Goal: Task Accomplishment & Management: Manage account settings

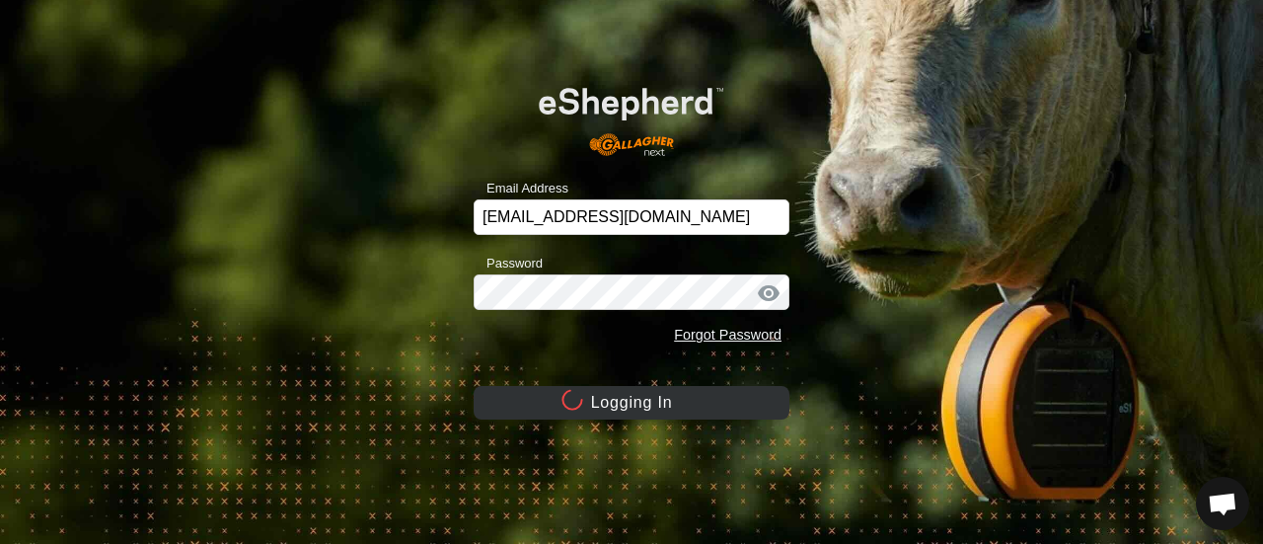
scroll to position [6550, 0]
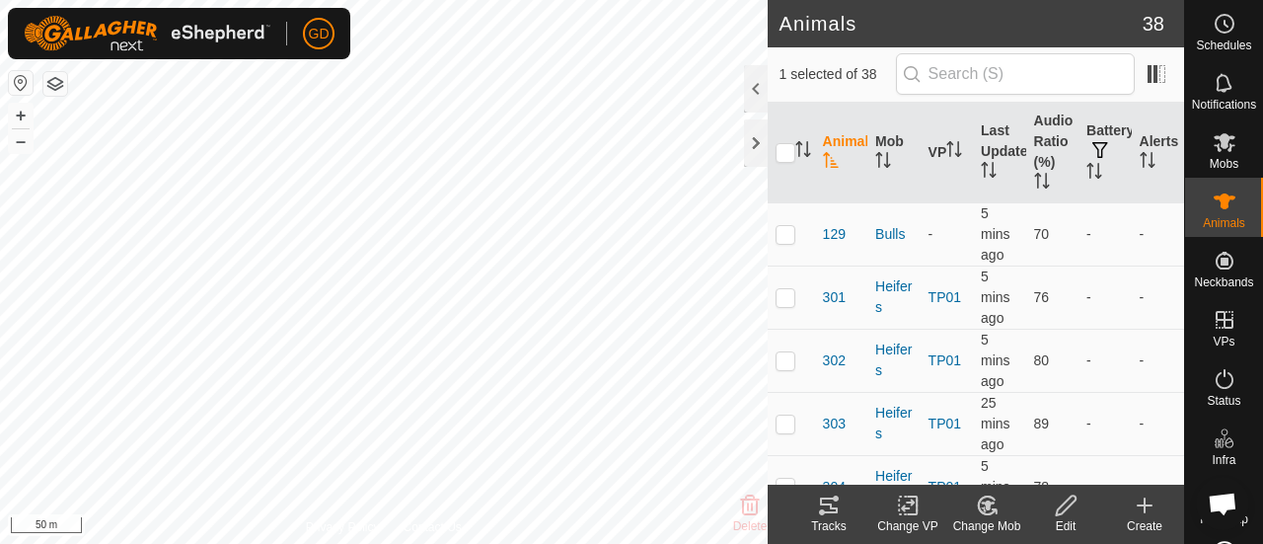
click at [829, 504] on icon at bounding box center [829, 505] width 18 height 16
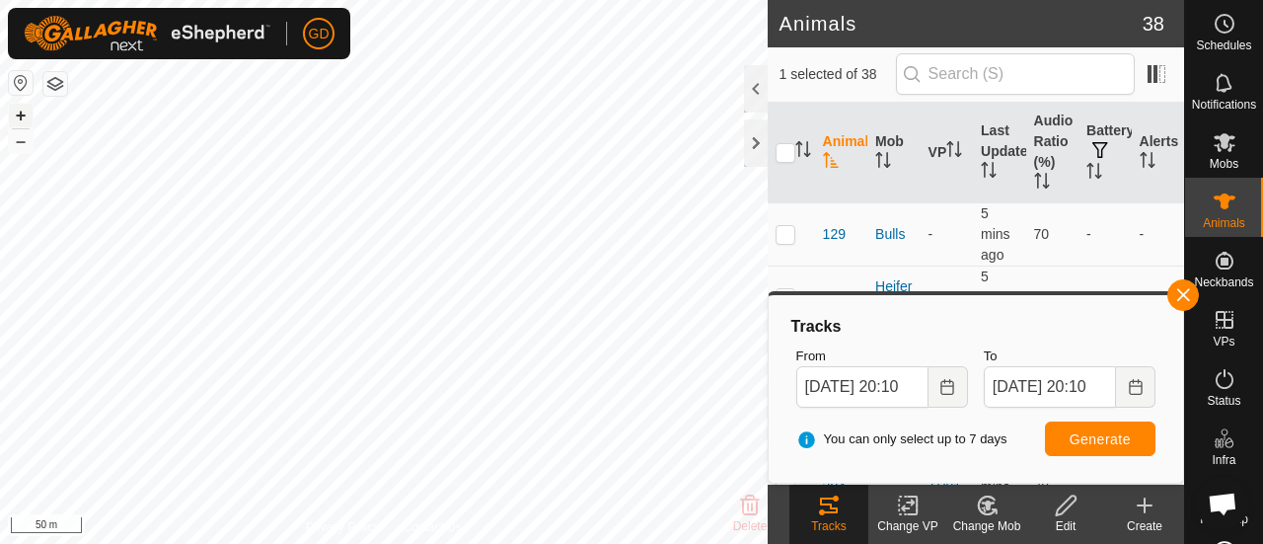
click at [18, 118] on button "+" at bounding box center [21, 116] width 24 height 24
click at [754, 145] on div at bounding box center [756, 142] width 24 height 47
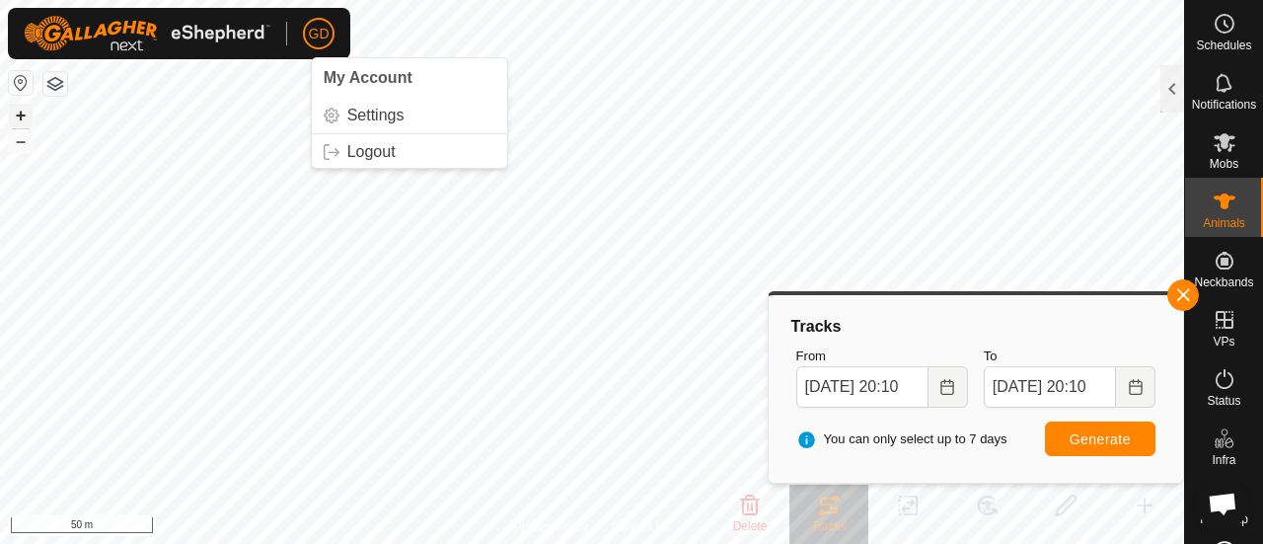
click at [21, 115] on button "+" at bounding box center [21, 116] width 24 height 24
click at [18, 139] on button "–" at bounding box center [21, 141] width 24 height 24
click at [12, 131] on div "326 + – ⇧ i 50 m" at bounding box center [592, 272] width 1184 height 544
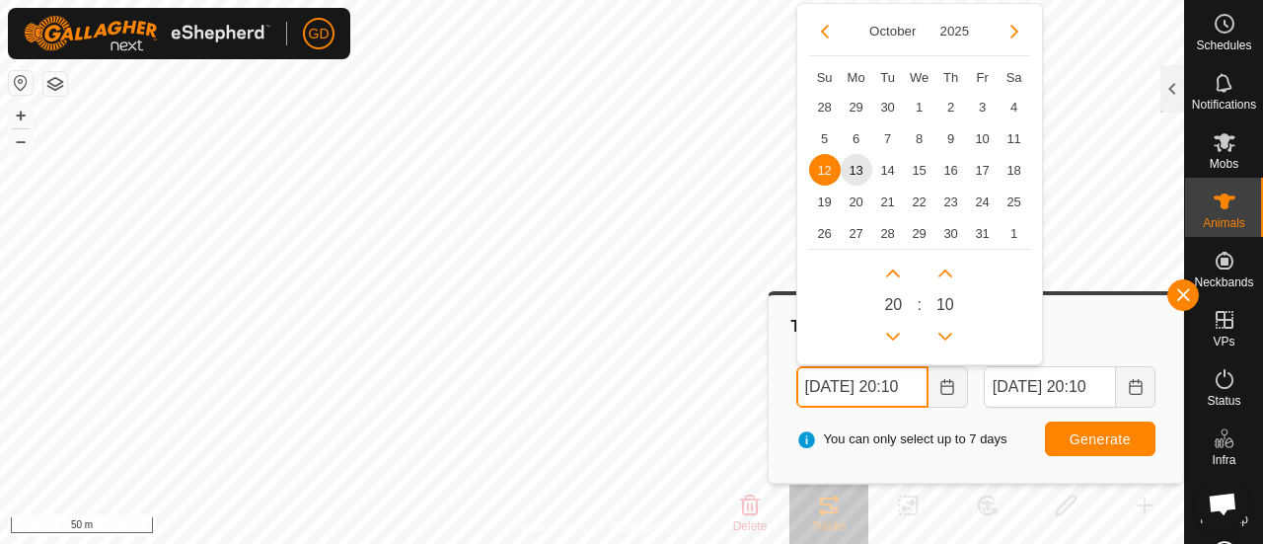
click at [821, 384] on input "[DATE] 20:10" at bounding box center [862, 386] width 132 height 41
drag, startPoint x: 912, startPoint y: 386, endPoint x: 892, endPoint y: 390, distance: 21.1
click at [892, 390] on input "[DATE] 20:10" at bounding box center [862, 386] width 132 height 41
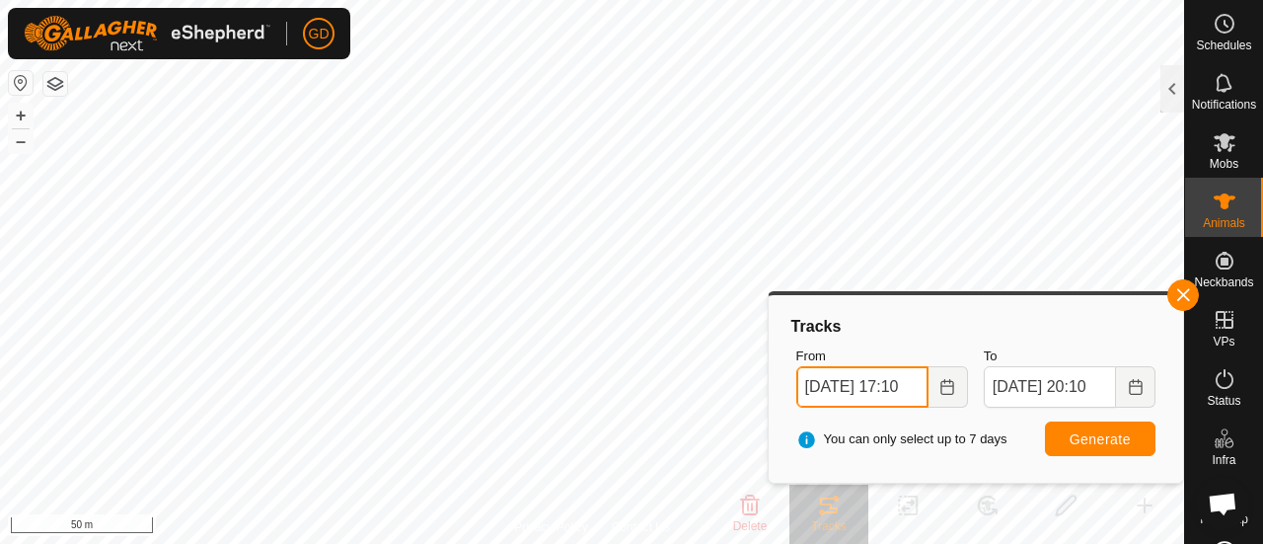
type input "[DATE] 17:10"
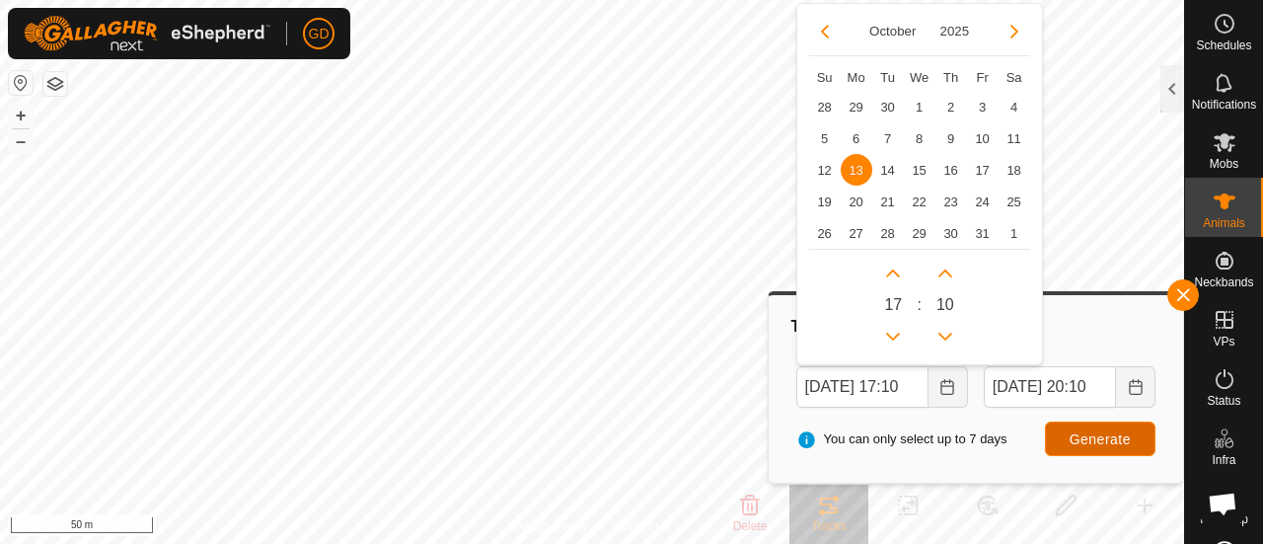
scroll to position [0, 0]
click at [1083, 431] on span "Generate" at bounding box center [1099, 439] width 61 height 16
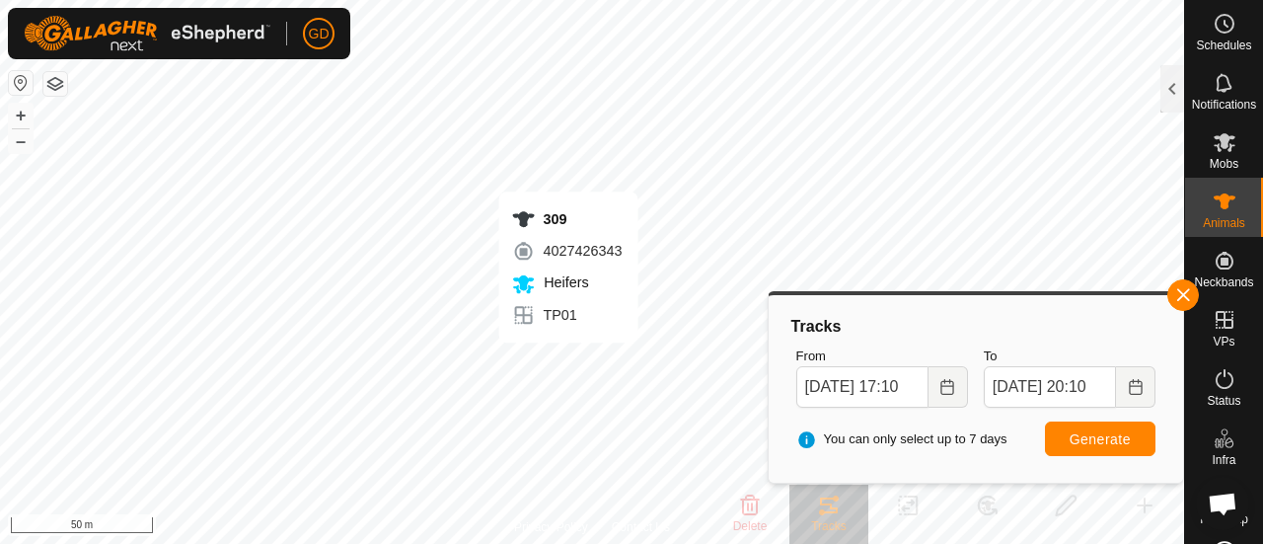
checkbox input "true"
checkbox input "false"
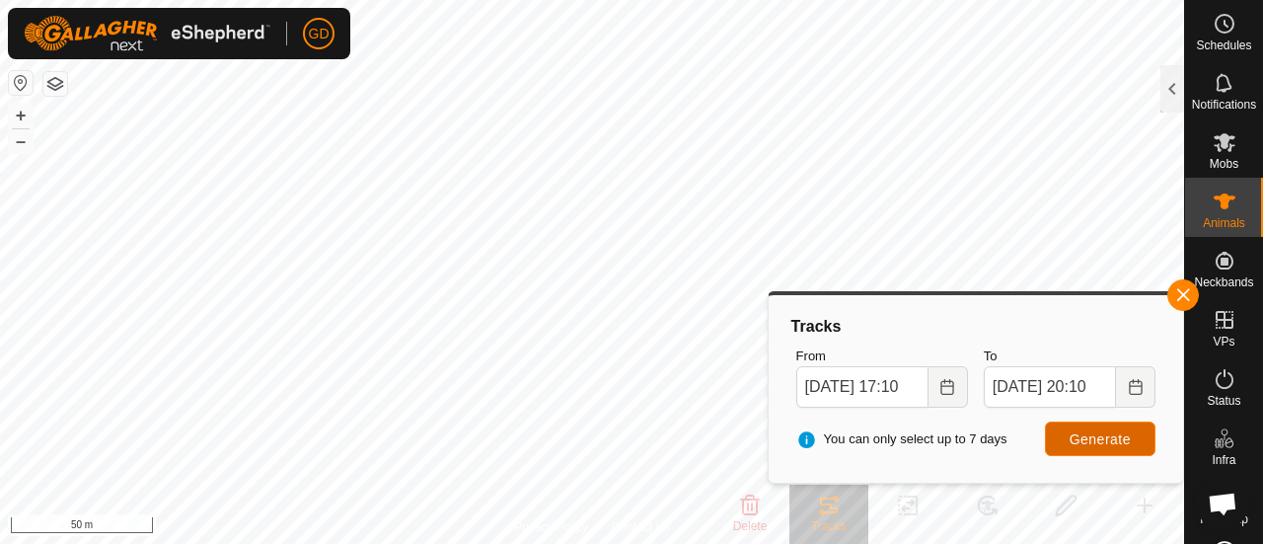
click at [1083, 437] on span "Generate" at bounding box center [1099, 439] width 61 height 16
click at [1219, 380] on icon at bounding box center [1224, 379] width 24 height 24
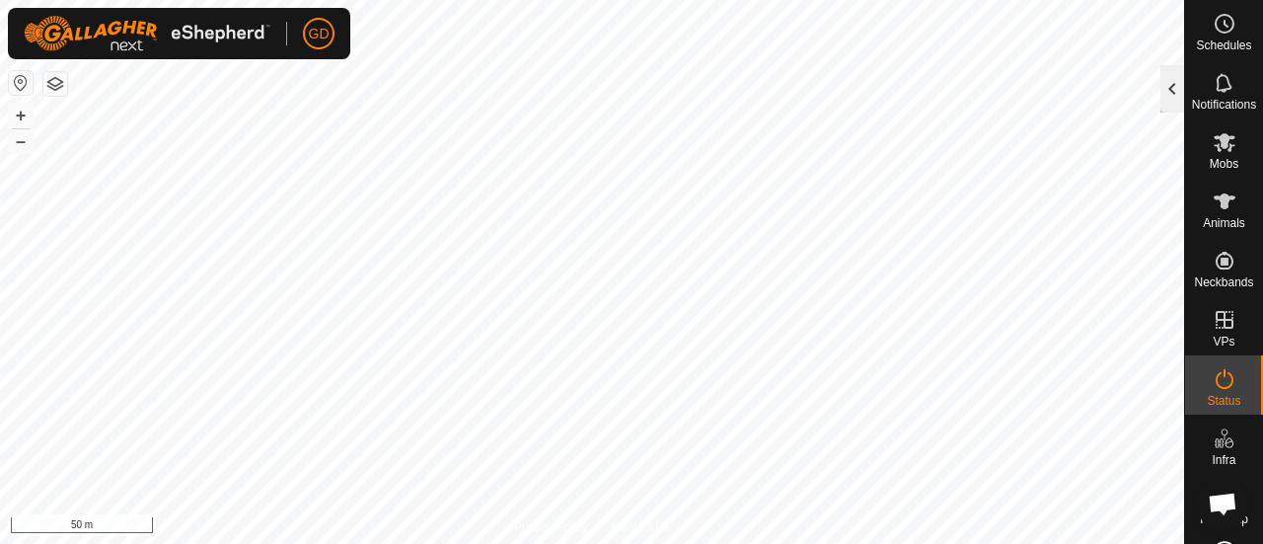
click at [1168, 92] on div at bounding box center [1172, 88] width 24 height 47
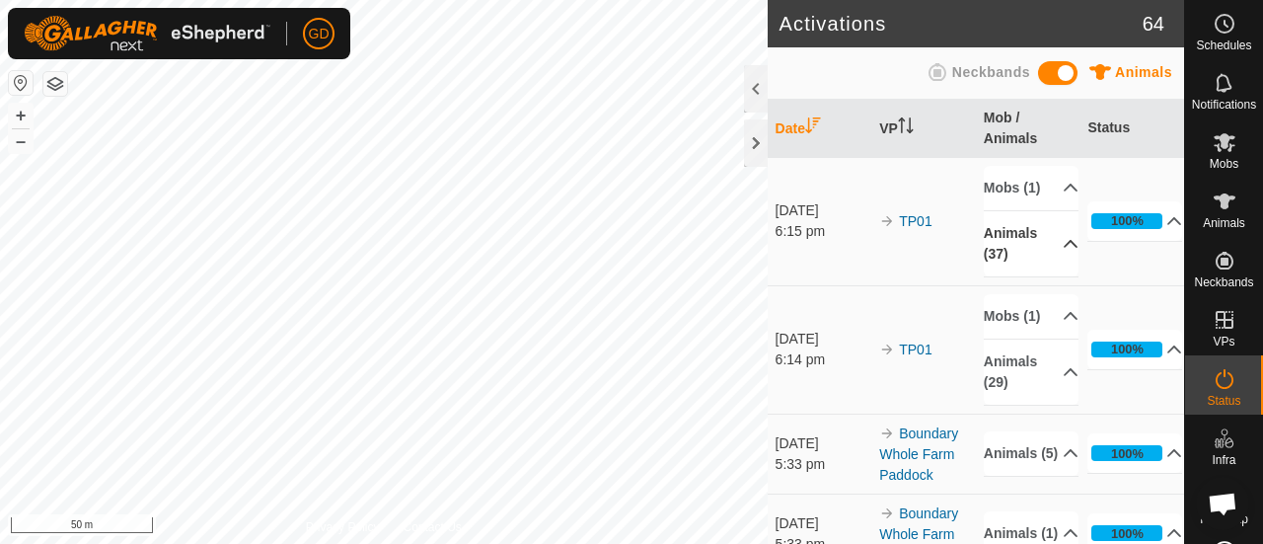
click at [1048, 265] on p-accordion-header "Animals (37)" at bounding box center [1030, 243] width 95 height 65
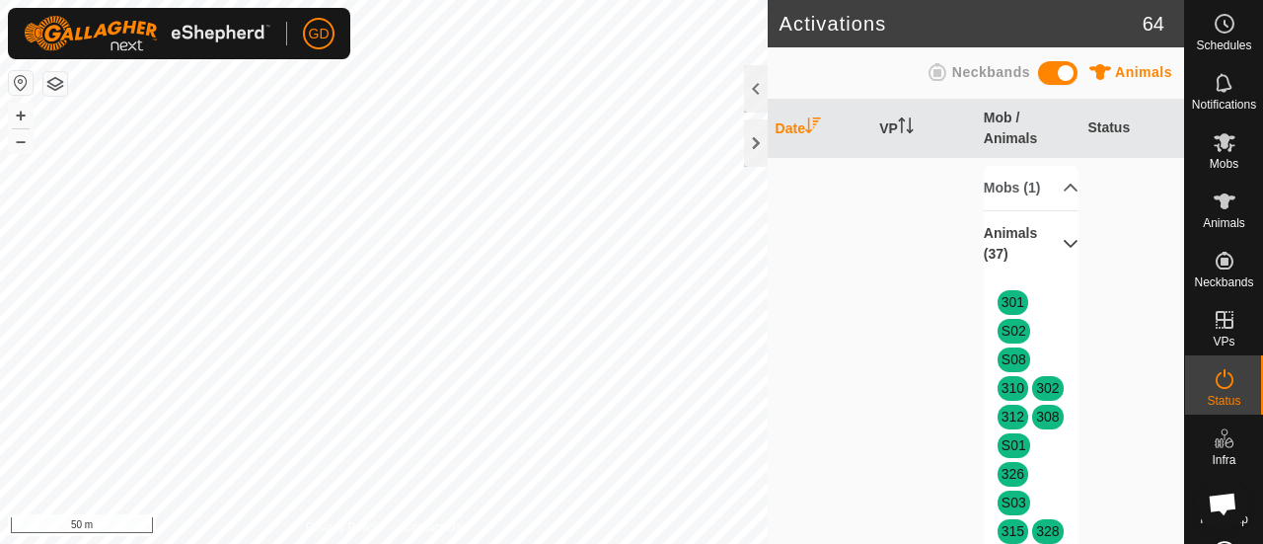
click at [1063, 248] on icon at bounding box center [1070, 244] width 14 height 8
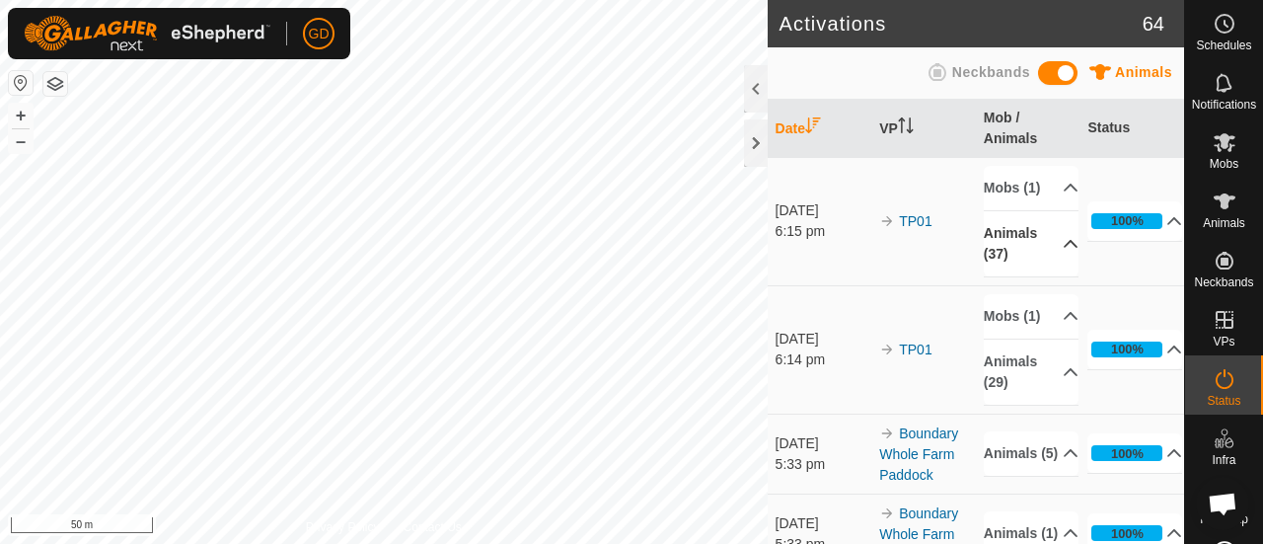
click at [1048, 265] on p-accordion-header "Animals (37)" at bounding box center [1030, 243] width 95 height 65
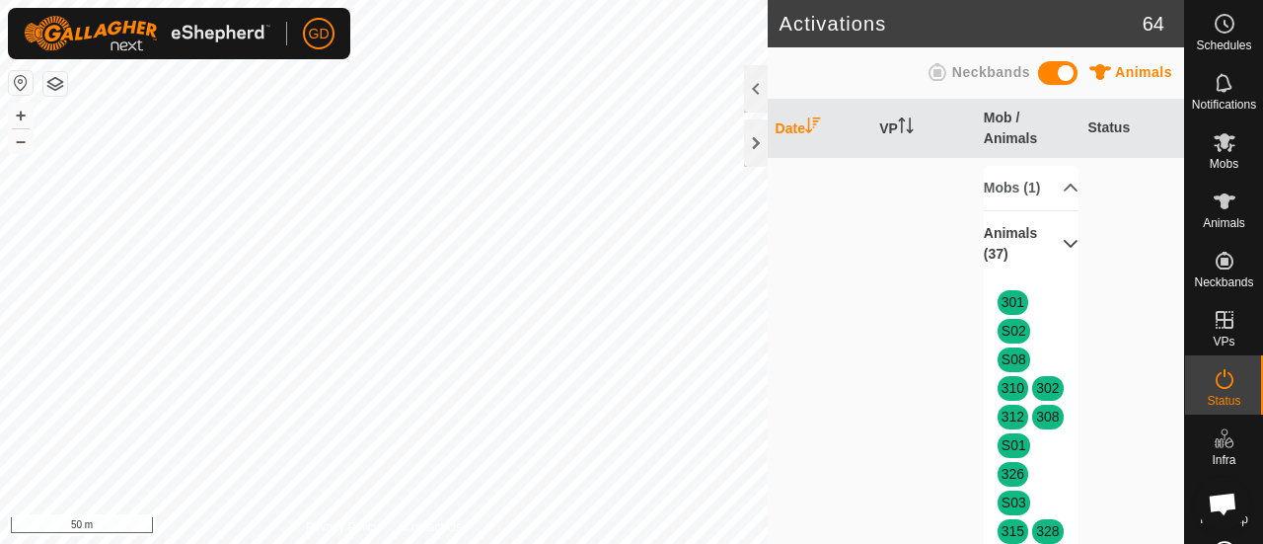
click at [1048, 263] on p-accordion-header "Animals (37)" at bounding box center [1030, 243] width 95 height 65
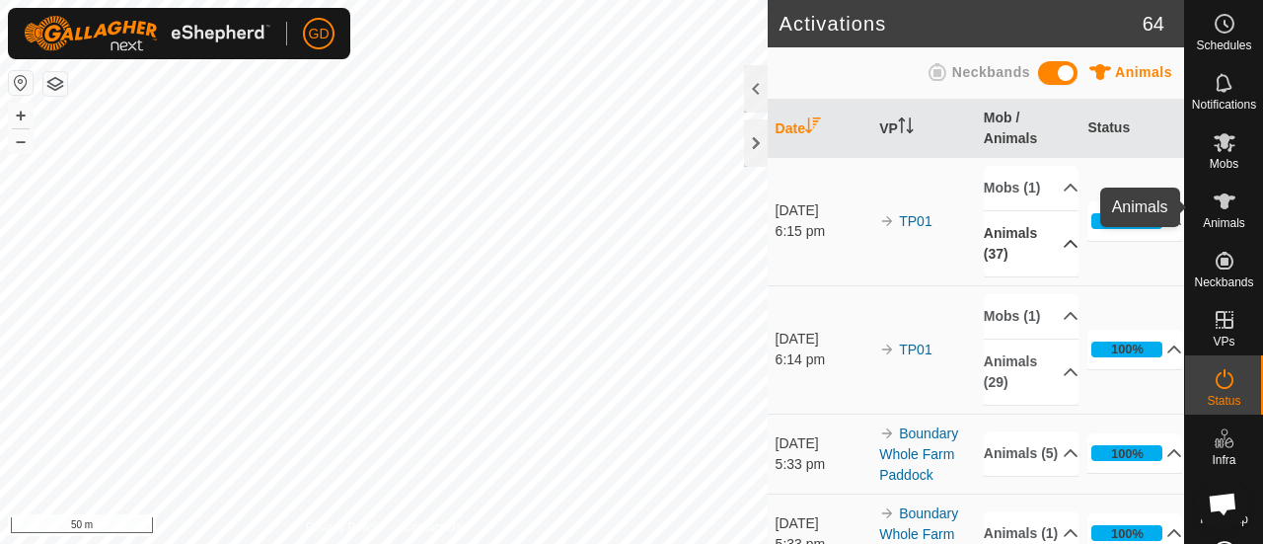
click at [1213, 196] on icon at bounding box center [1224, 201] width 22 height 16
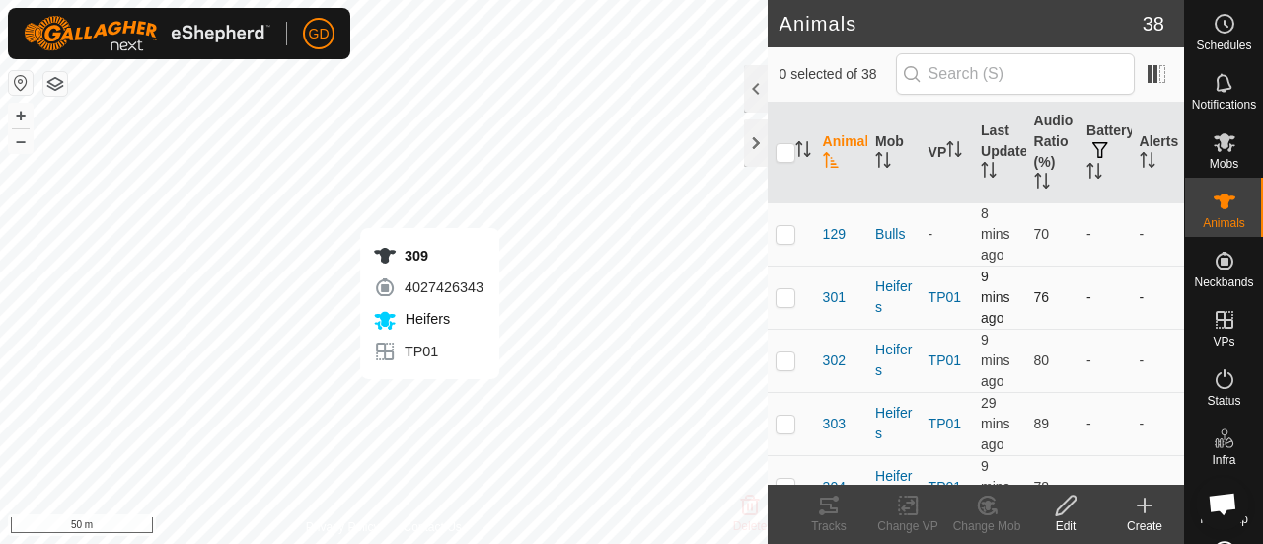
checkbox input "true"
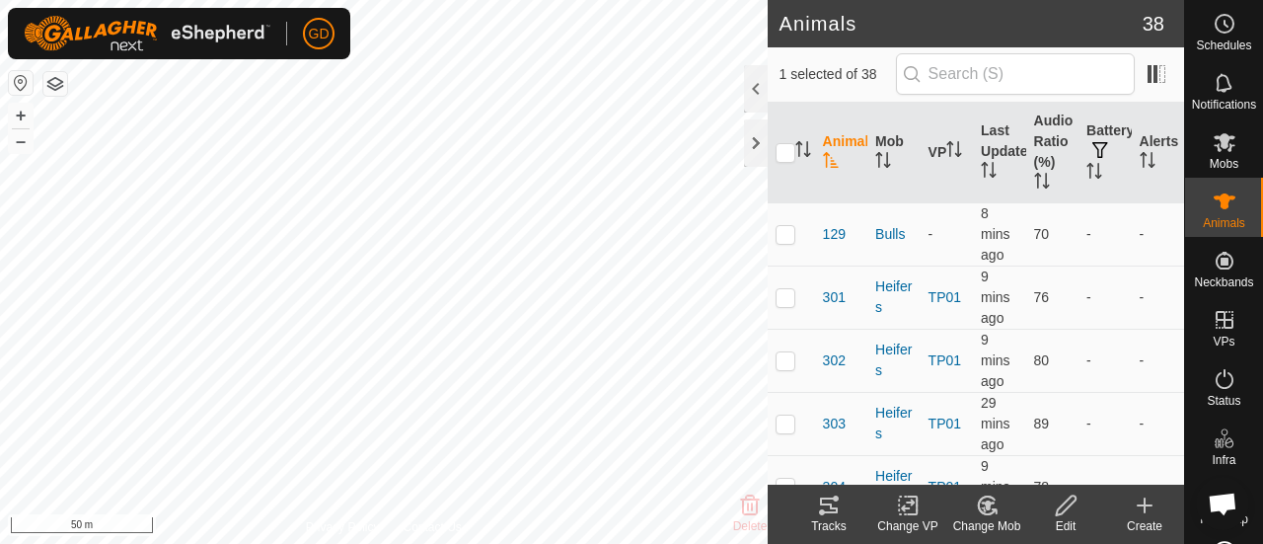
click at [832, 507] on icon at bounding box center [829, 505] width 18 height 16
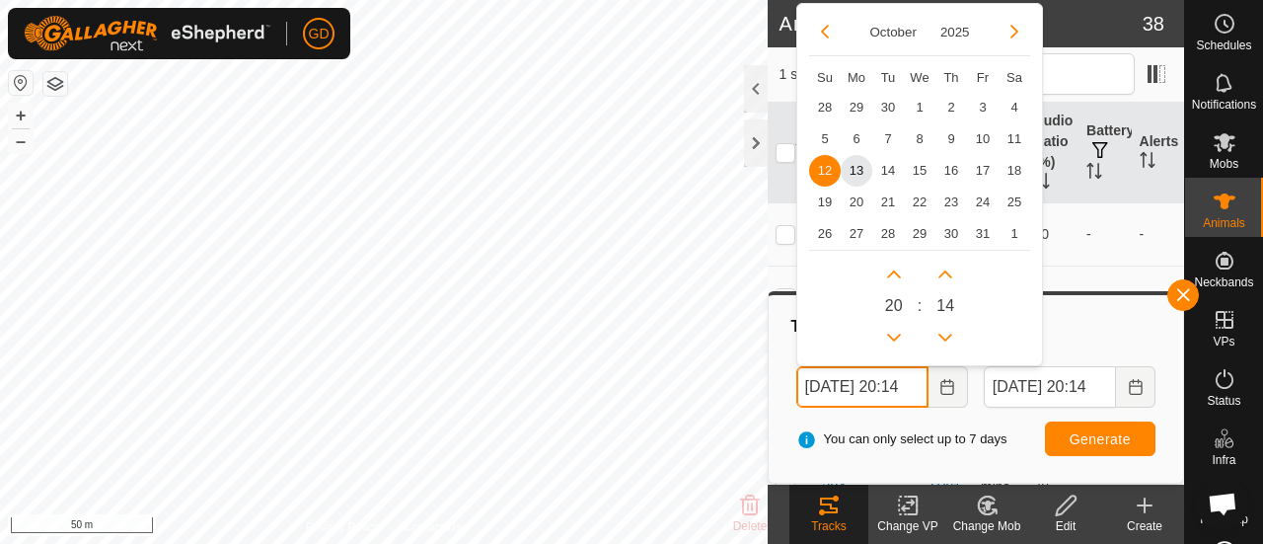
click at [821, 387] on input "[DATE] 20:14" at bounding box center [862, 386] width 132 height 41
click at [910, 387] on input "[DATE] 20:14" at bounding box center [862, 386] width 132 height 41
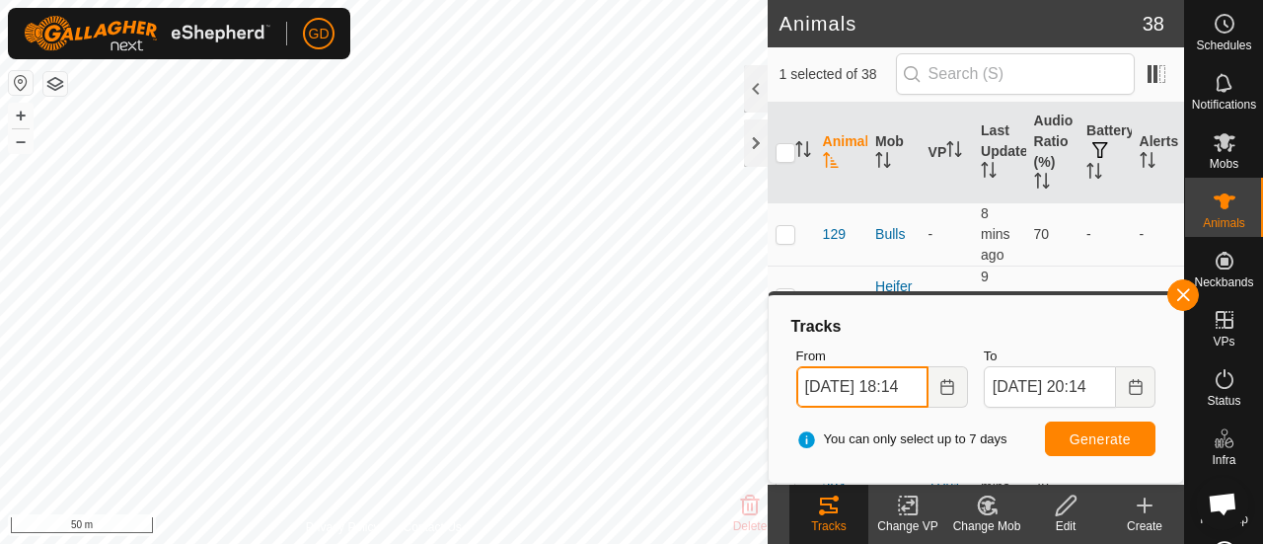
type input "[DATE] 18:14"
click at [1074, 443] on span "Generate" at bounding box center [1099, 439] width 61 height 16
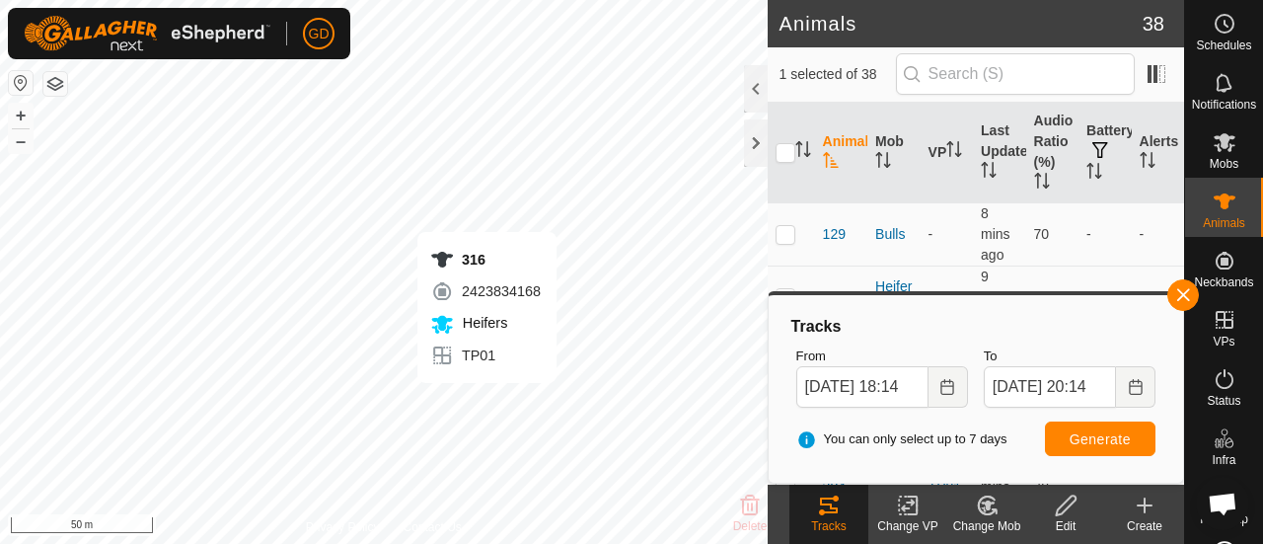
checkbox input "false"
checkbox input "true"
click at [1069, 439] on button "Generate" at bounding box center [1100, 438] width 110 height 35
click at [17, 109] on button "+" at bounding box center [21, 116] width 24 height 24
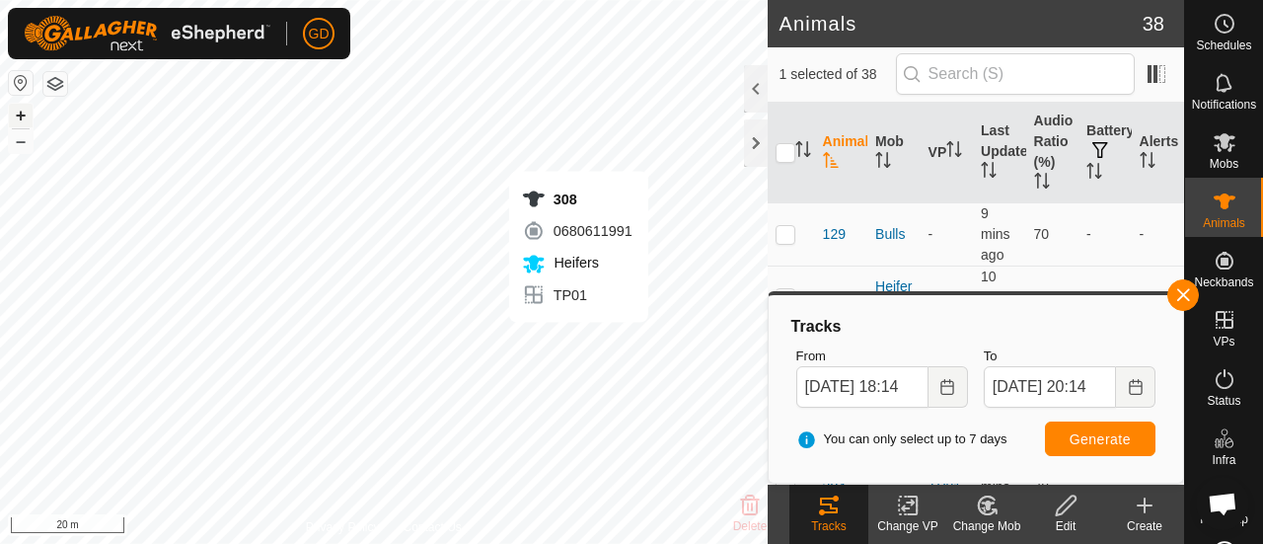
checkbox input "true"
checkbox input "false"
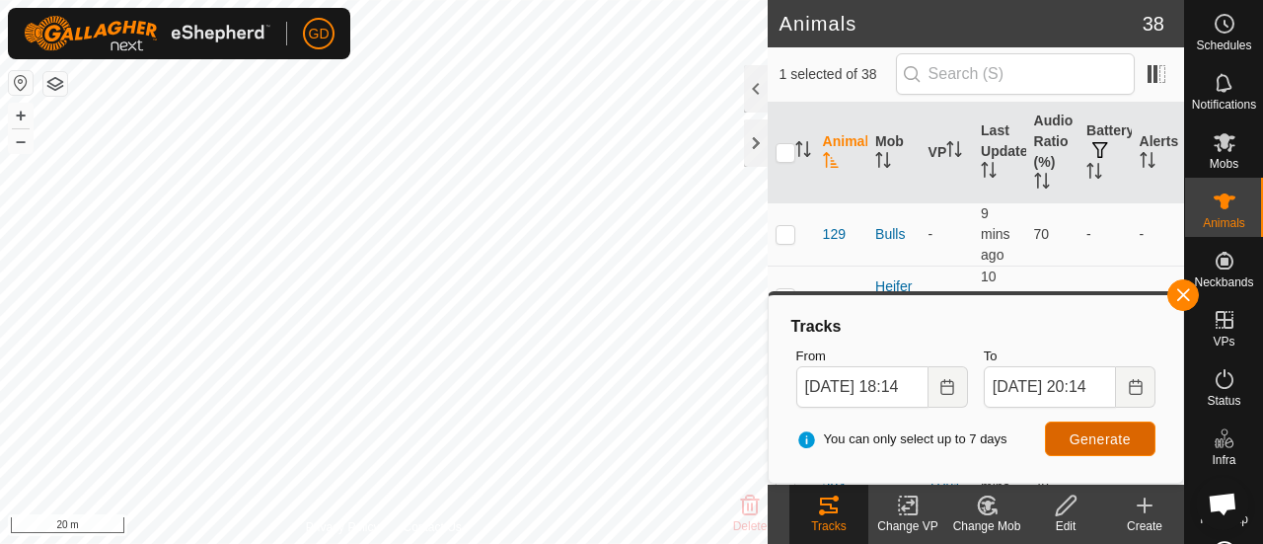
click at [1085, 431] on span "Generate" at bounding box center [1099, 439] width 61 height 16
click at [23, 142] on button "–" at bounding box center [21, 141] width 24 height 24
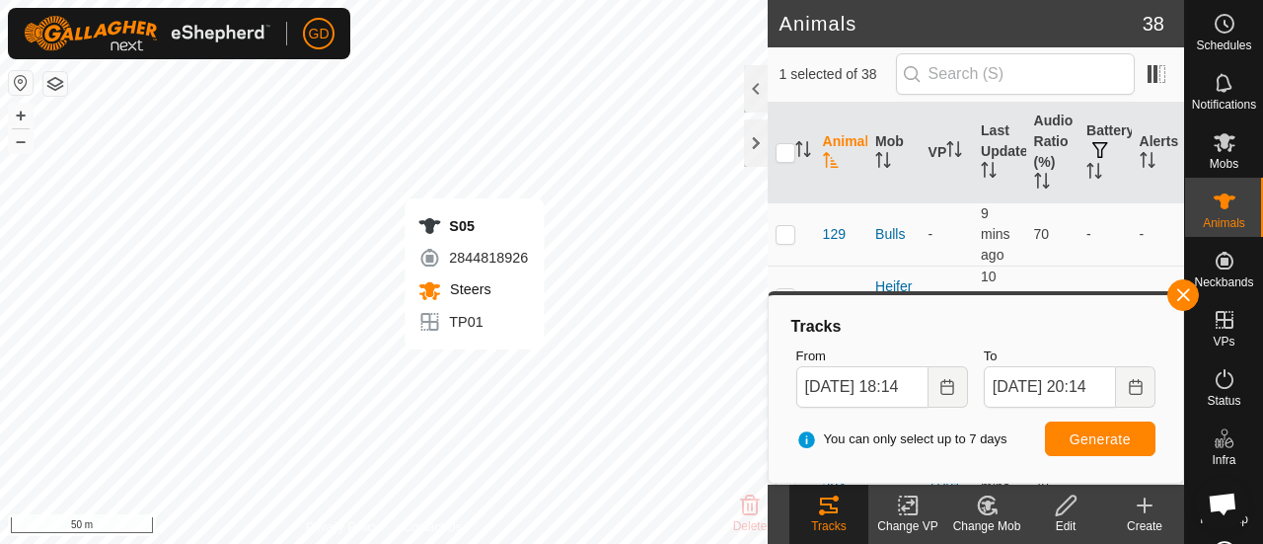
checkbox input "false"
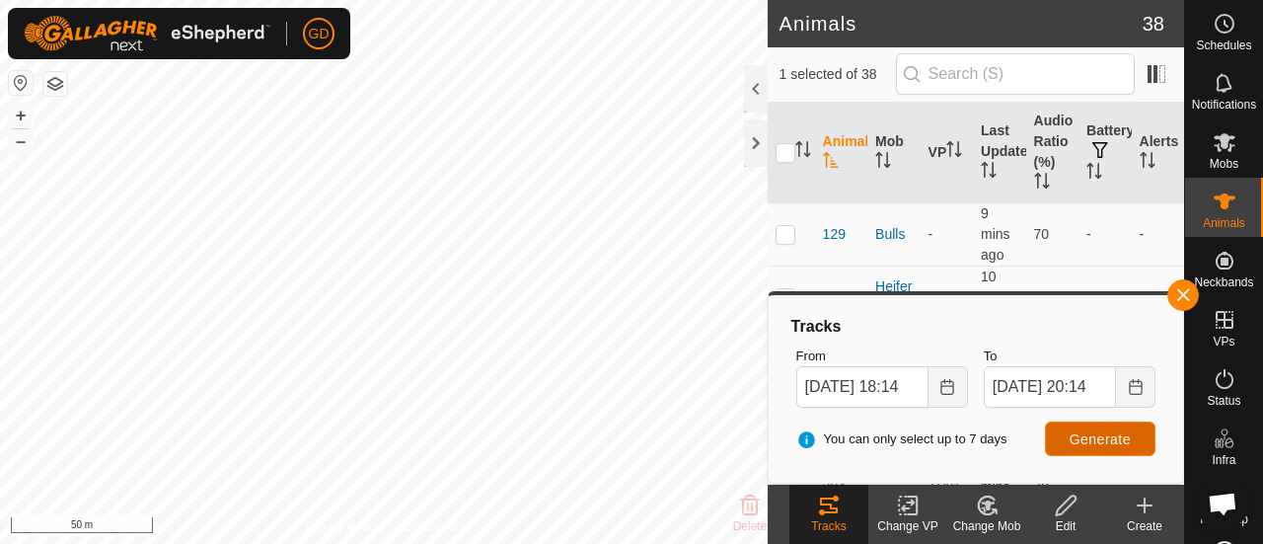
click at [1091, 435] on span "Generate" at bounding box center [1099, 439] width 61 height 16
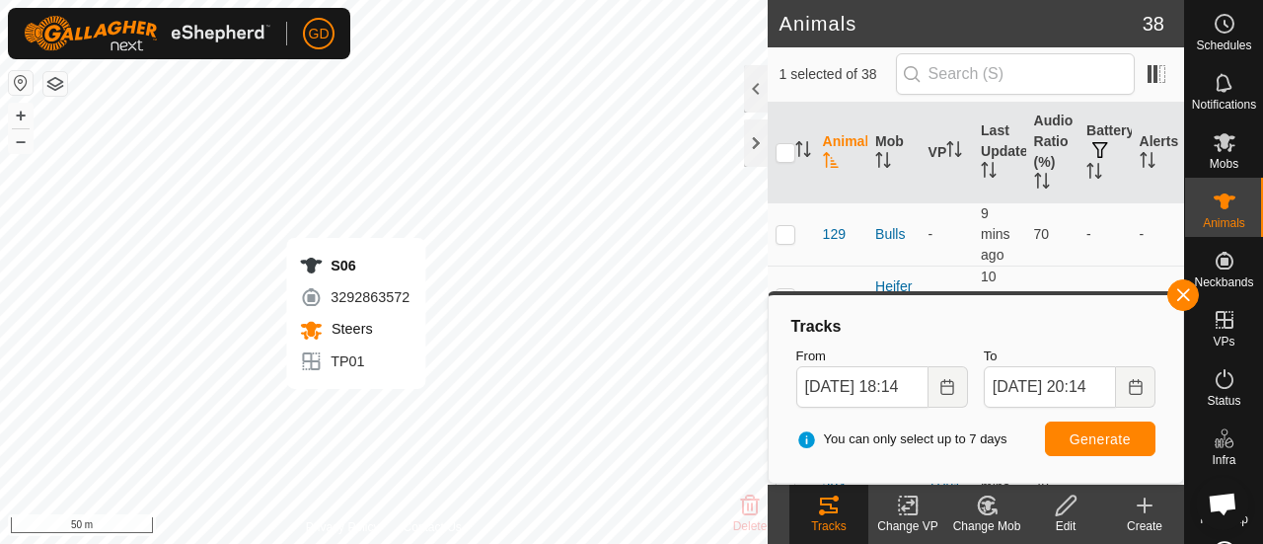
checkbox input "false"
checkbox input "true"
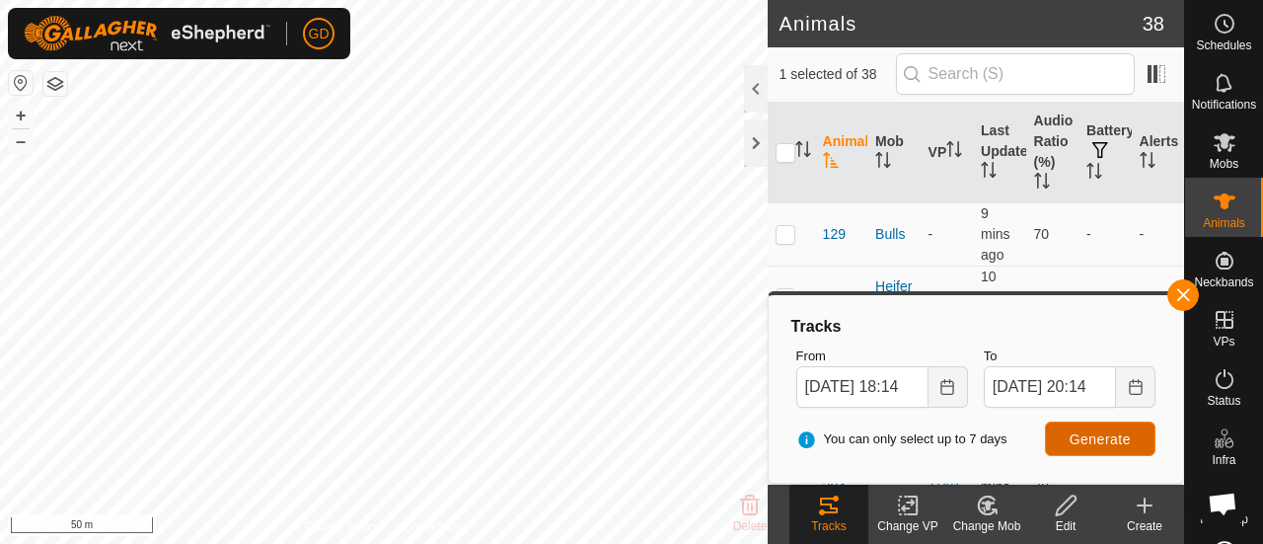
click at [1103, 438] on span "Generate" at bounding box center [1099, 439] width 61 height 16
click at [819, 387] on input "[DATE] 18:14" at bounding box center [862, 386] width 132 height 41
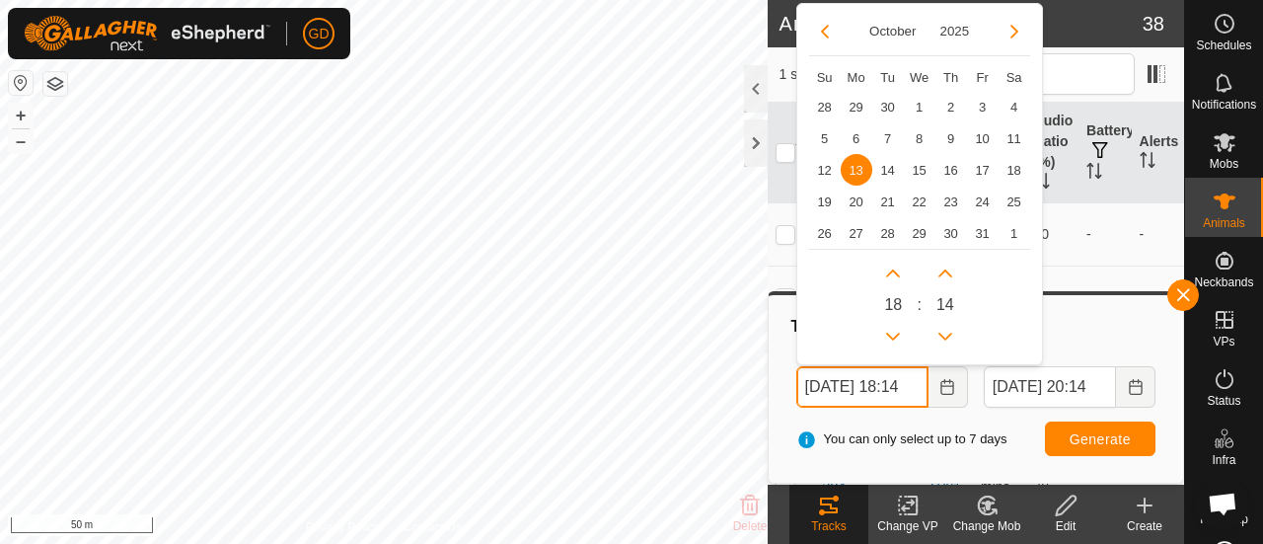
click at [911, 390] on input "[DATE] 18:14" at bounding box center [862, 386] width 132 height 41
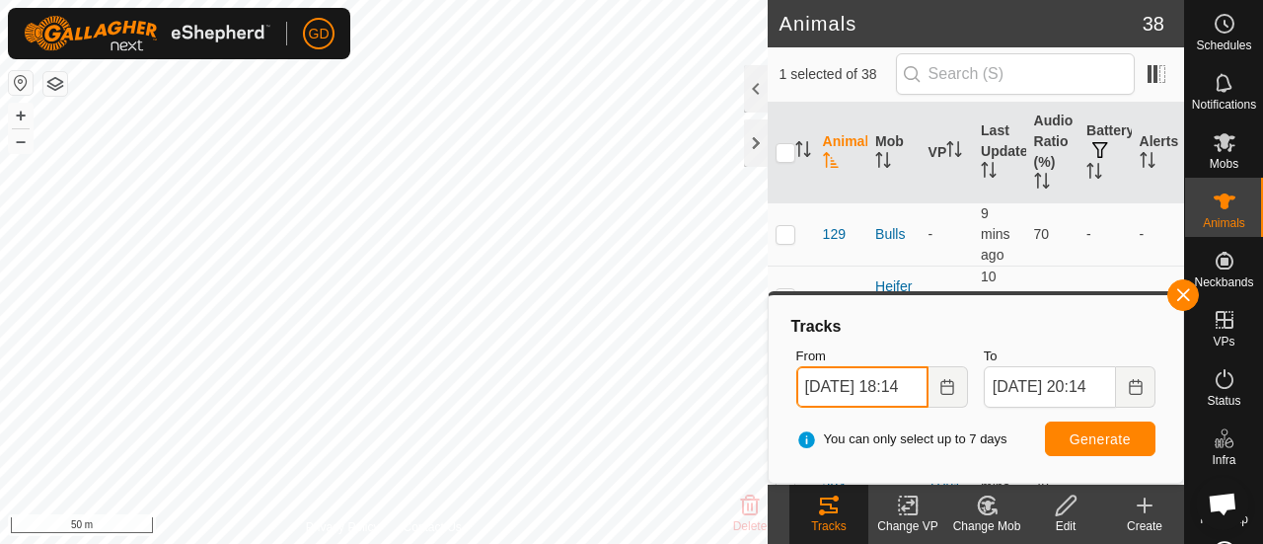
type input "[DATE] 18:14"
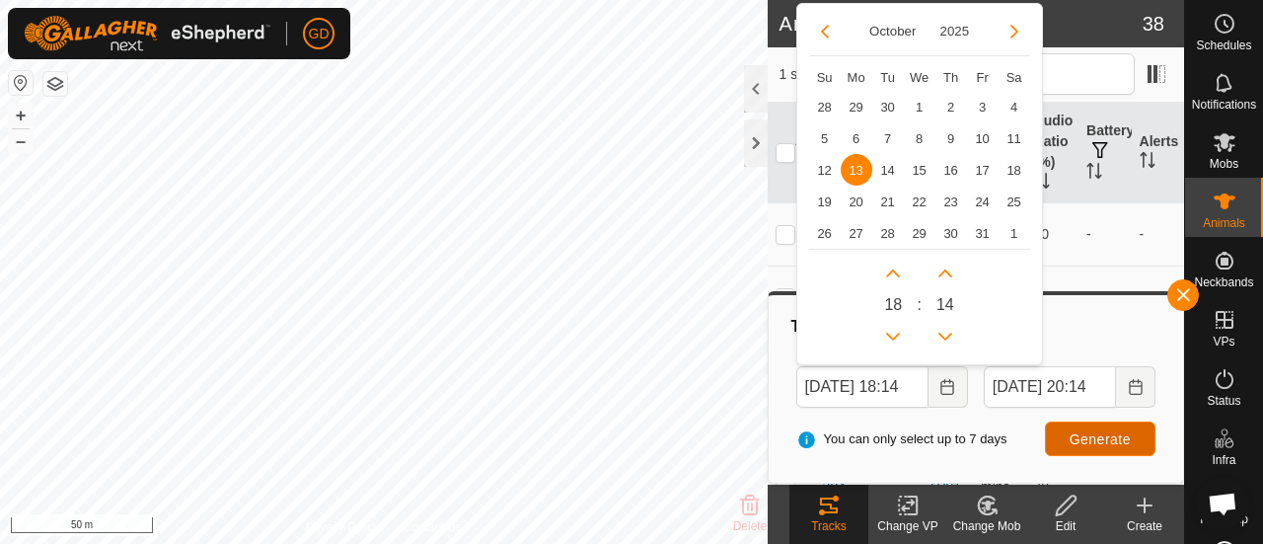
click at [1093, 435] on span "Generate" at bounding box center [1099, 439] width 61 height 16
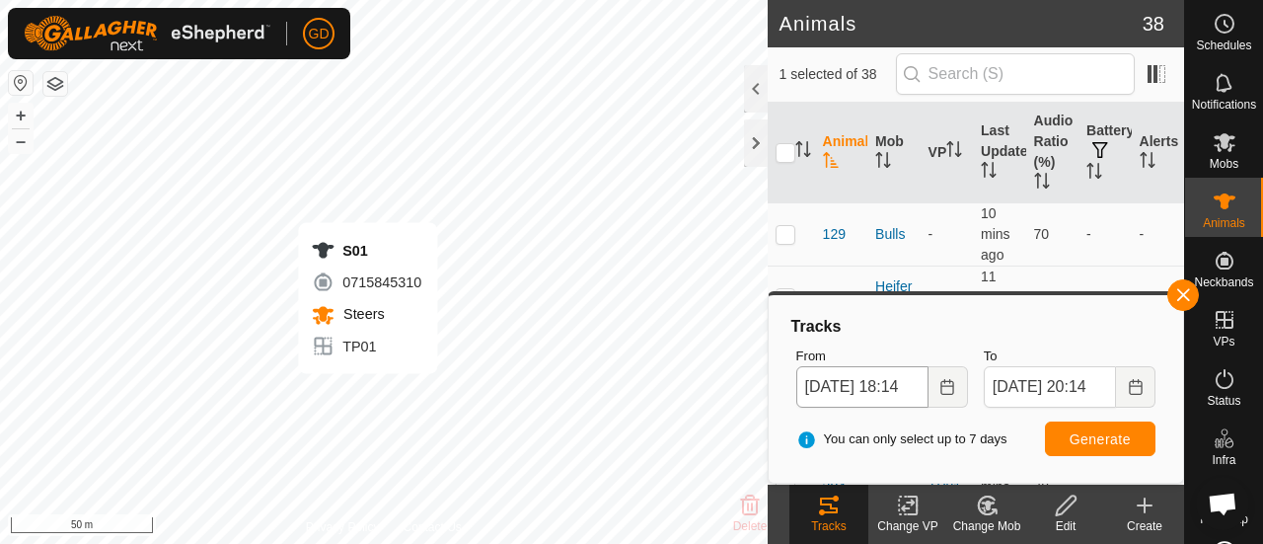
checkbox input "true"
checkbox input "false"
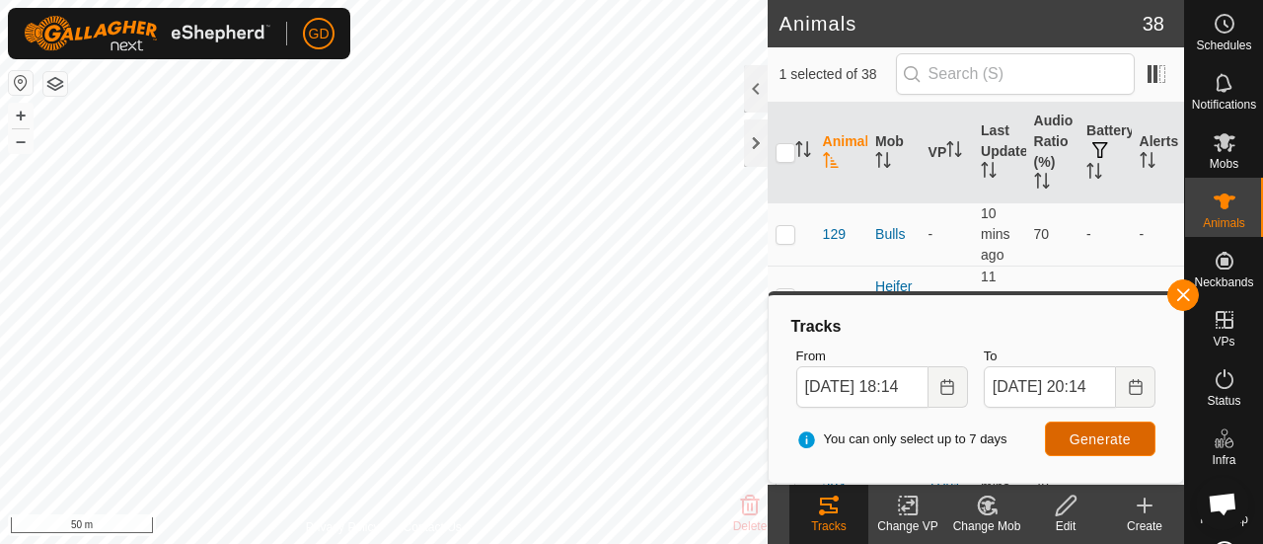
click at [1093, 433] on span "Generate" at bounding box center [1099, 439] width 61 height 16
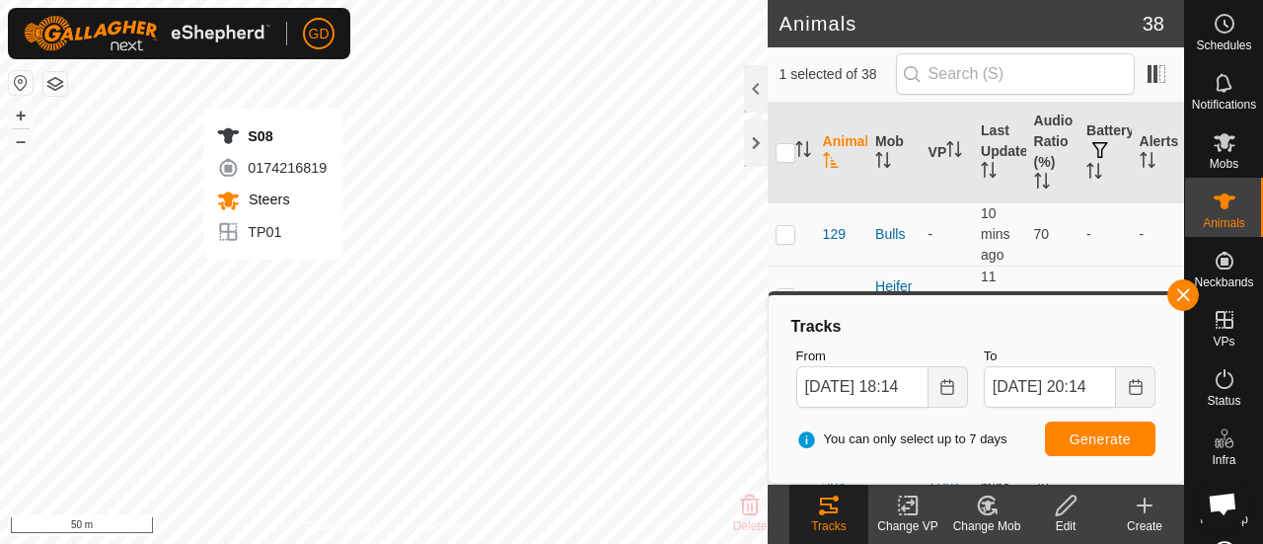
checkbox input "false"
checkbox input "true"
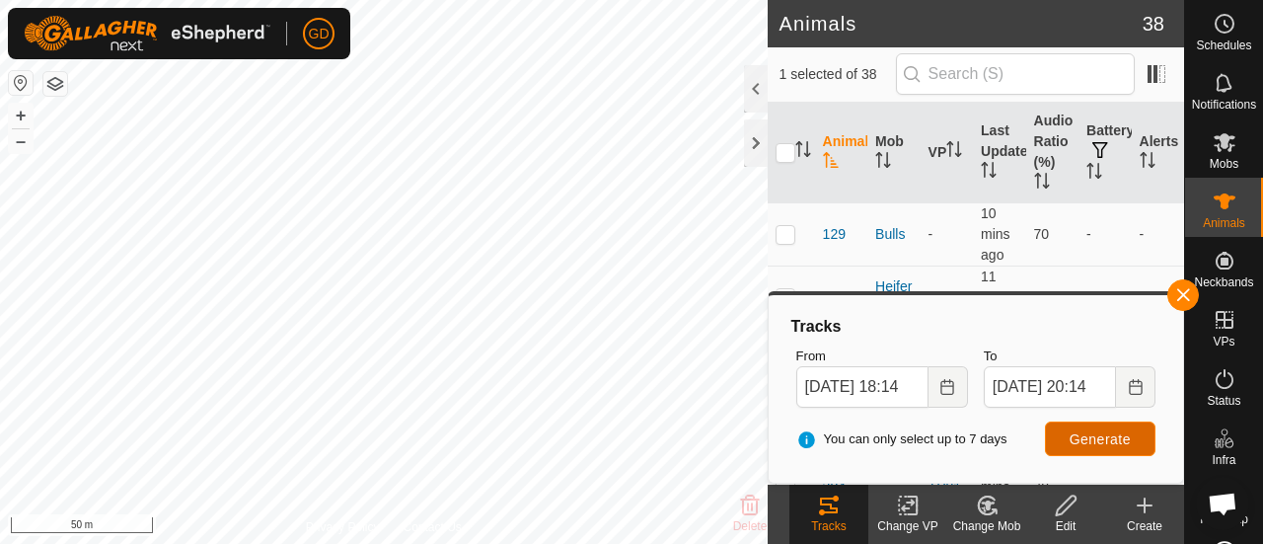
click at [1079, 431] on span "Generate" at bounding box center [1099, 439] width 61 height 16
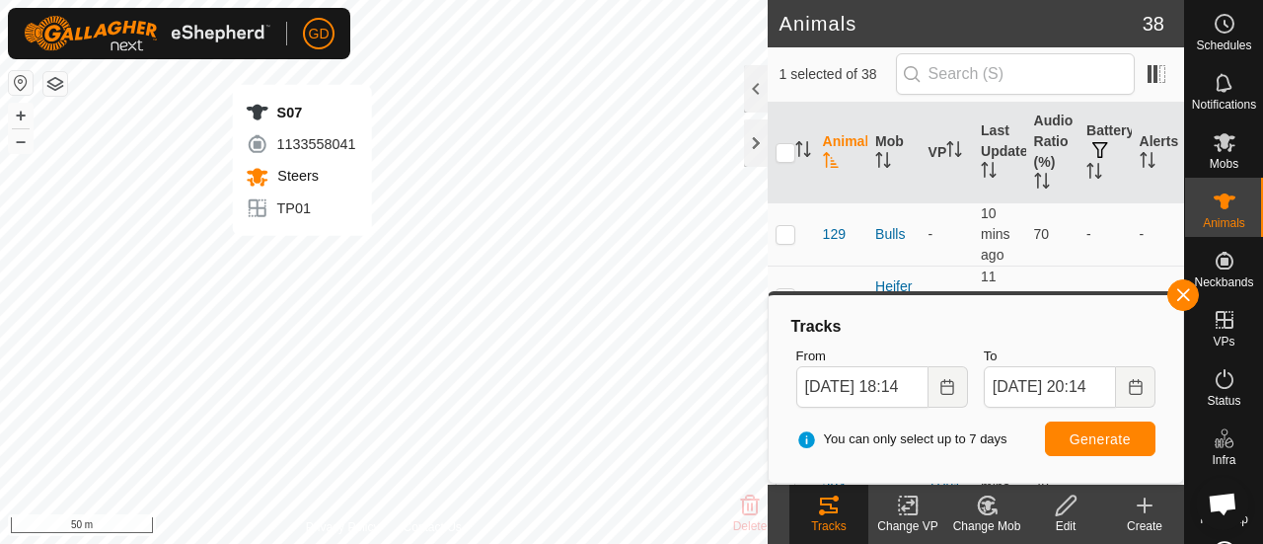
checkbox input "true"
checkbox input "false"
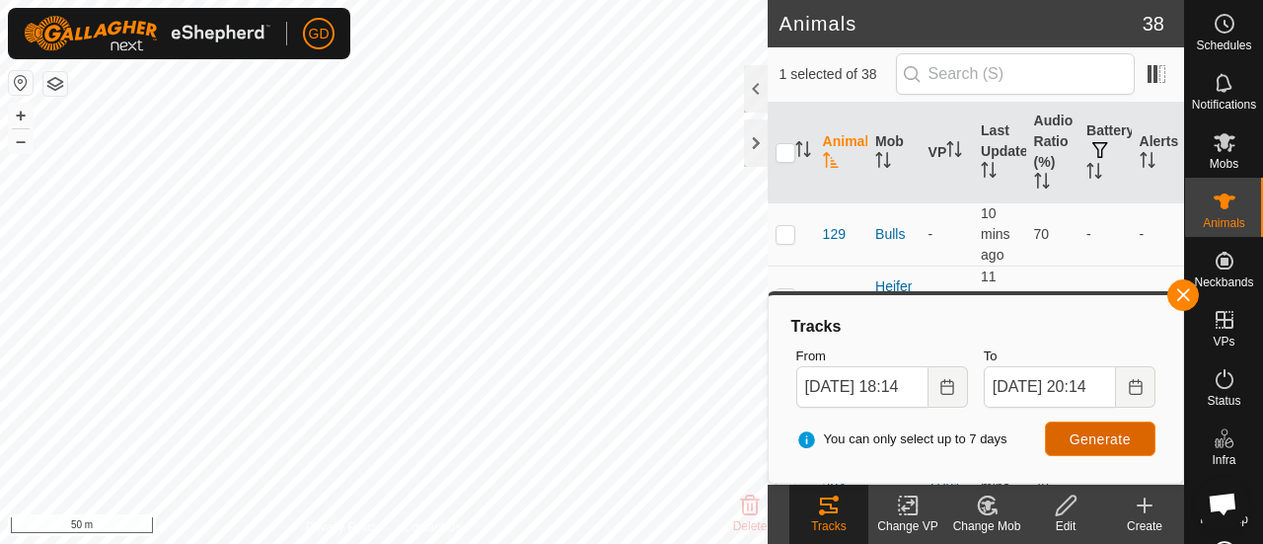
click at [1115, 435] on span "Generate" at bounding box center [1099, 439] width 61 height 16
checkbox input "true"
checkbox input "false"
click at [1098, 437] on span "Generate" at bounding box center [1099, 439] width 61 height 16
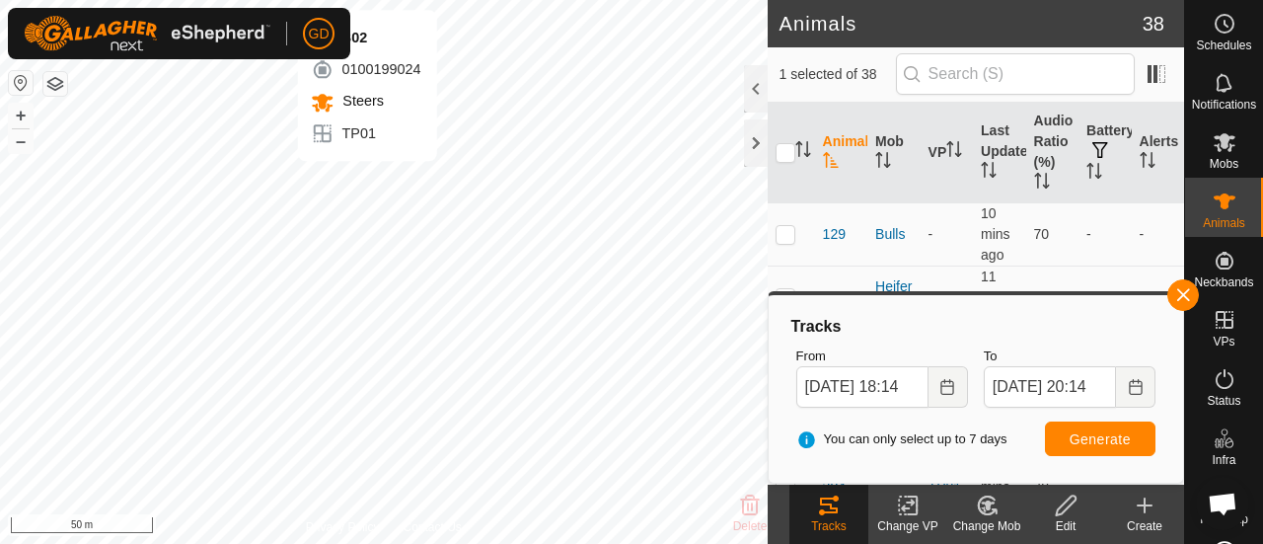
checkbox input "true"
checkbox input "false"
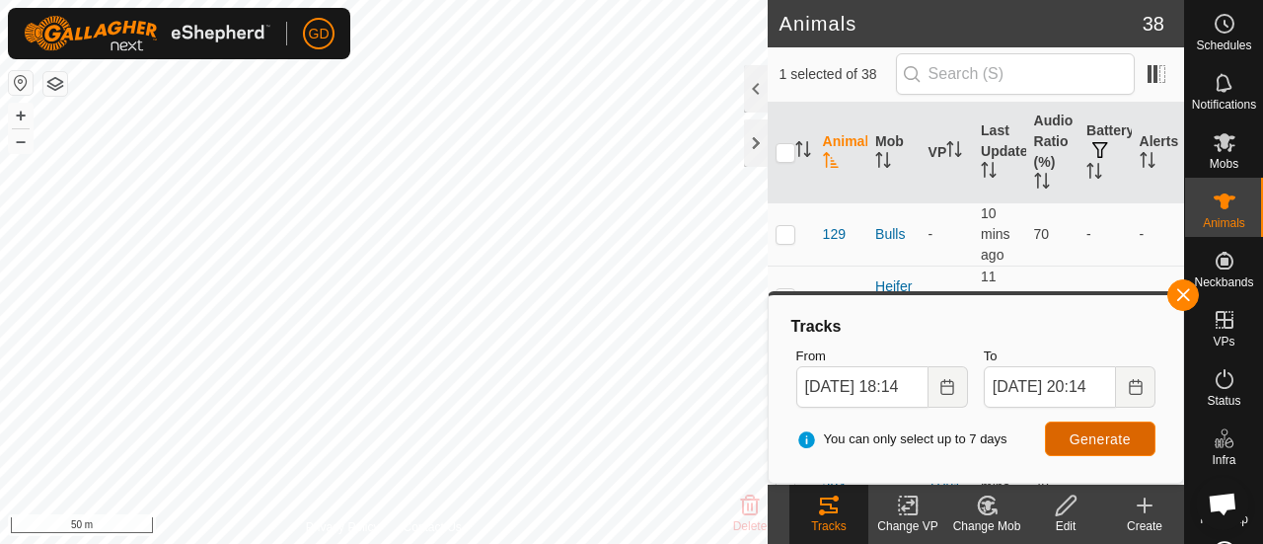
click at [1096, 437] on span "Generate" at bounding box center [1099, 439] width 61 height 16
click at [24, 114] on button "+" at bounding box center [21, 116] width 24 height 24
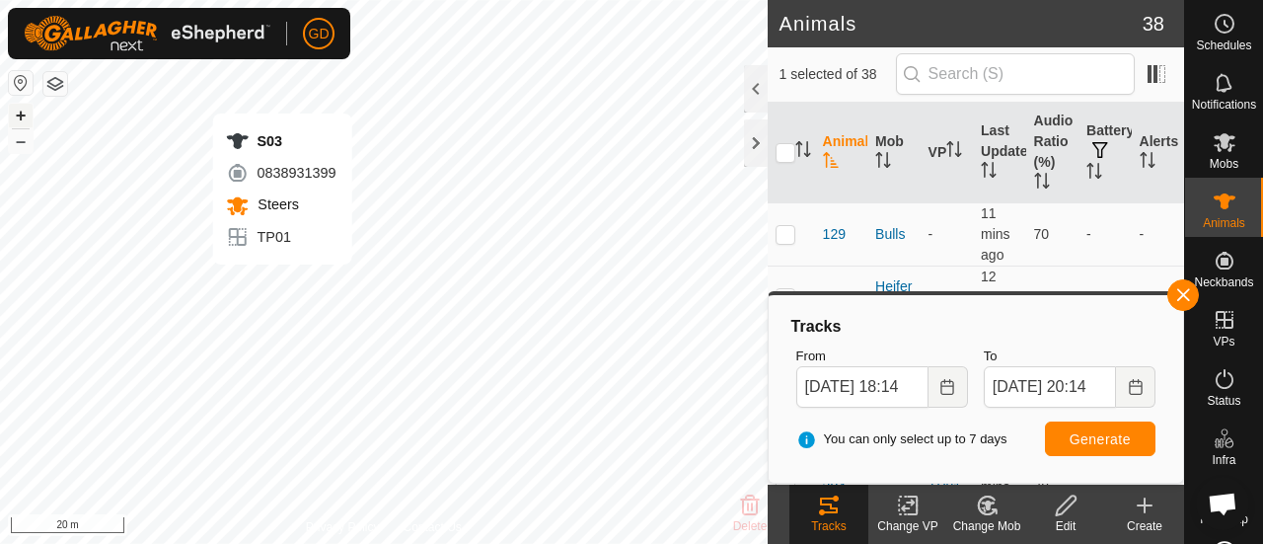
checkbox input "false"
checkbox input "true"
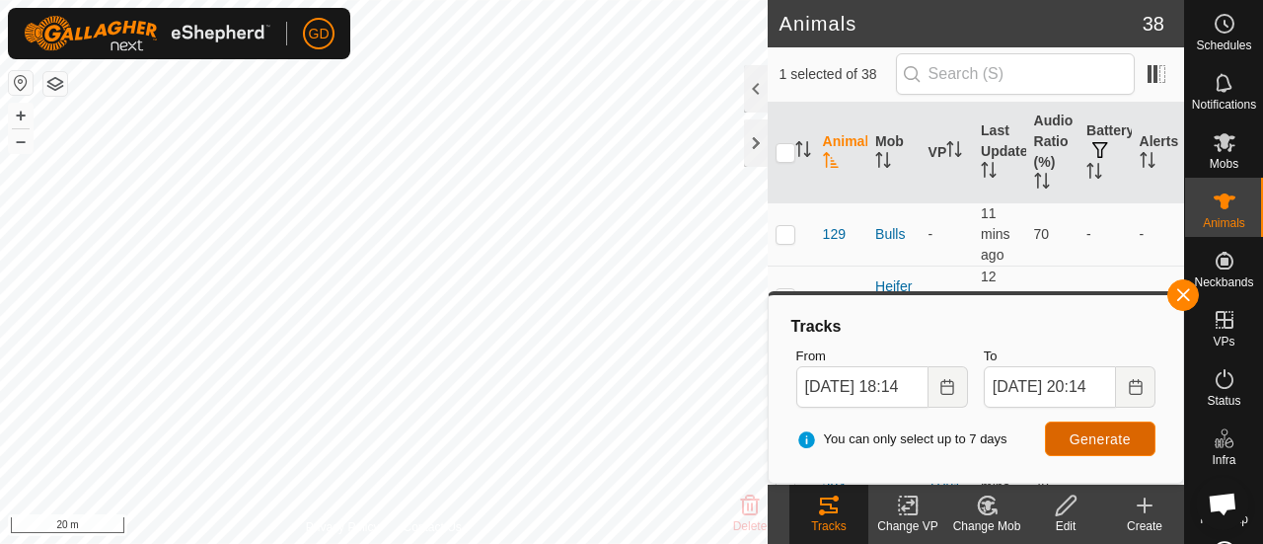
click at [1073, 439] on span "Generate" at bounding box center [1099, 439] width 61 height 16
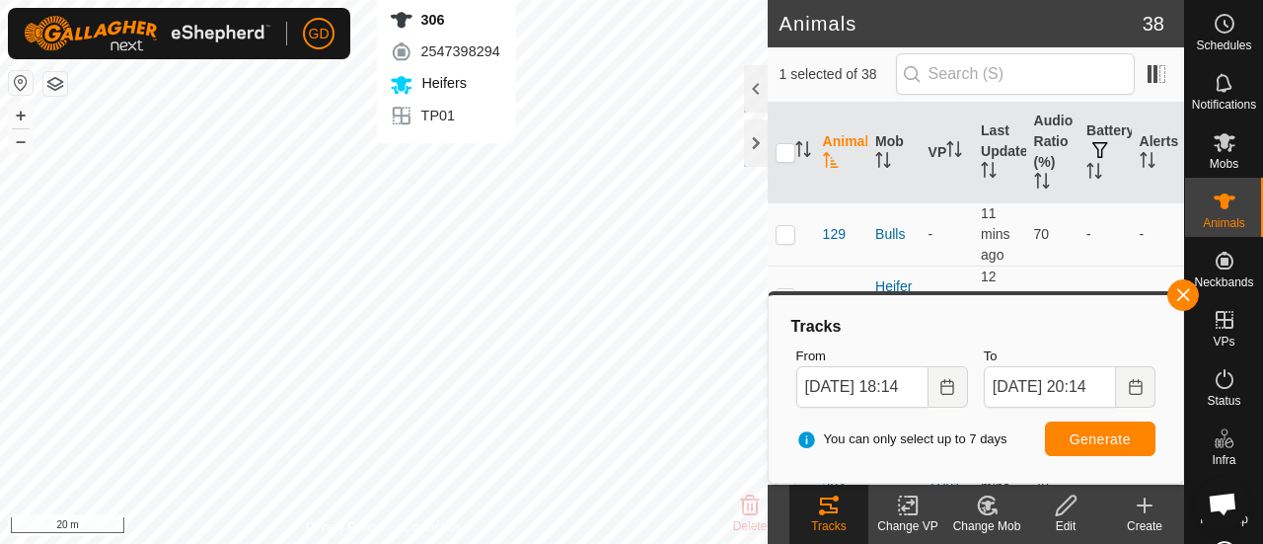
checkbox input "true"
checkbox input "false"
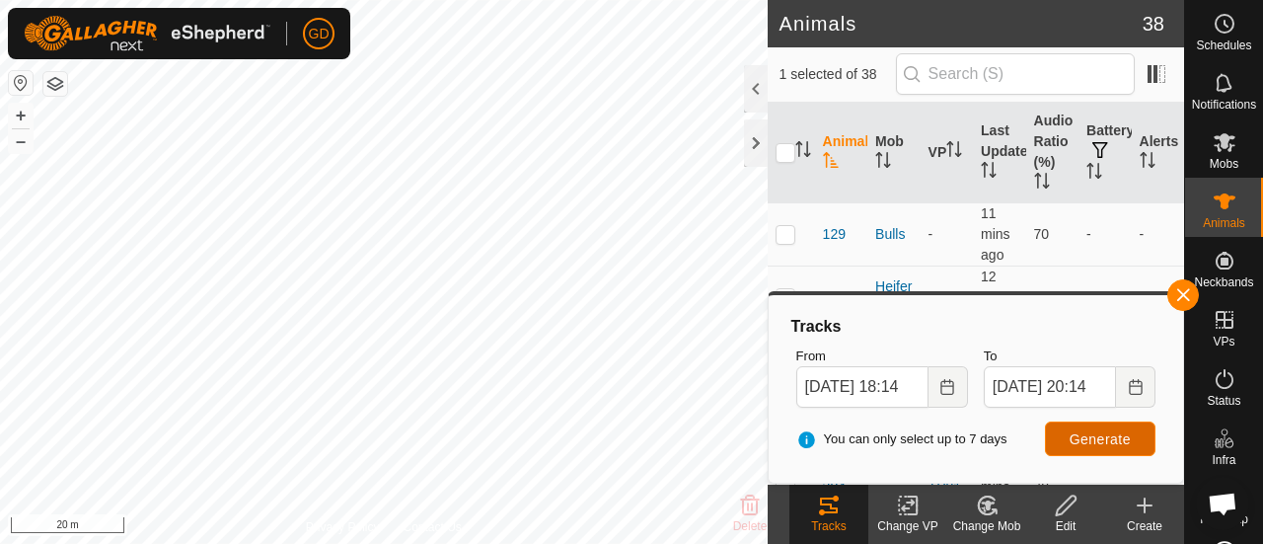
click at [1101, 438] on span "Generate" at bounding box center [1099, 439] width 61 height 16
click at [298, 543] on html "GD Schedules Notifications Mobs Animals Neckbands VPs Status Infra Heatmap Help…" at bounding box center [631, 272] width 1263 height 544
click at [21, 113] on button "+" at bounding box center [21, 116] width 24 height 24
click at [21, 108] on button "+" at bounding box center [21, 116] width 24 height 24
click at [20, 145] on button "–" at bounding box center [21, 141] width 24 height 24
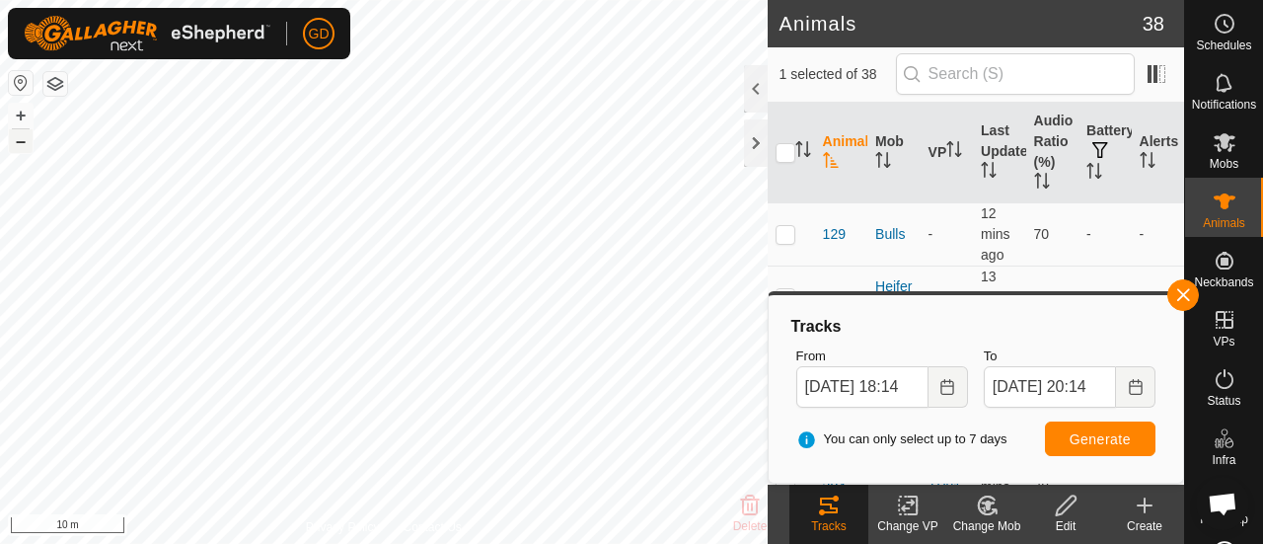
click at [20, 145] on button "–" at bounding box center [21, 141] width 24 height 24
checkbox input "false"
click at [1094, 436] on span "Generate" at bounding box center [1099, 439] width 61 height 16
checkbox input "false"
checkbox input "true"
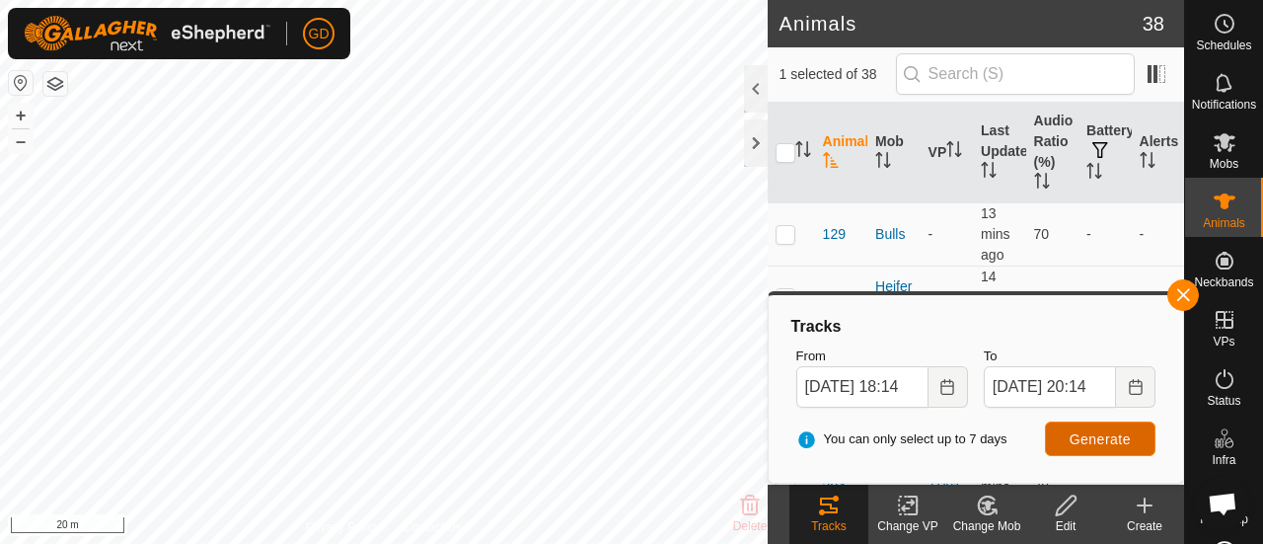
click at [1069, 435] on button "Generate" at bounding box center [1100, 438] width 110 height 35
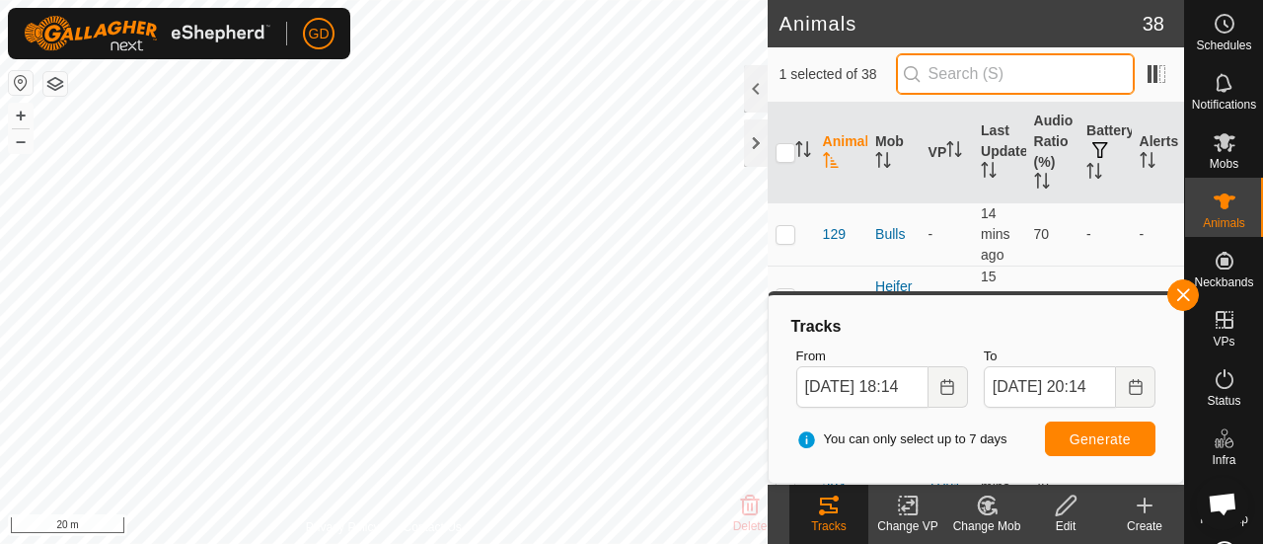
click at [989, 68] on input "text" at bounding box center [1015, 73] width 239 height 41
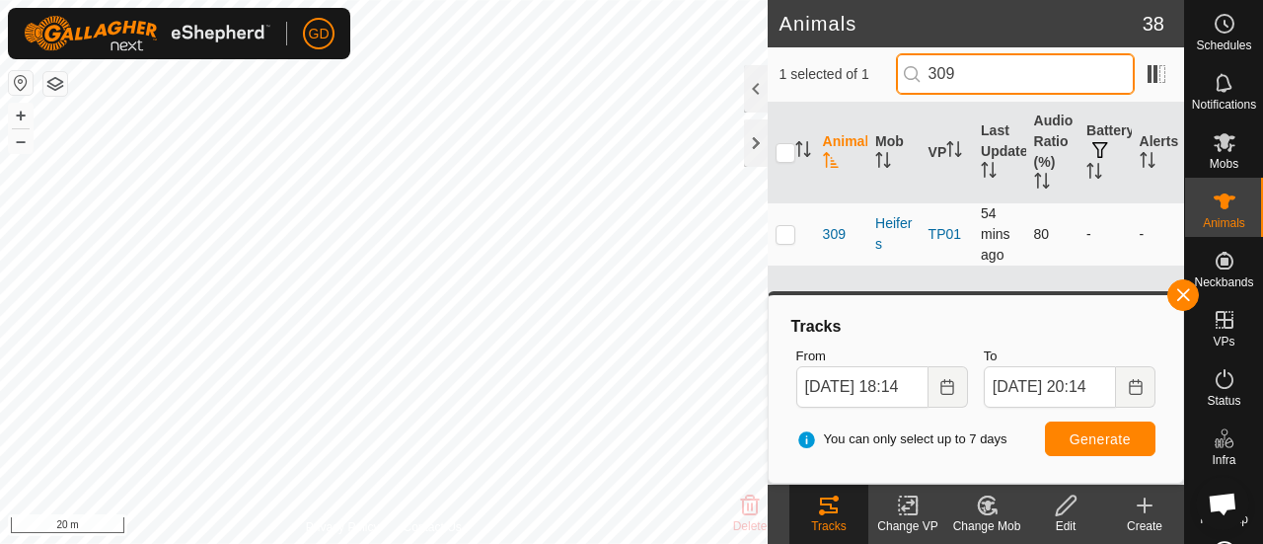
type input "309"
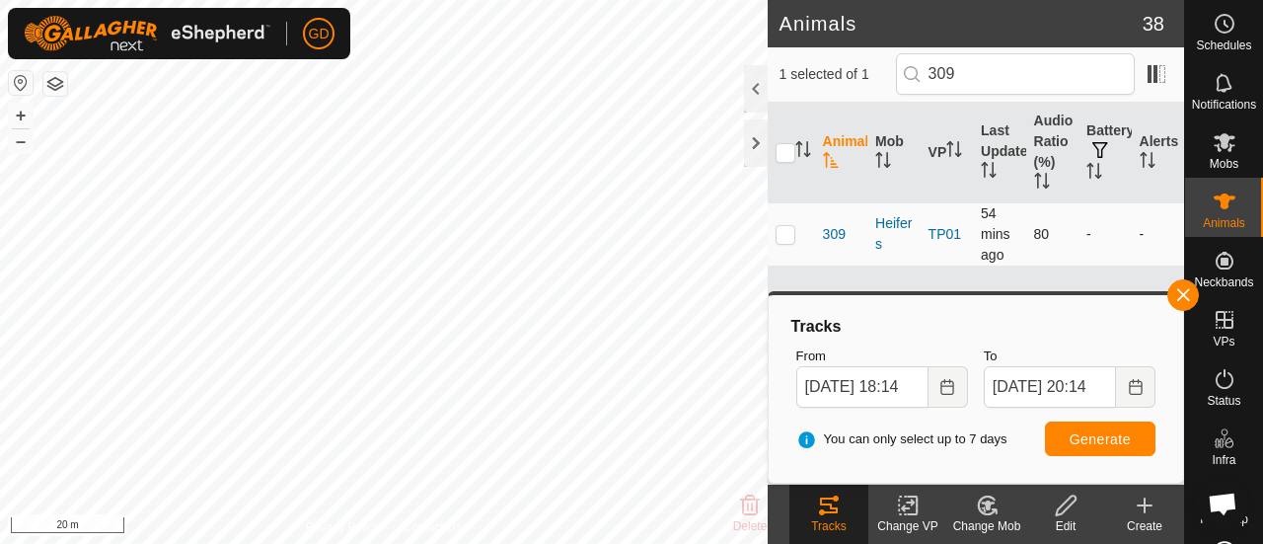
click at [783, 234] on p-checkbox at bounding box center [785, 234] width 20 height 16
checkbox input "true"
click at [1097, 437] on span "Generate" at bounding box center [1099, 439] width 61 height 16
click at [25, 140] on button "–" at bounding box center [21, 141] width 24 height 24
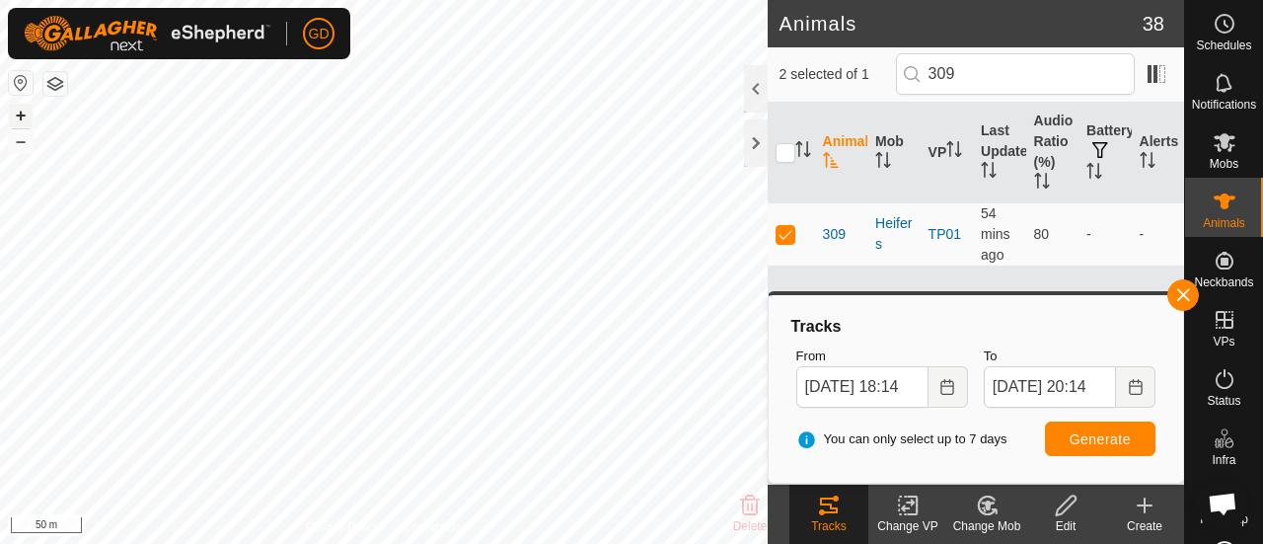
click at [22, 115] on button "+" at bounding box center [21, 116] width 24 height 24
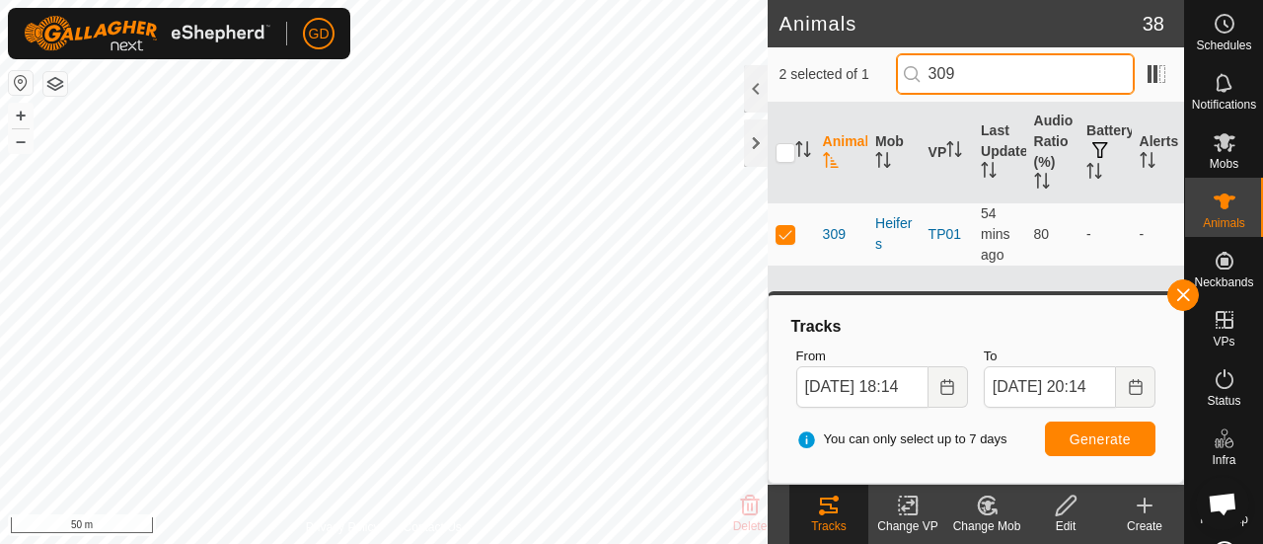
drag, startPoint x: 980, startPoint y: 75, endPoint x: 949, endPoint y: 77, distance: 31.6
click at [949, 77] on input "309" at bounding box center [1015, 73] width 239 height 41
type input "327"
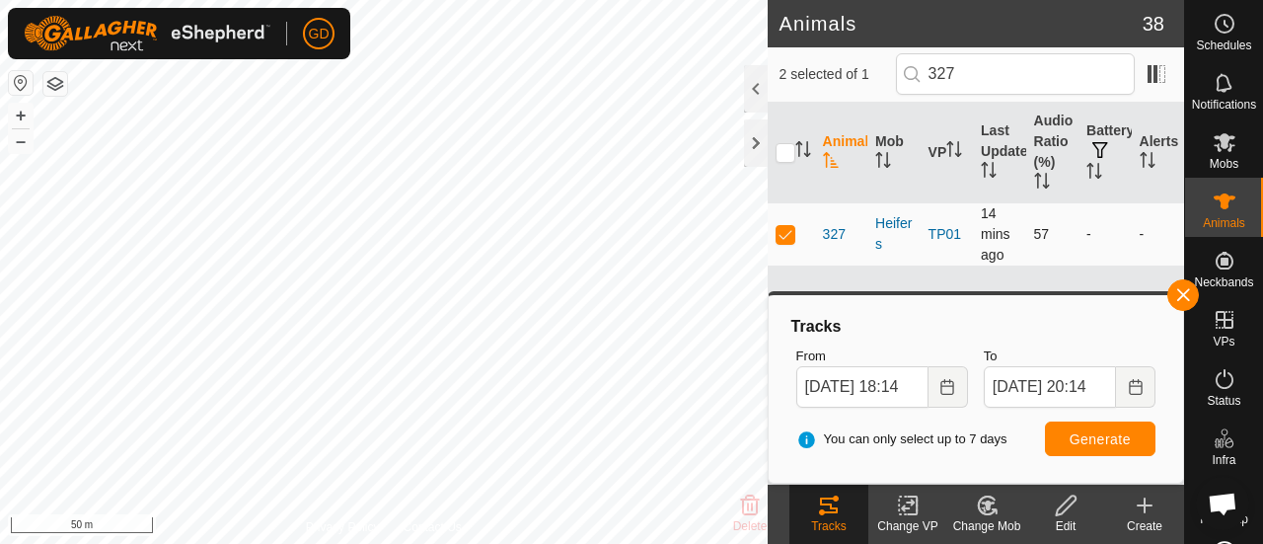
click at [773, 235] on td at bounding box center [790, 233] width 47 height 63
checkbox input "false"
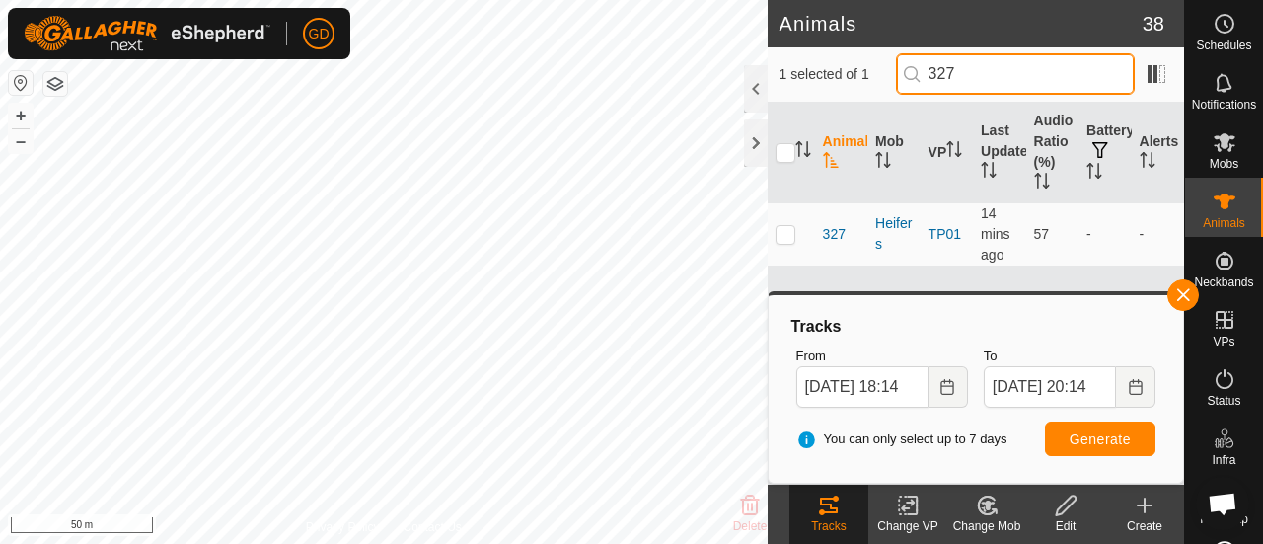
drag, startPoint x: 989, startPoint y: 66, endPoint x: 931, endPoint y: 68, distance: 58.2
click at [931, 68] on p-iconfield "327" at bounding box center [1015, 73] width 239 height 41
type input "309"
checkbox input "true"
type input "309"
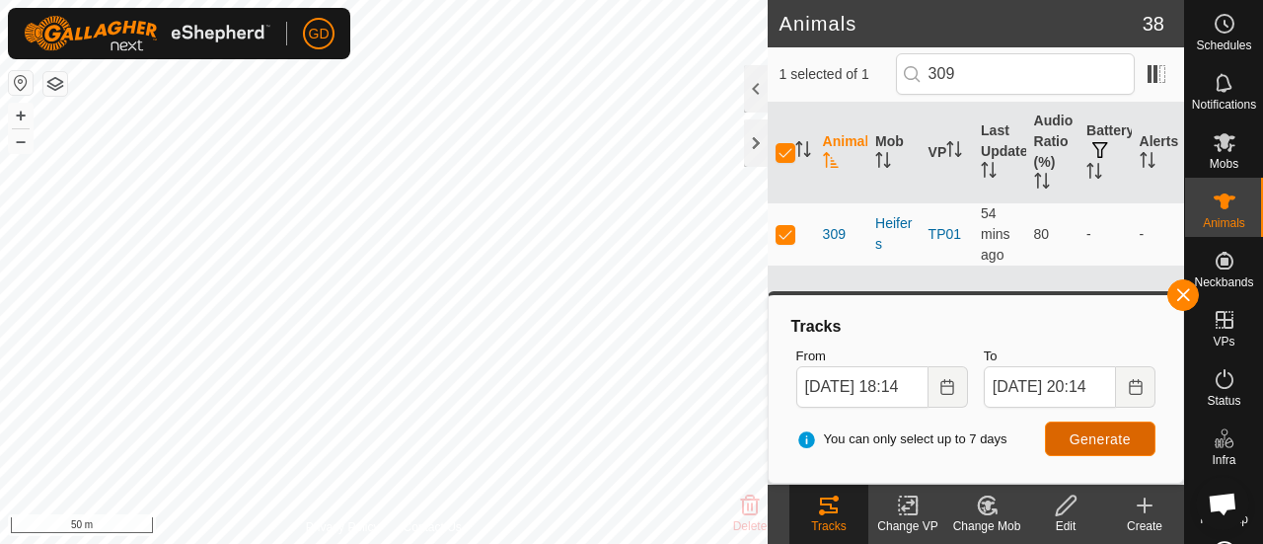
click at [1098, 437] on span "Generate" at bounding box center [1099, 439] width 61 height 16
click at [786, 231] on p-checkbox at bounding box center [785, 234] width 20 height 16
checkbox input "false"
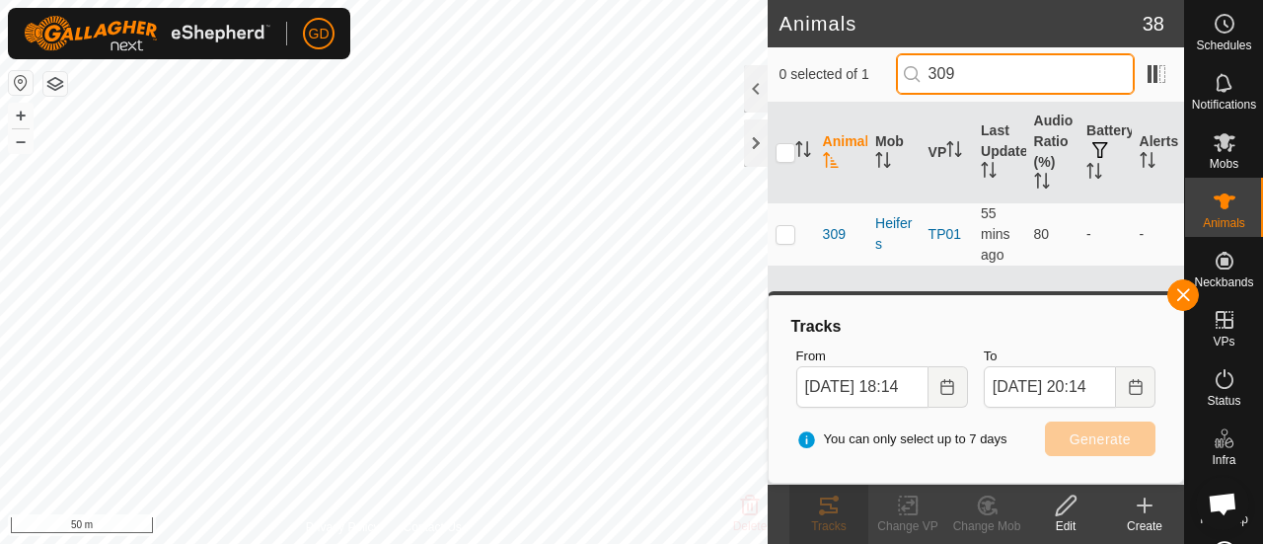
click at [975, 66] on input "309" at bounding box center [1015, 73] width 239 height 41
type input "302"
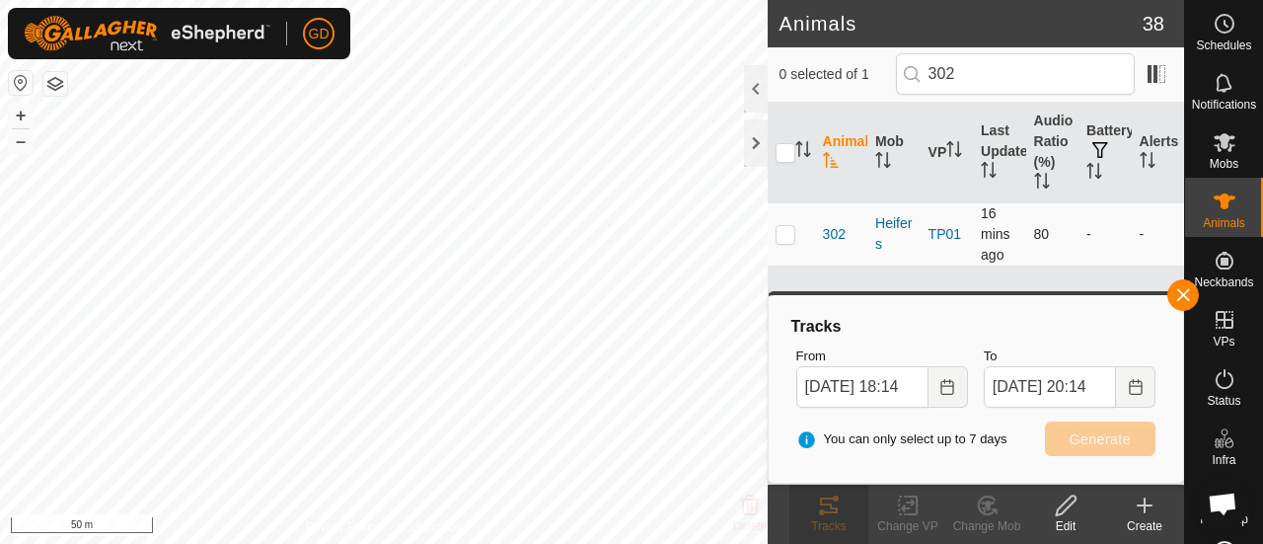
click at [783, 234] on p-checkbox at bounding box center [785, 234] width 20 height 16
checkbox input "true"
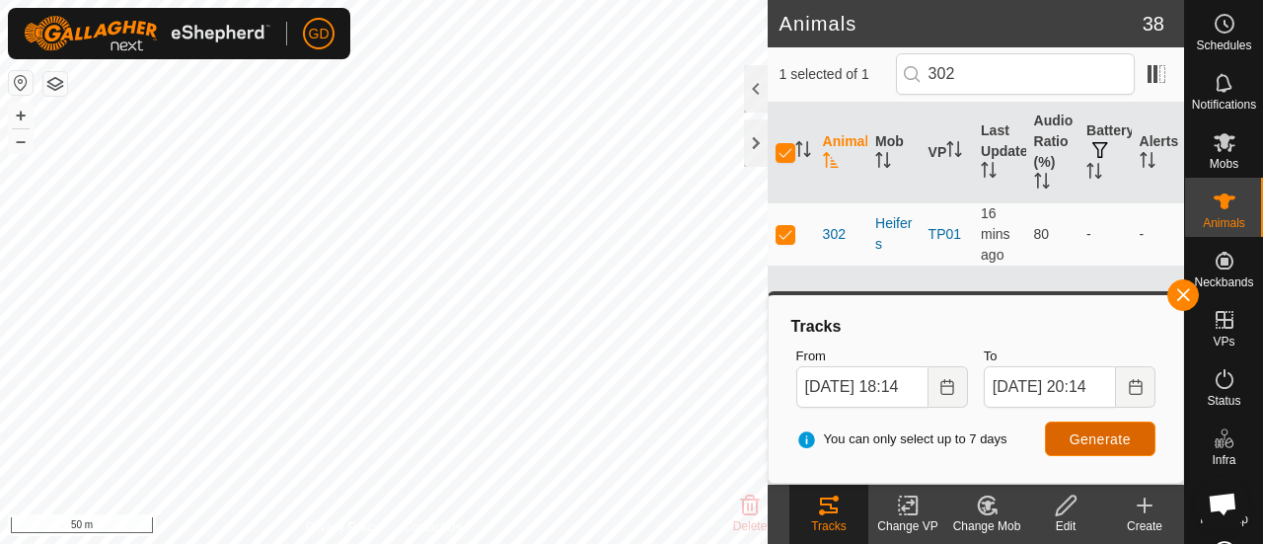
click at [1097, 438] on span "Generate" at bounding box center [1099, 439] width 61 height 16
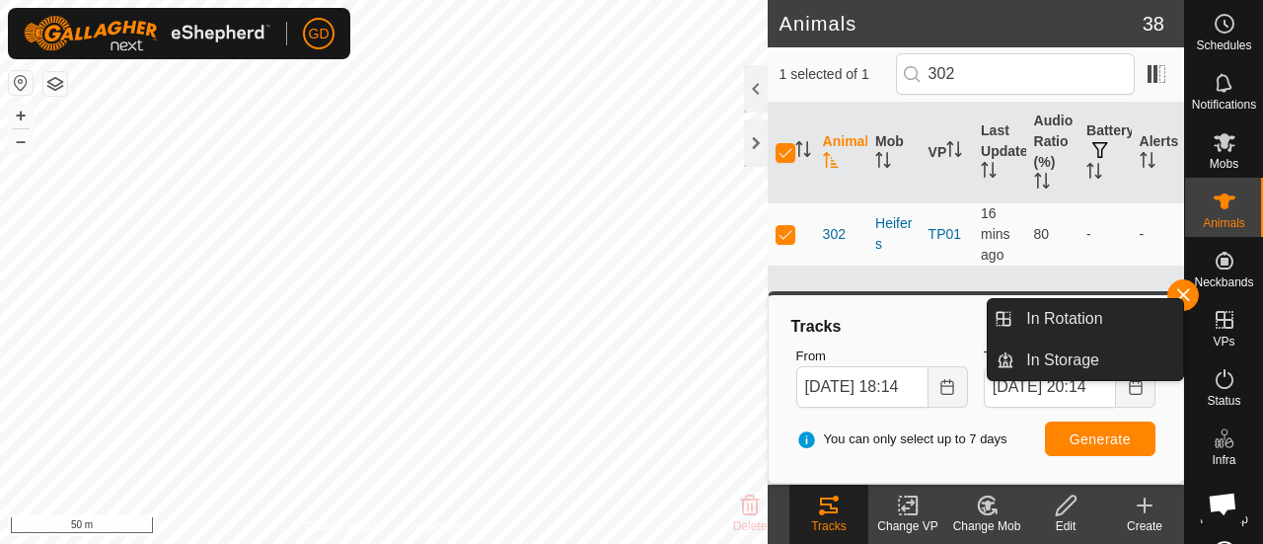
click at [1217, 325] on icon at bounding box center [1224, 320] width 24 height 24
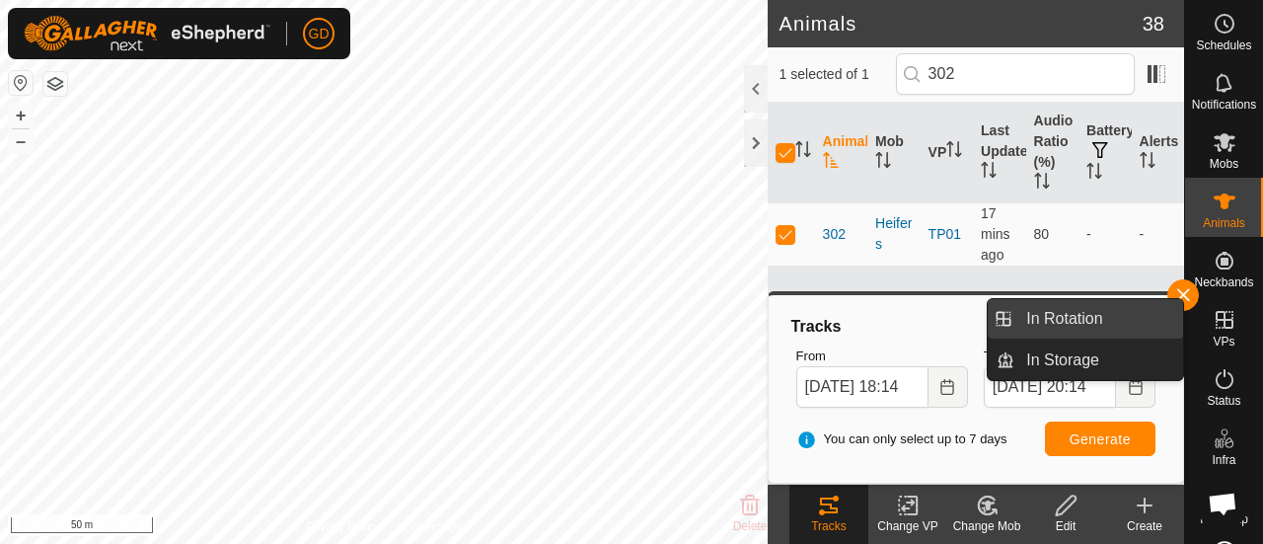
click at [1075, 315] on link "In Rotation" at bounding box center [1098, 318] width 169 height 39
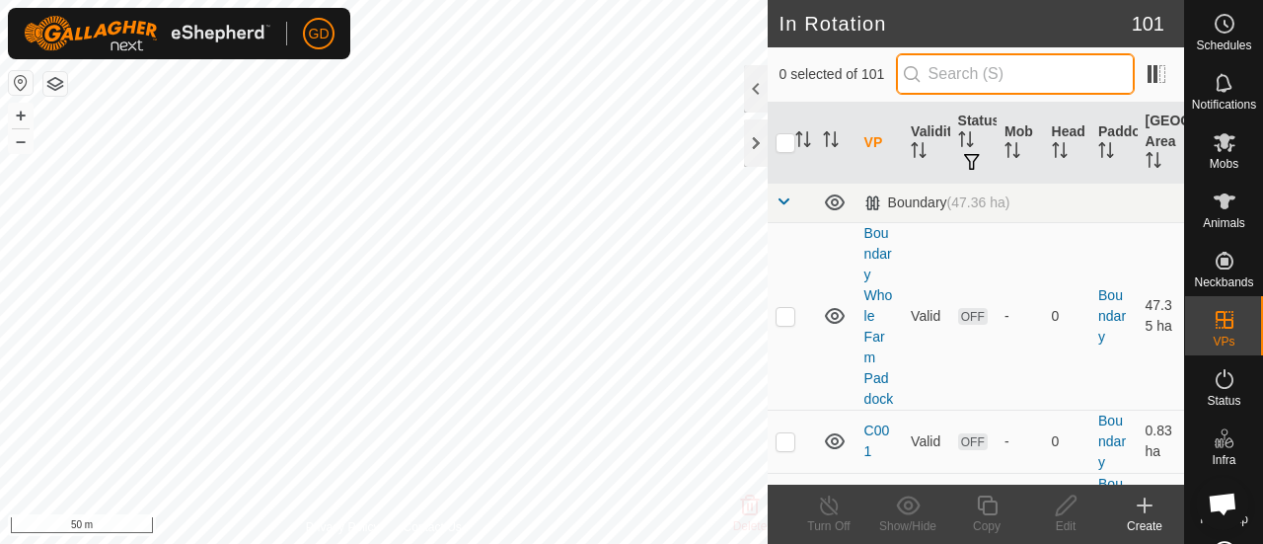
click at [1000, 74] on input "text" at bounding box center [1015, 73] width 239 height 41
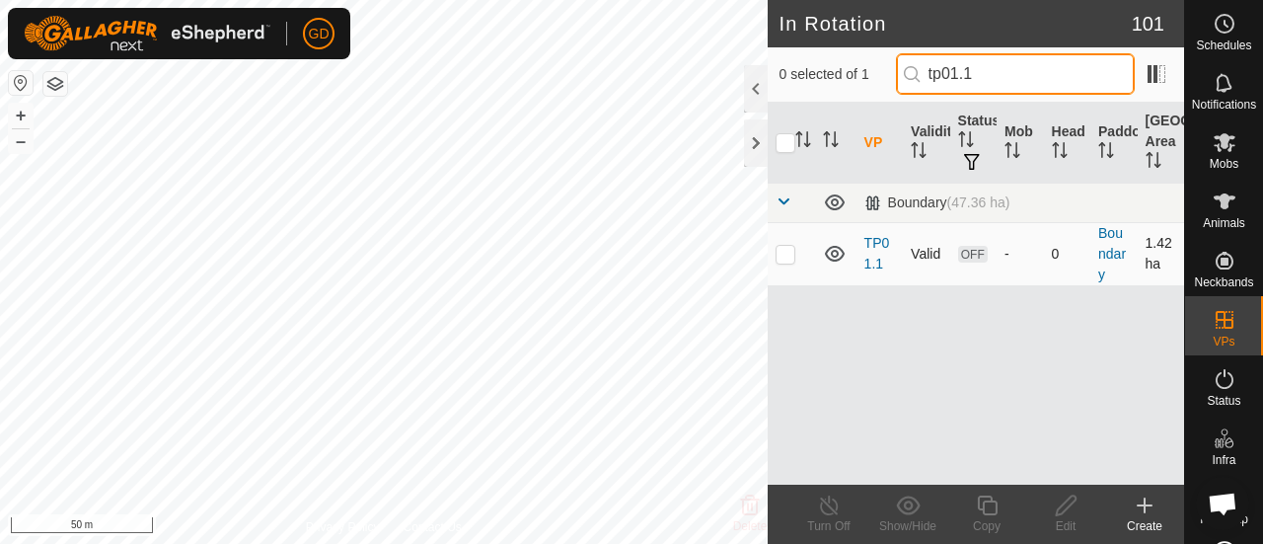
type input "tp01.1"
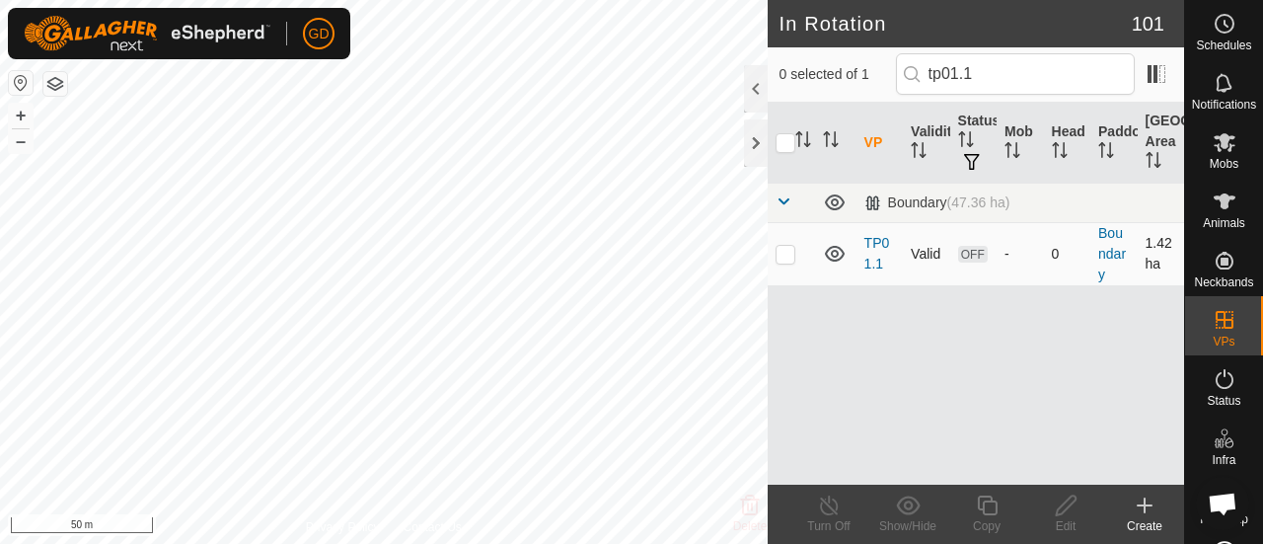
click at [785, 254] on p-checkbox at bounding box center [785, 254] width 20 height 16
checkbox input "true"
click at [1067, 506] on icon at bounding box center [1065, 505] width 20 height 20
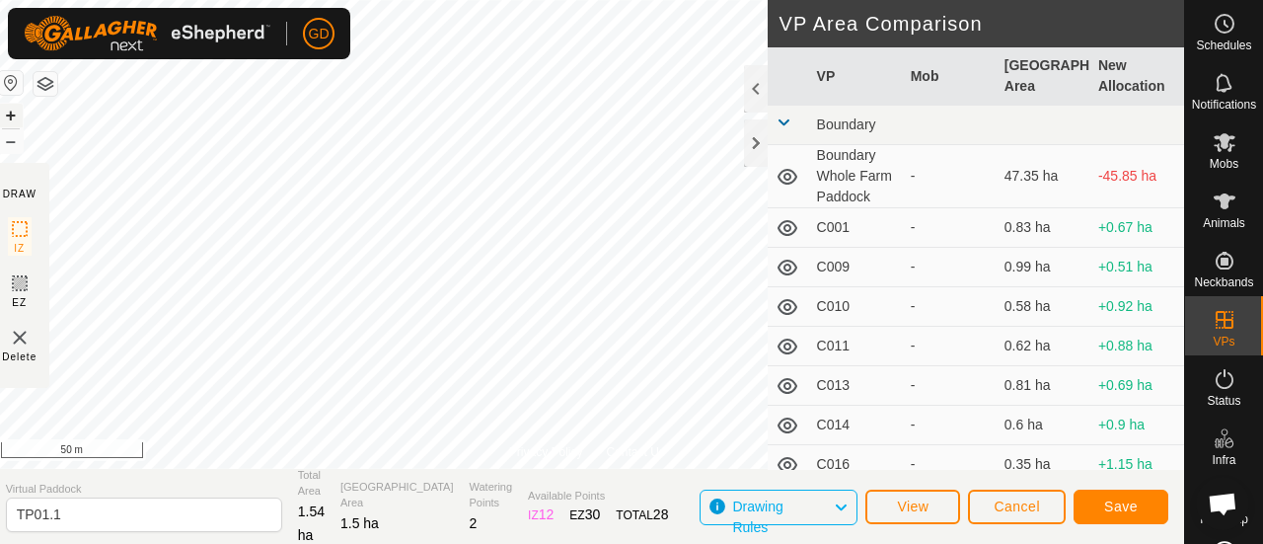
click at [20, 116] on button "+" at bounding box center [11, 116] width 24 height 24
click at [857, 543] on html "GD Schedules Notifications Mobs Animals Neckbands VPs Status Infra Heatmap Help…" at bounding box center [631, 272] width 1263 height 544
click at [1111, 506] on span "Save" at bounding box center [1121, 506] width 34 height 16
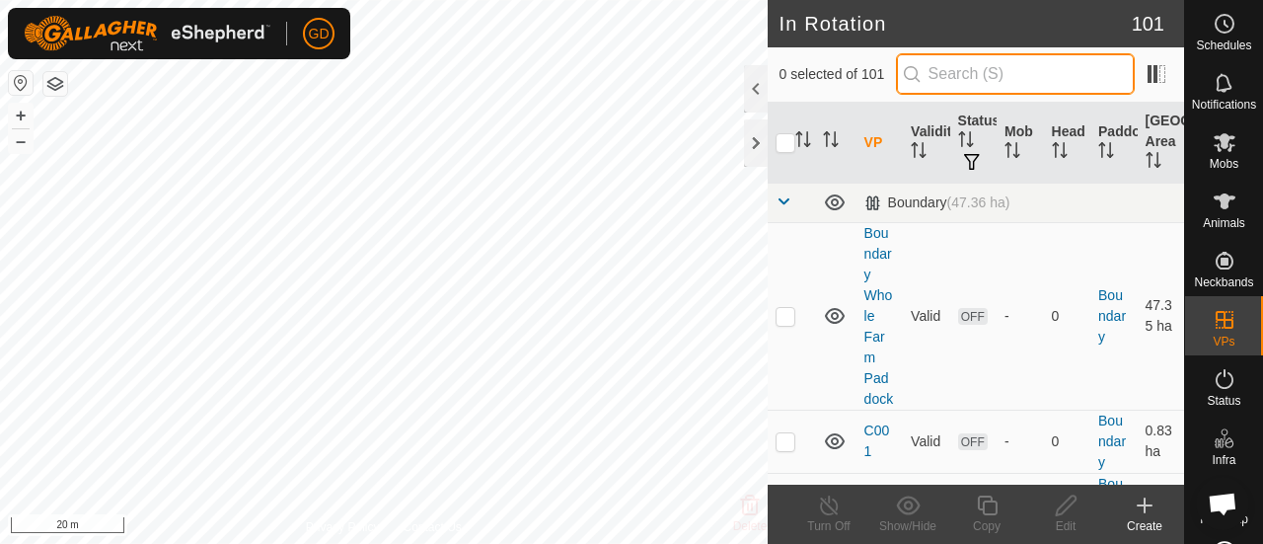
click at [977, 79] on input "text" at bounding box center [1015, 73] width 239 height 41
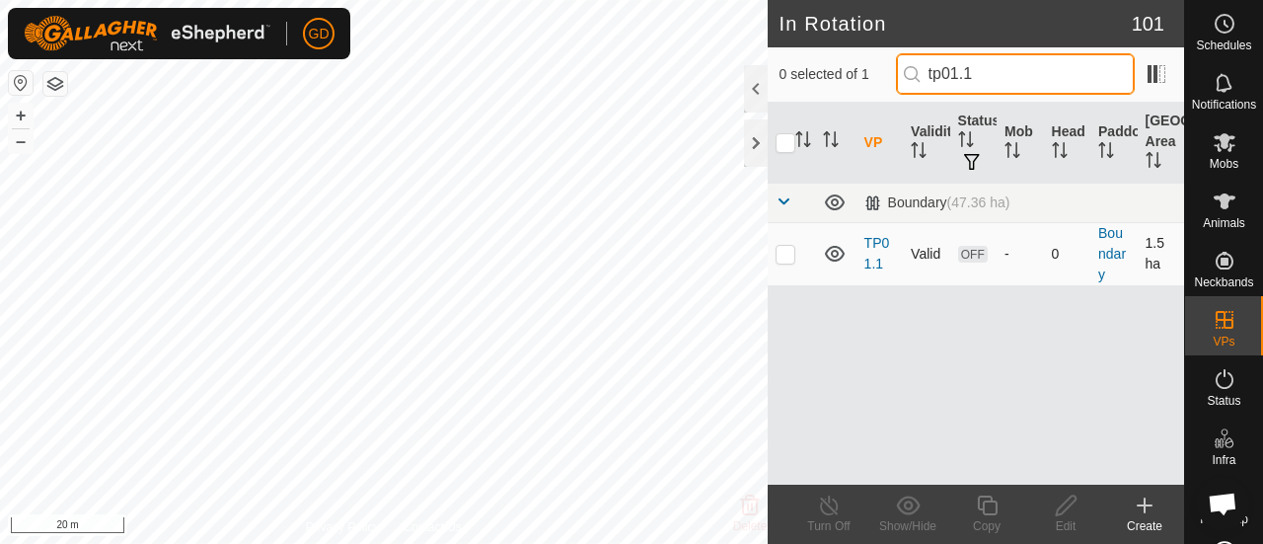
type input "tp01.1"
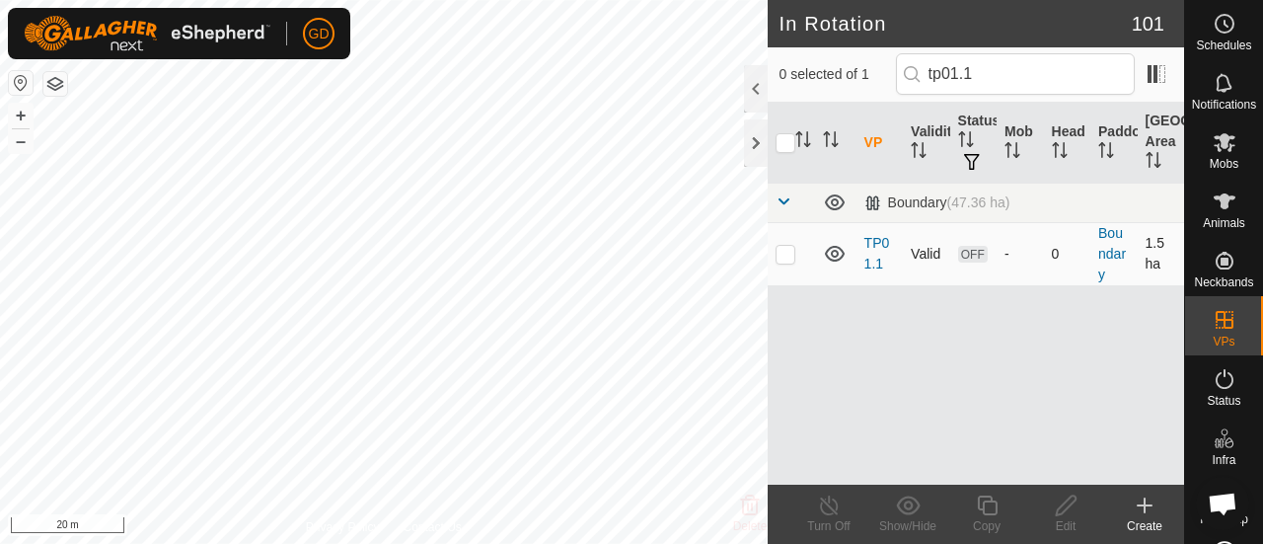
click at [783, 254] on p-checkbox at bounding box center [785, 254] width 20 height 16
checkbox input "true"
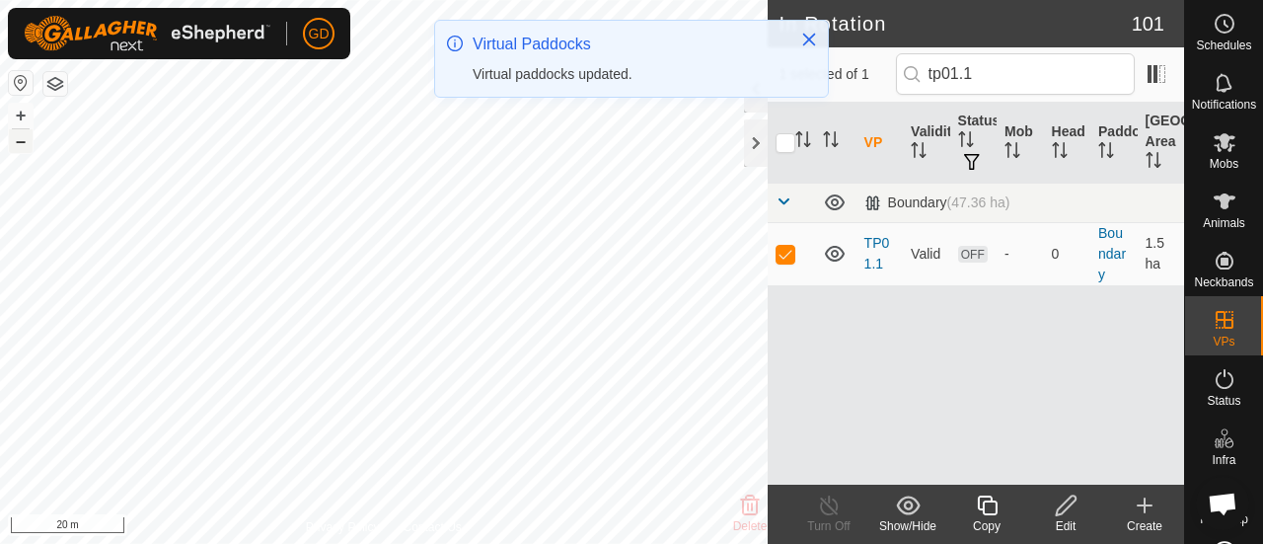
click at [29, 139] on button "–" at bounding box center [21, 141] width 24 height 24
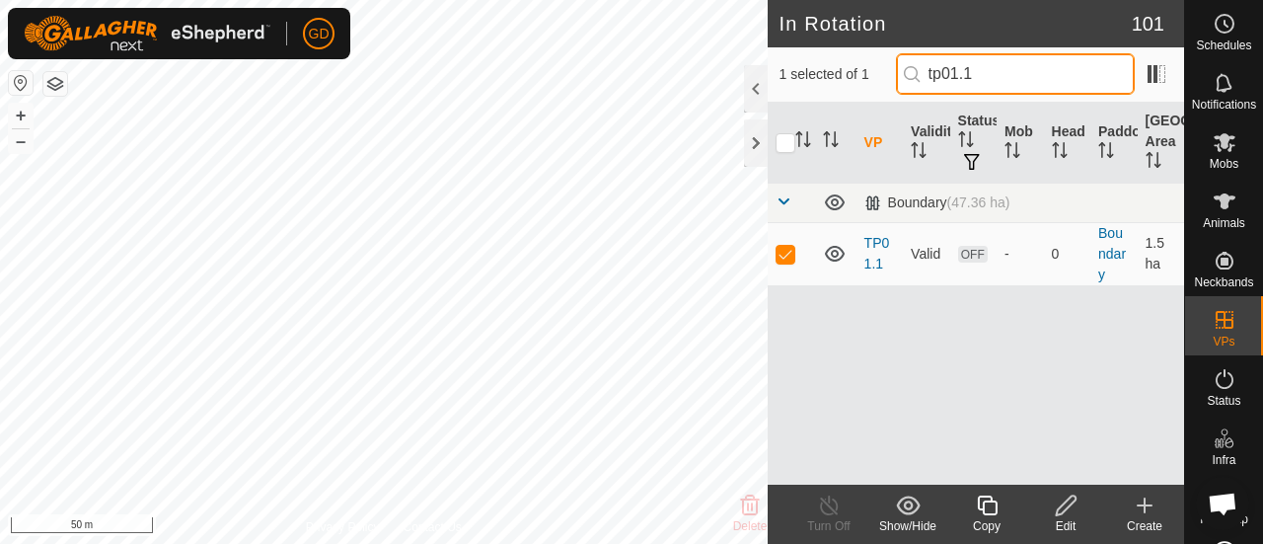
click at [1002, 80] on input "tp01.1" at bounding box center [1015, 73] width 239 height 41
type input "tp01.2"
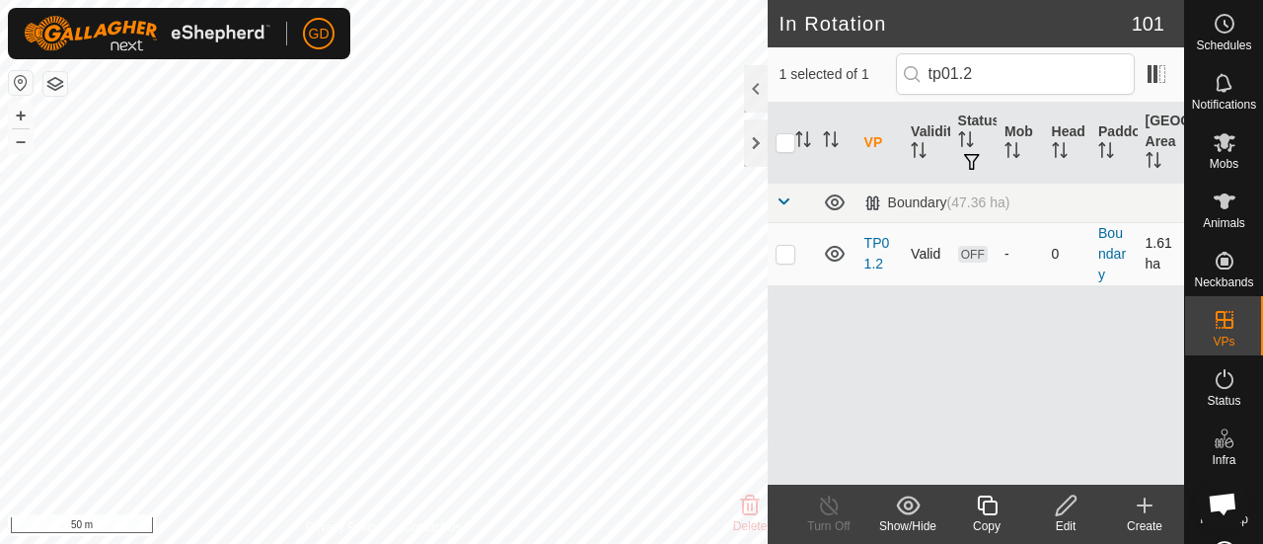
click at [788, 254] on p-checkbox at bounding box center [785, 254] width 20 height 16
checkbox input "true"
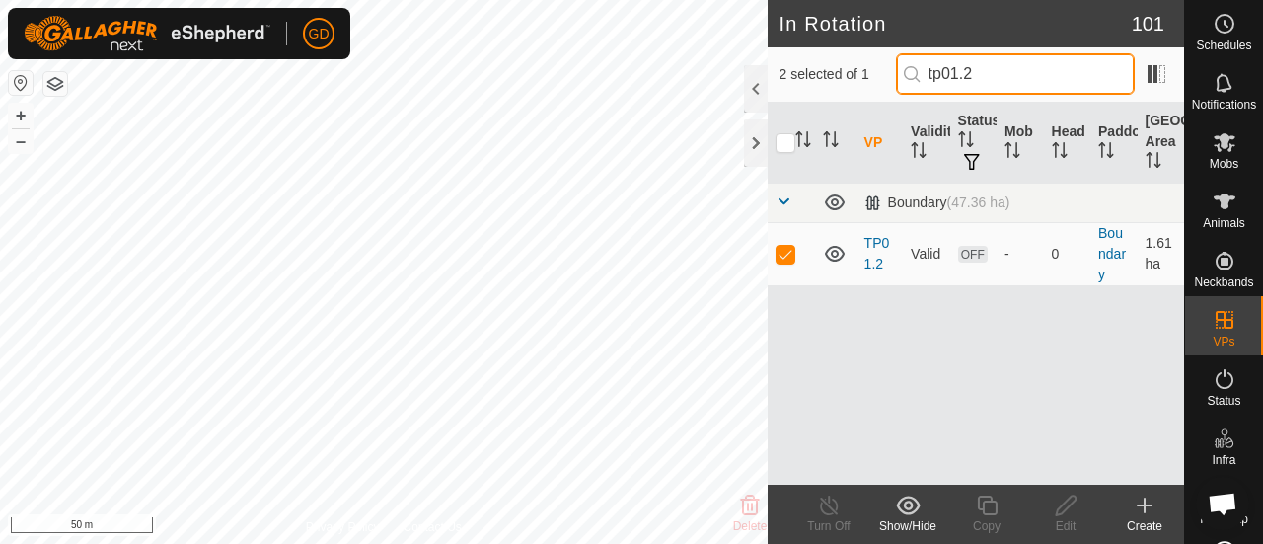
click at [999, 74] on input "tp01.2" at bounding box center [1015, 73] width 239 height 41
type input "tp01.3"
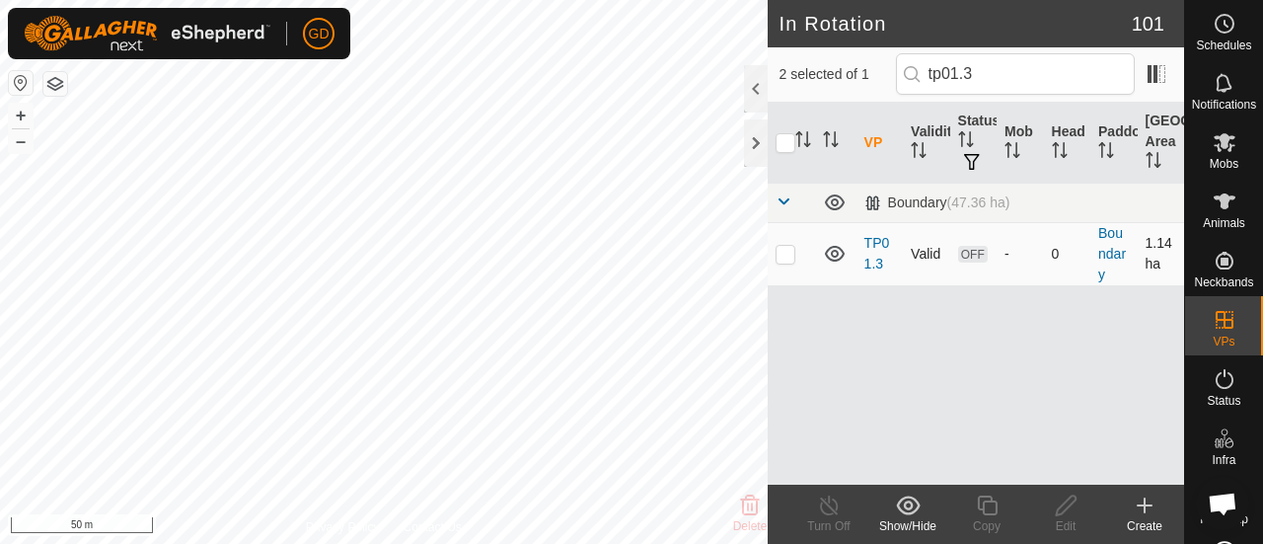
click at [785, 257] on p-checkbox at bounding box center [785, 254] width 20 height 16
checkbox input "true"
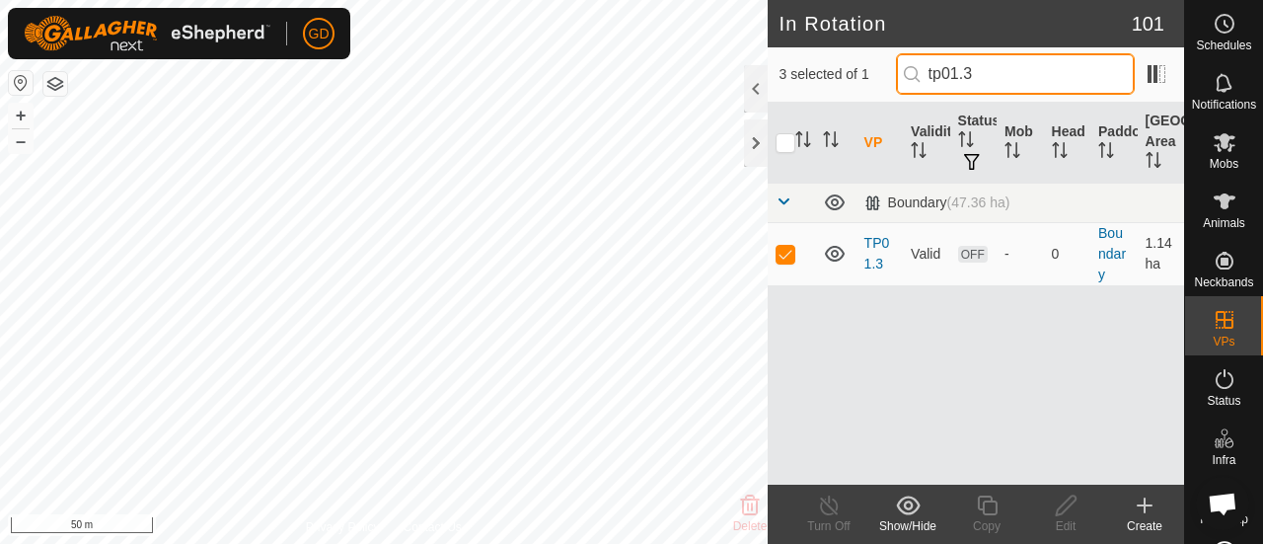
click at [1004, 72] on input "tp01.3" at bounding box center [1015, 73] width 239 height 41
type input "tp01.2"
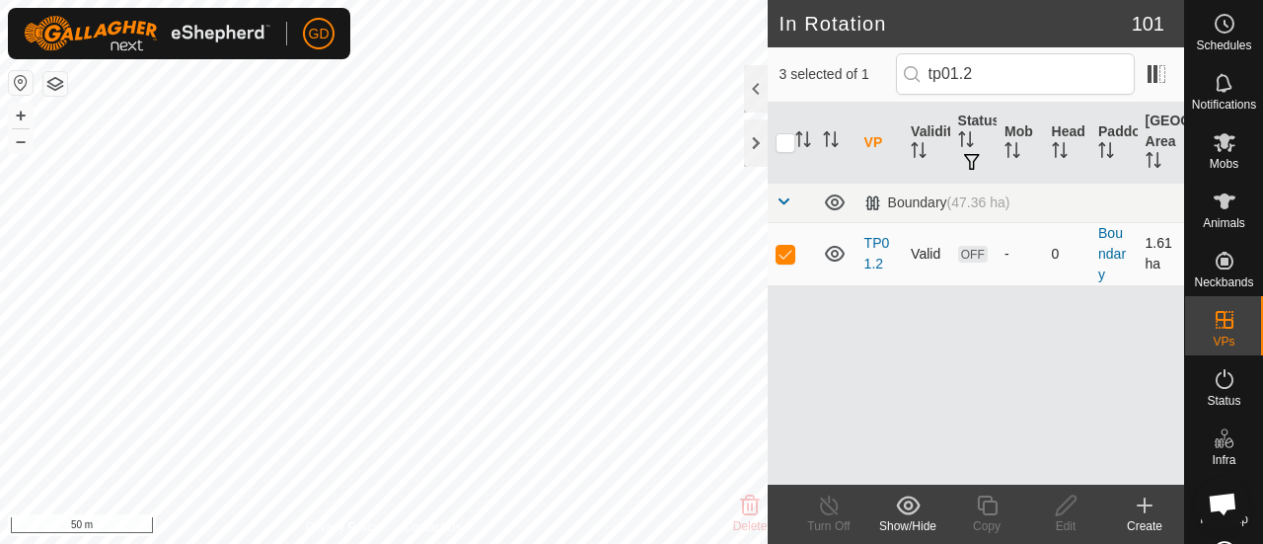
click at [780, 254] on p-checkbox at bounding box center [785, 254] width 20 height 16
checkbox input "false"
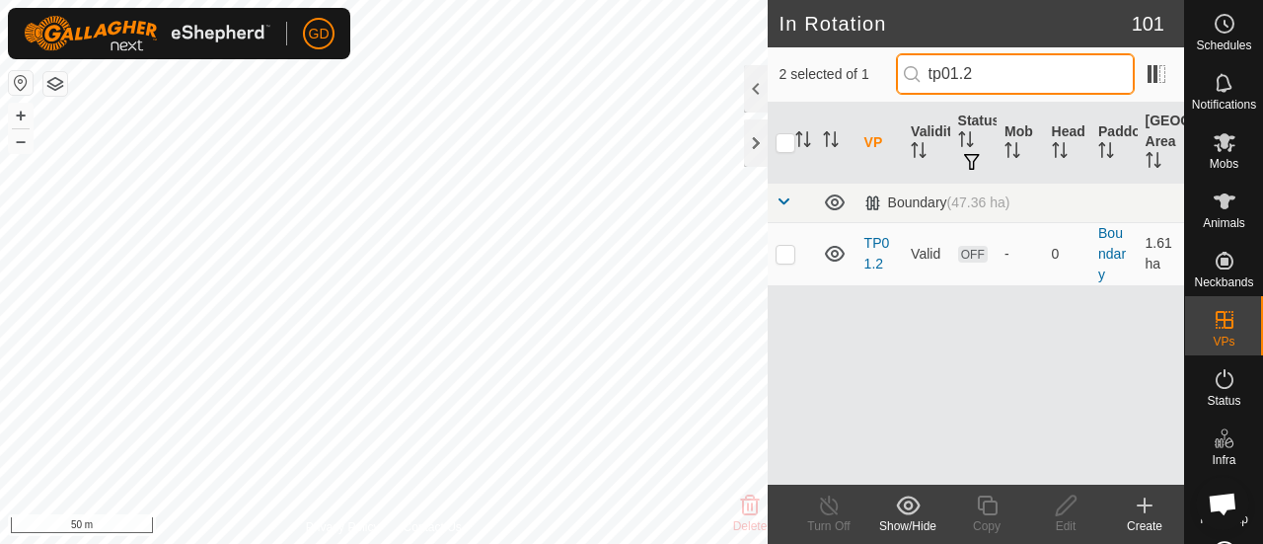
click at [1008, 71] on input "tp01.2" at bounding box center [1015, 73] width 239 height 41
type input "tp01.1"
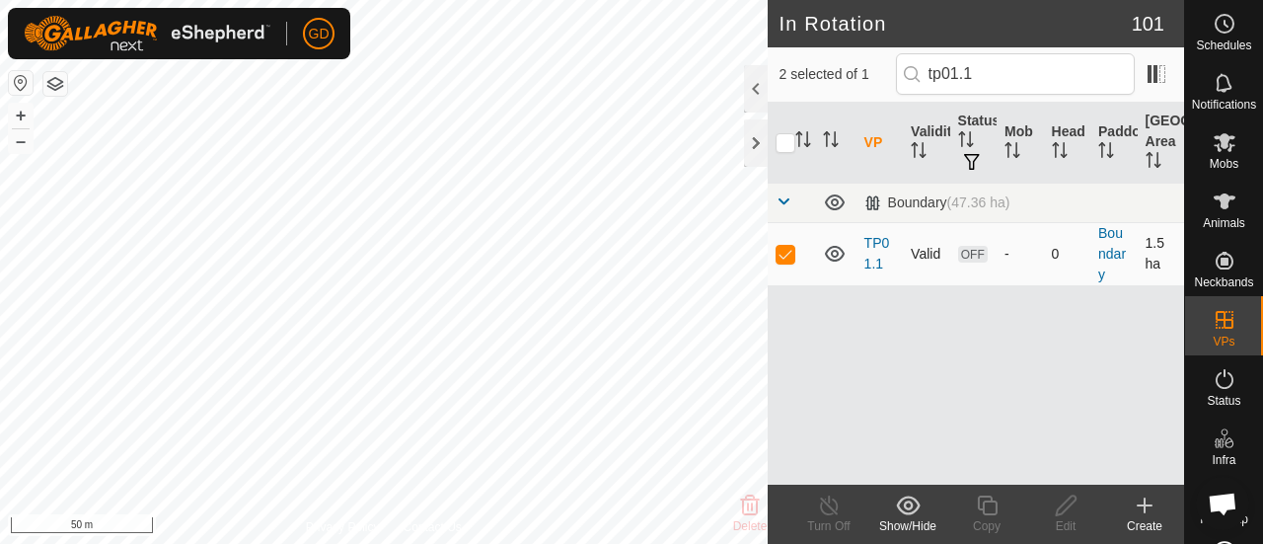
click at [786, 249] on p-checkbox at bounding box center [785, 254] width 20 height 16
checkbox input "false"
click at [1068, 501] on icon at bounding box center [1065, 505] width 25 height 24
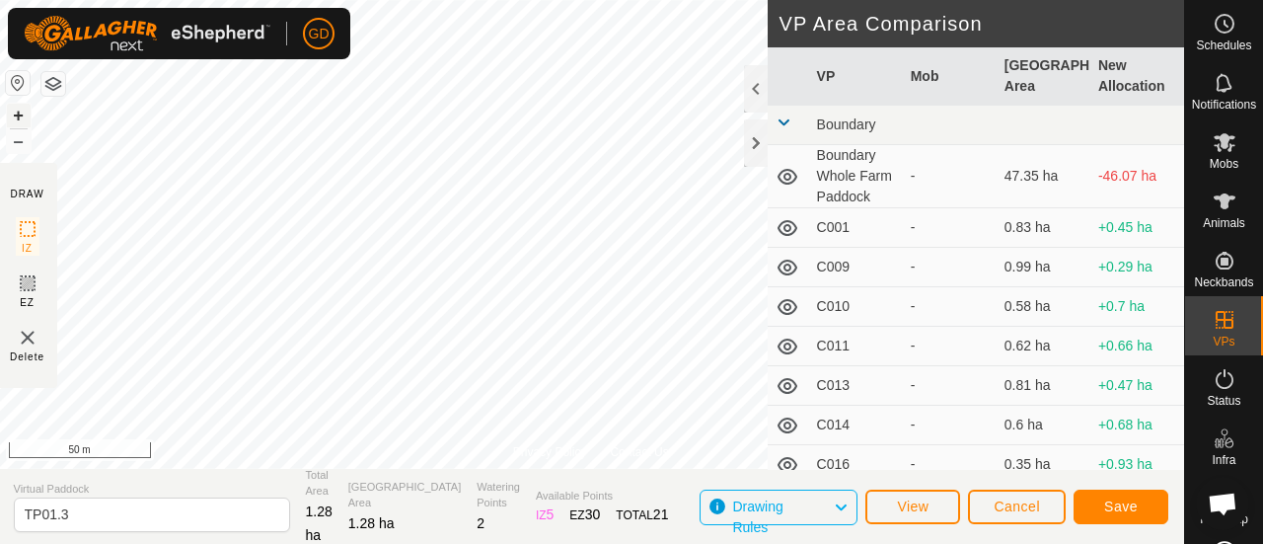
click at [24, 111] on button "+" at bounding box center [19, 116] width 24 height 24
click at [20, 140] on button "–" at bounding box center [19, 141] width 24 height 24
click at [21, 120] on button "+" at bounding box center [19, 116] width 24 height 24
click at [1116, 506] on span "Save" at bounding box center [1121, 506] width 34 height 16
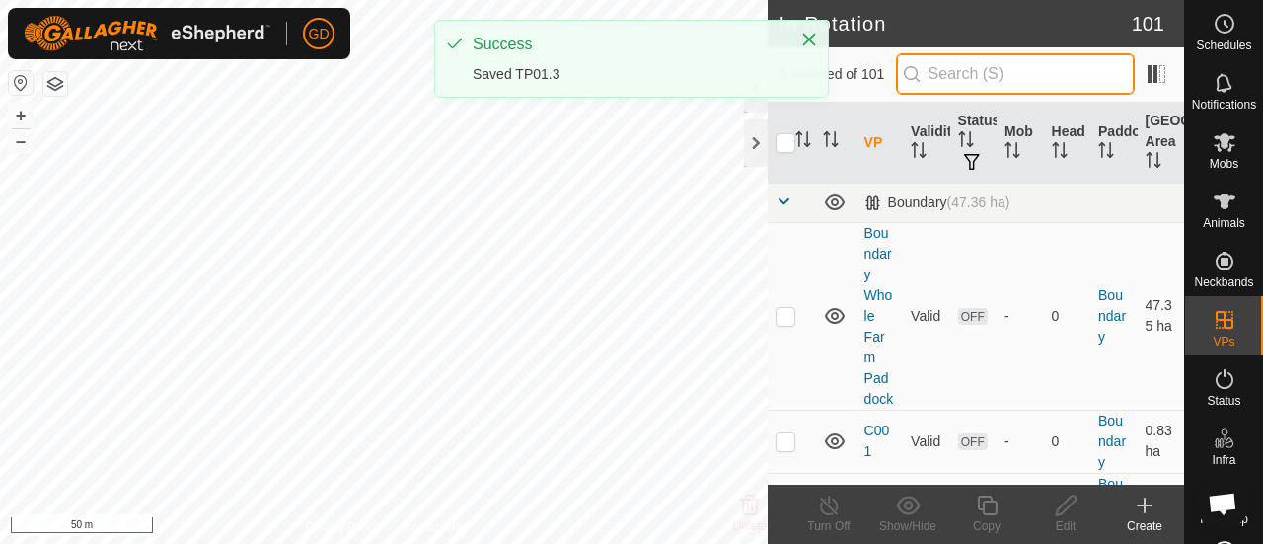
click at [982, 76] on input "text" at bounding box center [1015, 73] width 239 height 41
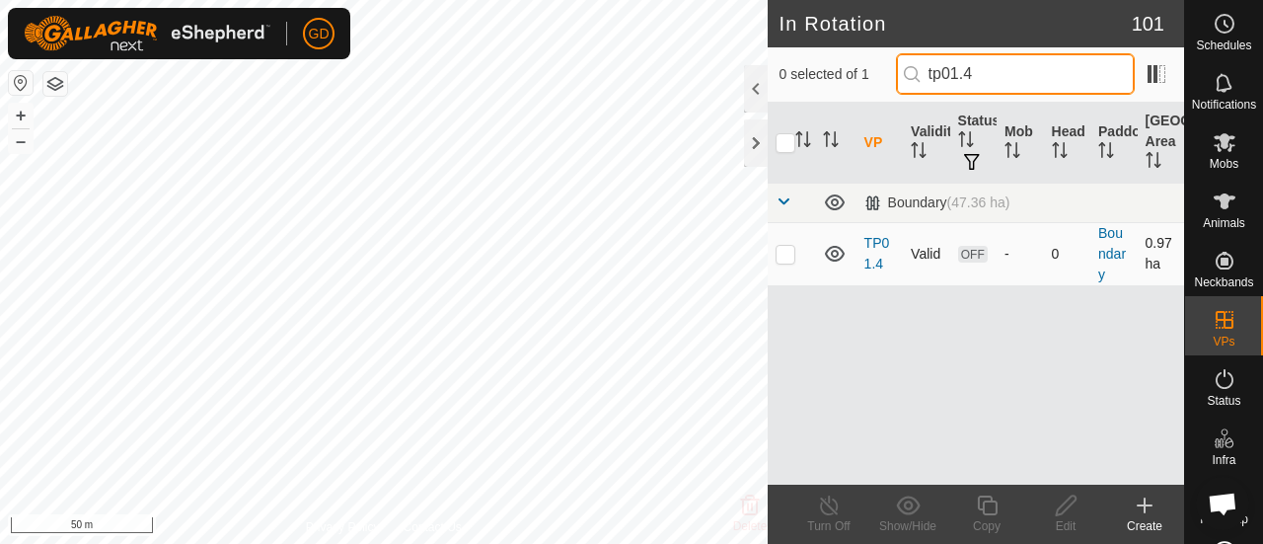
type input "tp01.4"
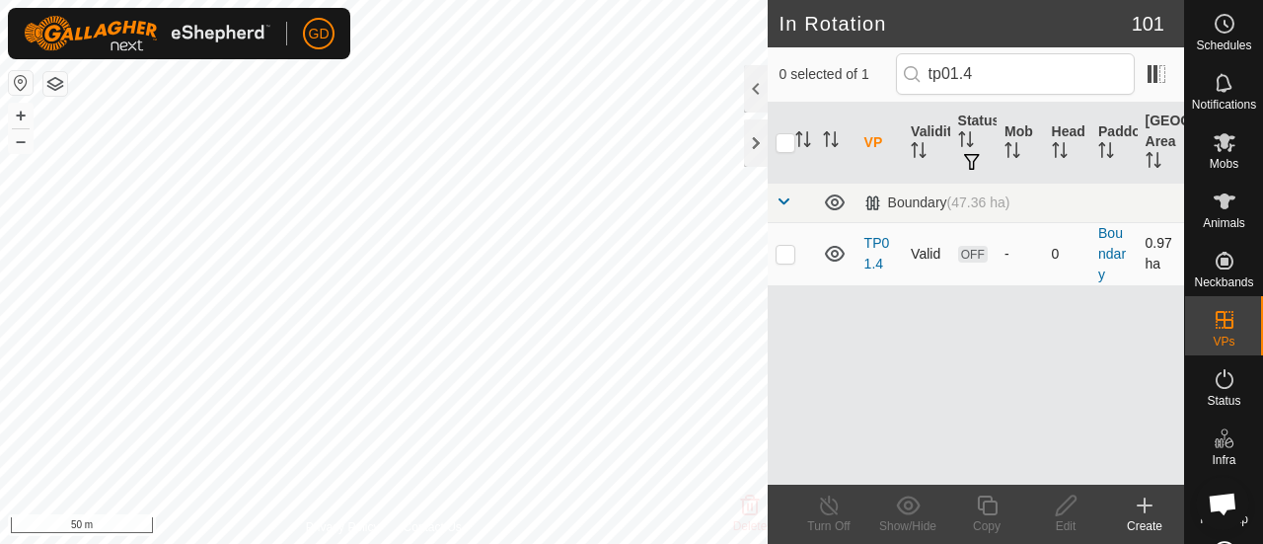
click at [783, 257] on p-checkbox at bounding box center [785, 254] width 20 height 16
checkbox input "true"
click at [767, 325] on div "In Rotation 101 1 selected of 1 tp01.4 VP Validity Status Mob Head Paddock Graz…" at bounding box center [592, 272] width 1184 height 544
click at [1054, 506] on icon at bounding box center [1065, 505] width 25 height 24
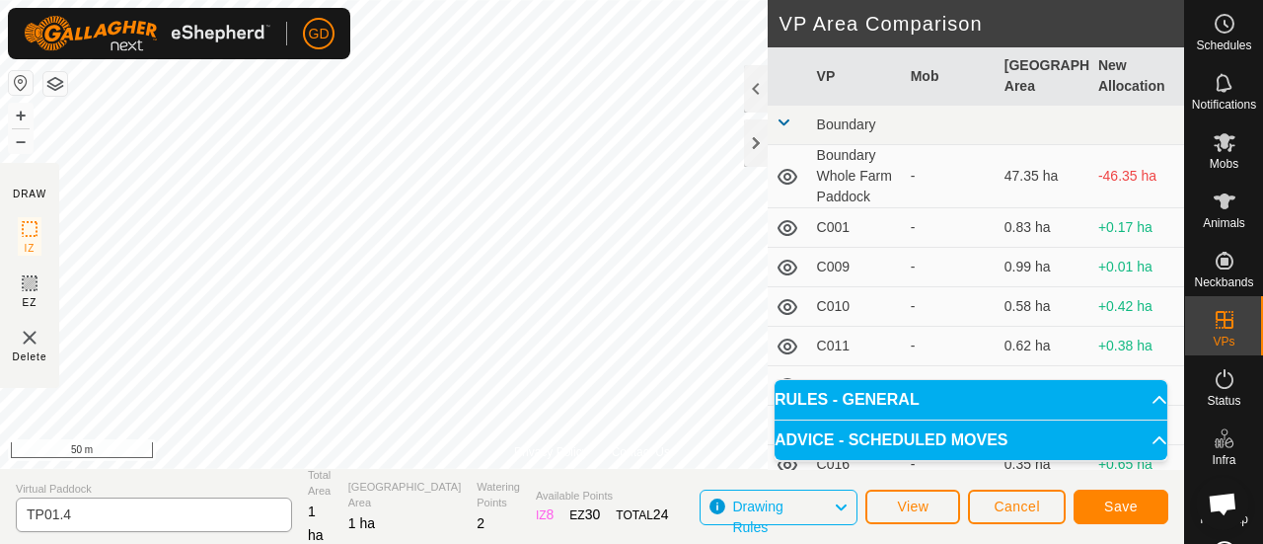
click at [219, 507] on div "Privacy Policy Contact Us 310 0231799002 Heifers TP01 + – ⇧ i 50 m DRAW IZ EZ D…" at bounding box center [592, 272] width 1184 height 544
click at [178, 0] on html "GD Schedules Notifications Mobs Animals Neckbands VPs Status Infra Heatmap Help…" at bounding box center [631, 272] width 1263 height 544
click at [22, 109] on button "+" at bounding box center [19, 116] width 24 height 24
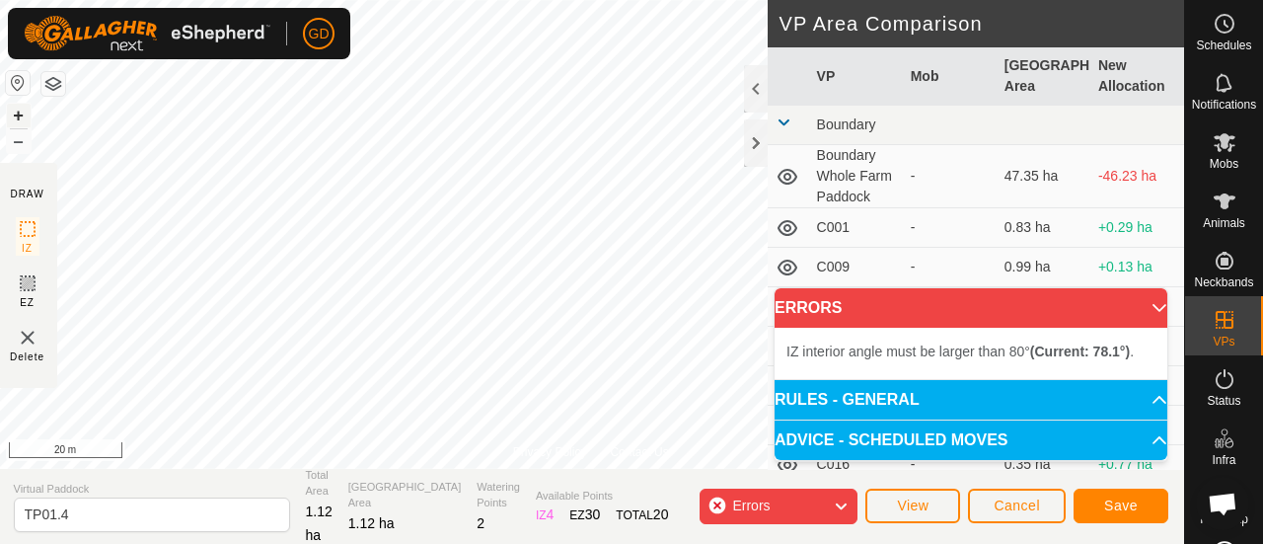
click at [17, 117] on button "+" at bounding box center [19, 116] width 24 height 24
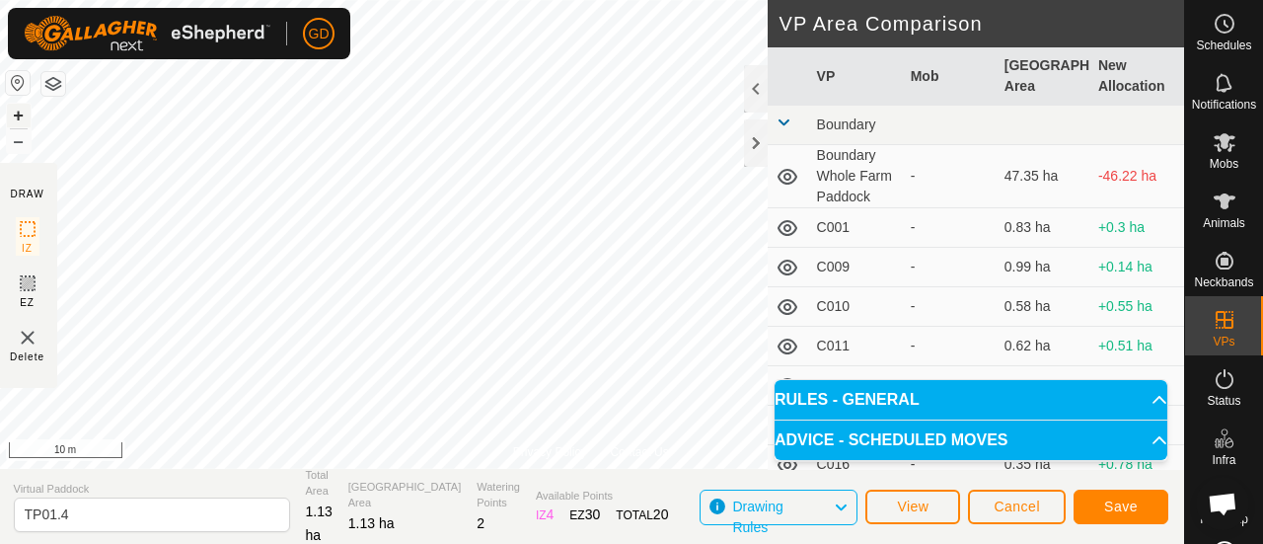
click at [28, 113] on button "+" at bounding box center [19, 116] width 24 height 24
click at [22, 143] on button "–" at bounding box center [19, 141] width 24 height 24
click at [1119, 503] on span "Save" at bounding box center [1121, 506] width 34 height 16
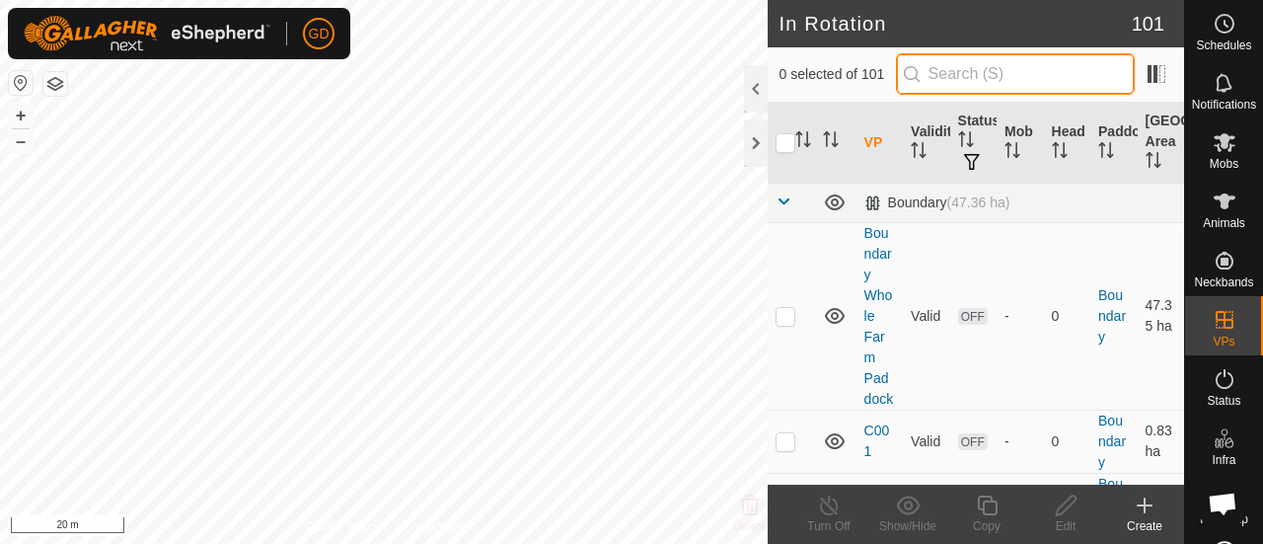
click at [955, 71] on input "text" at bounding box center [1015, 73] width 239 height 41
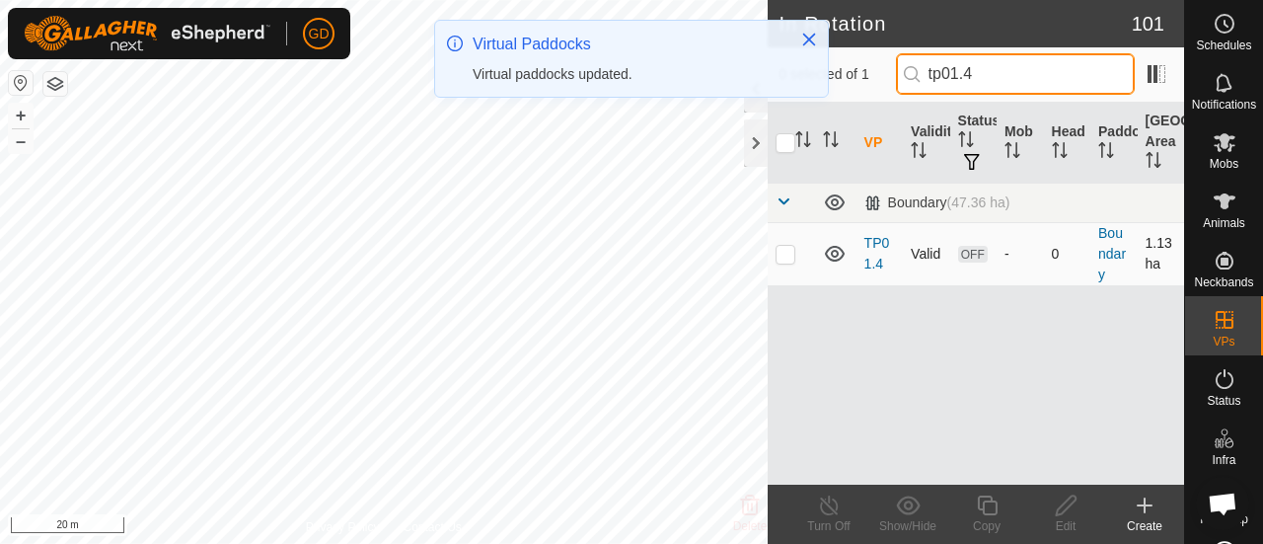
type input "tp01.4"
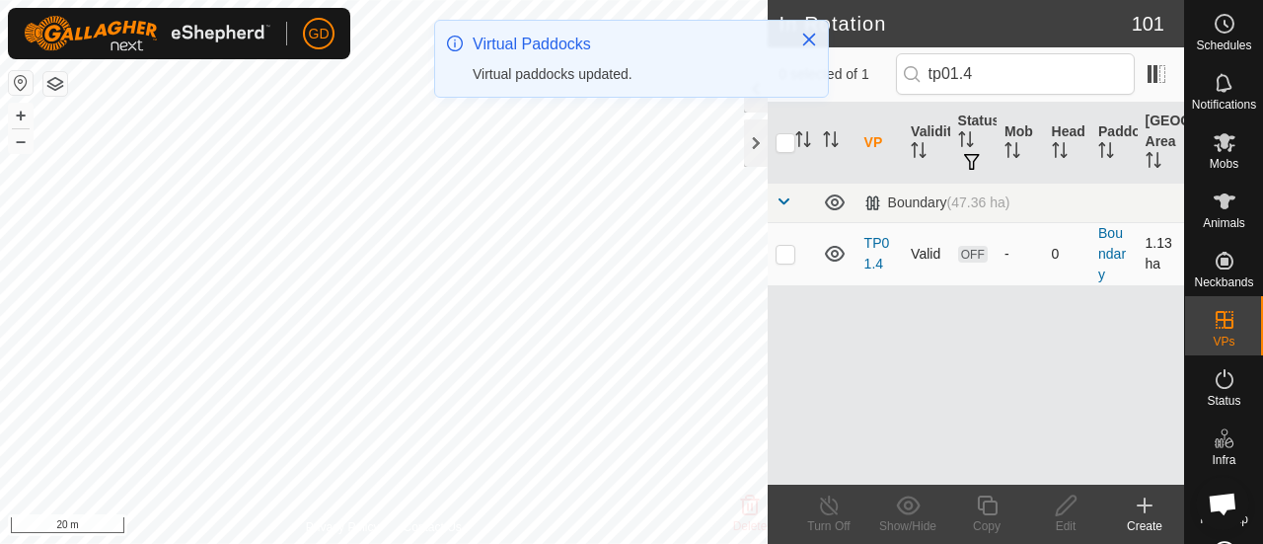
click at [783, 248] on p-checkbox at bounding box center [785, 254] width 20 height 16
checkbox input "true"
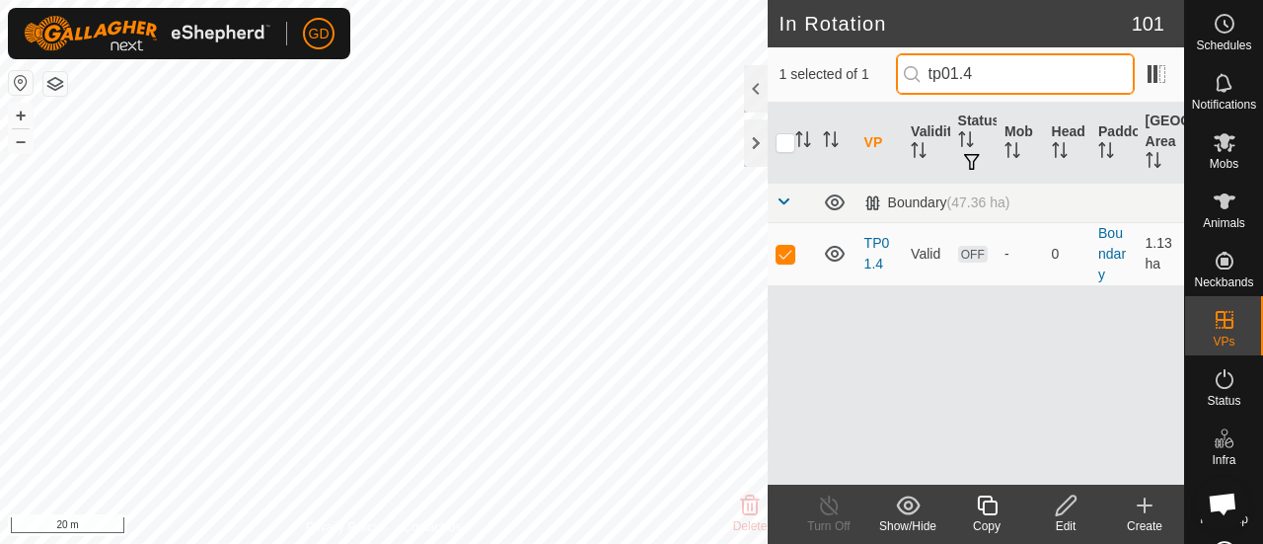
click at [1015, 69] on input "tp01.4" at bounding box center [1015, 73] width 239 height 41
type input "tp01.5"
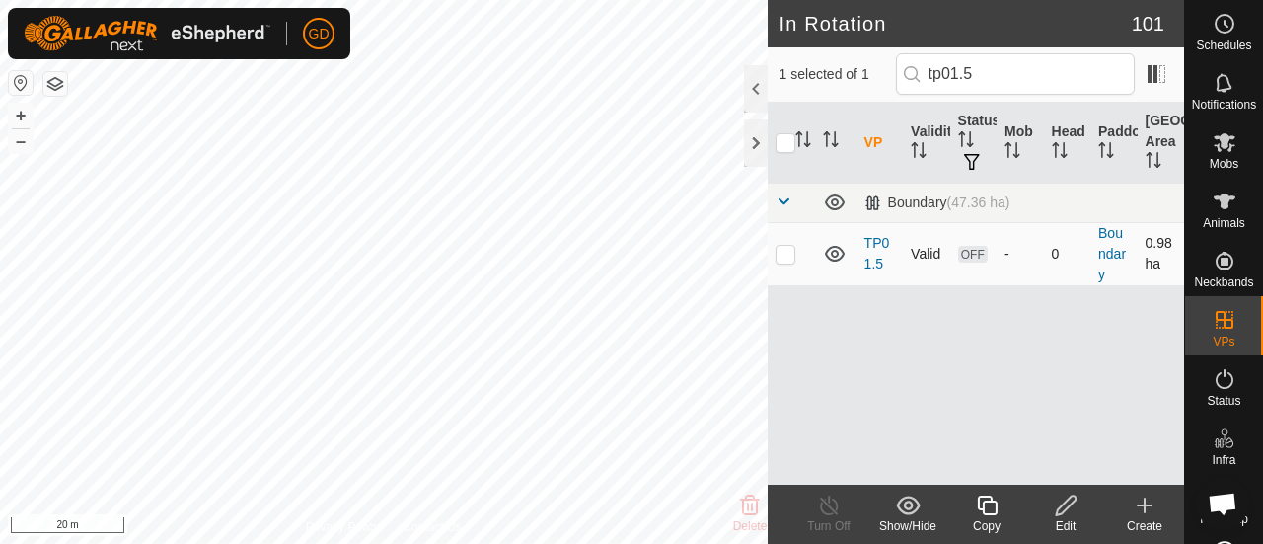
click at [783, 250] on p-checkbox at bounding box center [785, 254] width 20 height 16
checkbox input "true"
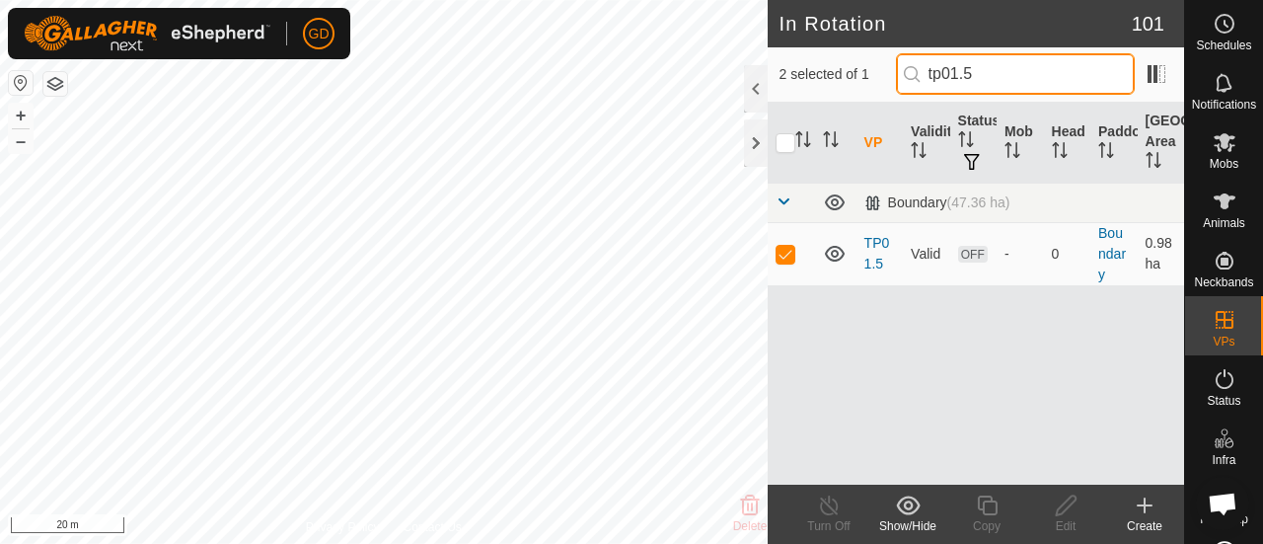
click at [1001, 75] on input "tp01.5" at bounding box center [1015, 73] width 239 height 41
type input "tp01.4"
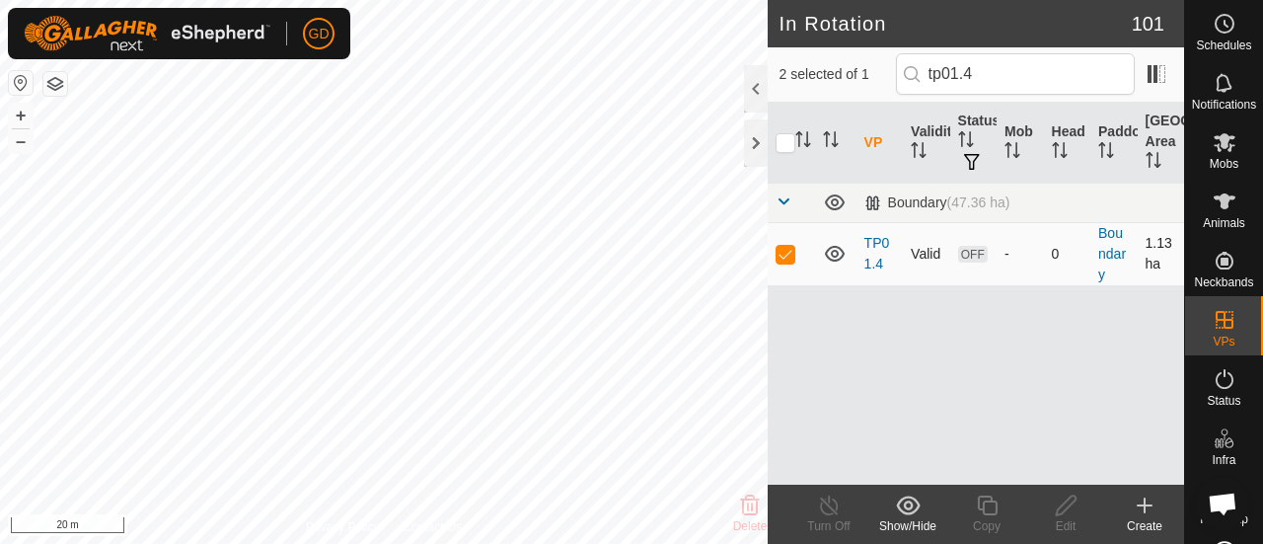
click at [787, 248] on p-checkbox at bounding box center [785, 254] width 20 height 16
checkbox input "false"
click at [1061, 511] on icon at bounding box center [1065, 505] width 20 height 20
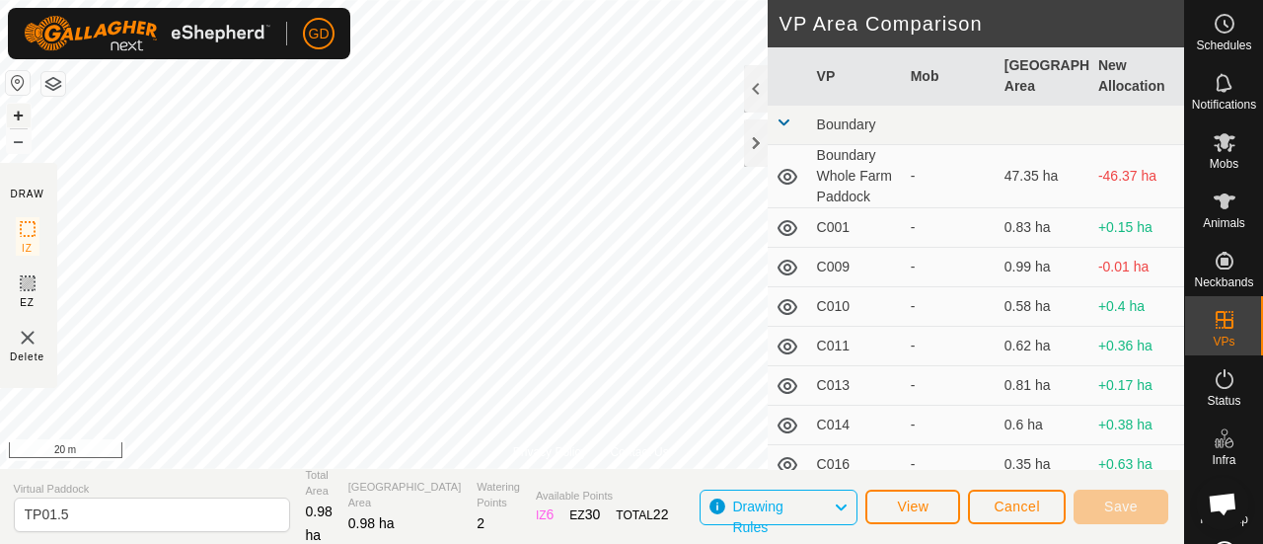
click at [18, 115] on button "+" at bounding box center [19, 116] width 24 height 24
click at [592, 0] on html "GD Schedules Notifications Mobs Animals Neckbands VPs Status Infra Heatmap Help…" at bounding box center [631, 272] width 1263 height 544
click at [24, 142] on button "–" at bounding box center [19, 141] width 24 height 24
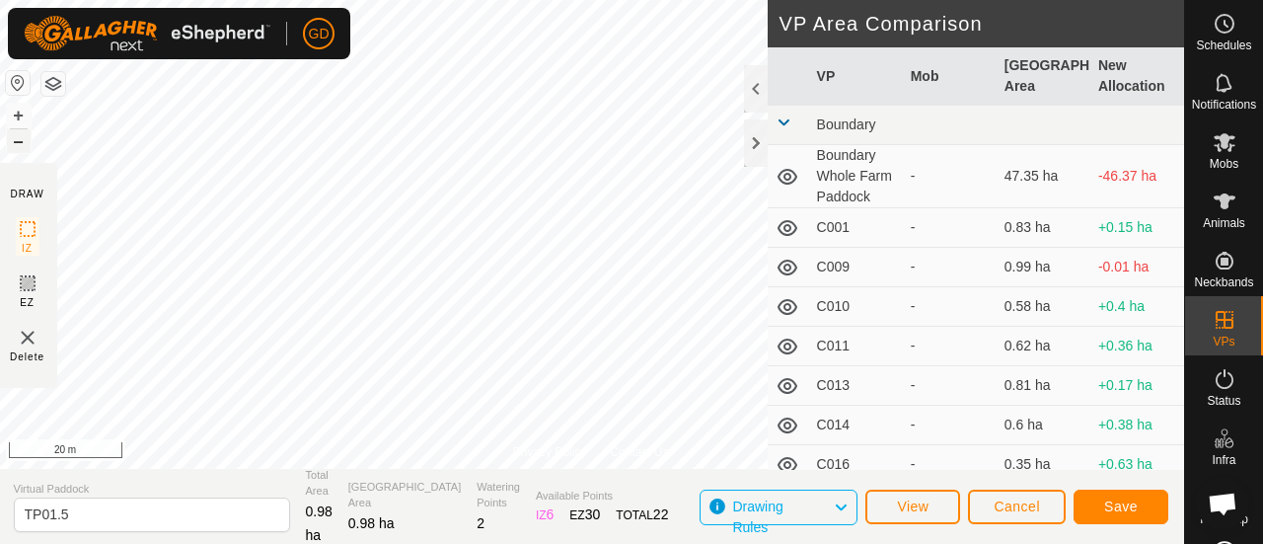
click at [24, 142] on button "–" at bounding box center [19, 141] width 24 height 24
click at [1113, 493] on button "Save" at bounding box center [1120, 506] width 95 height 35
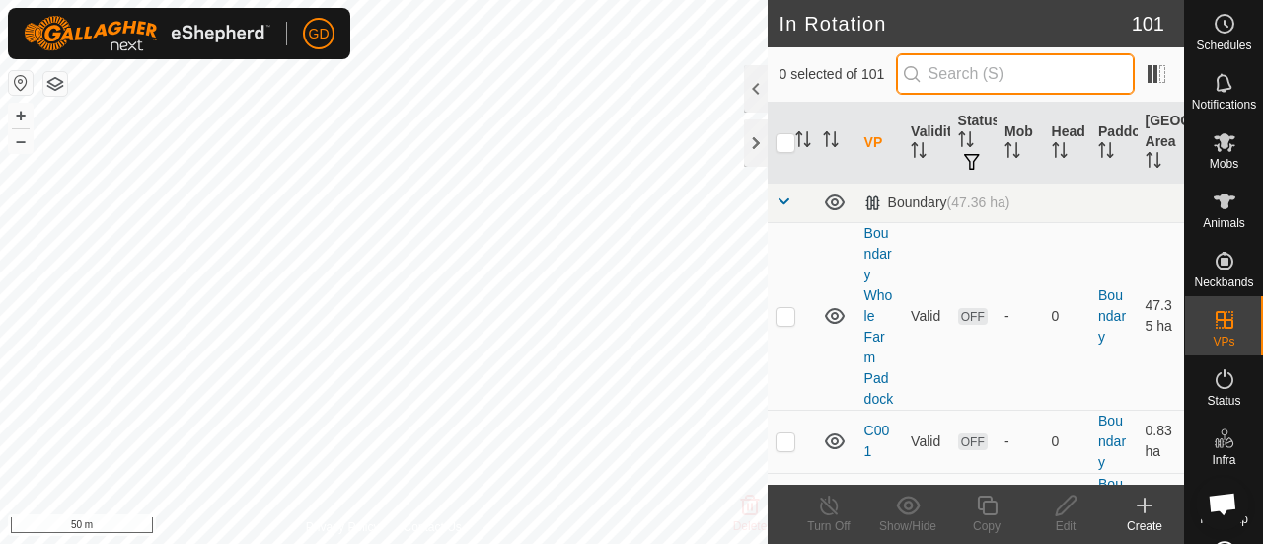
click at [968, 66] on input "text" at bounding box center [1015, 73] width 239 height 41
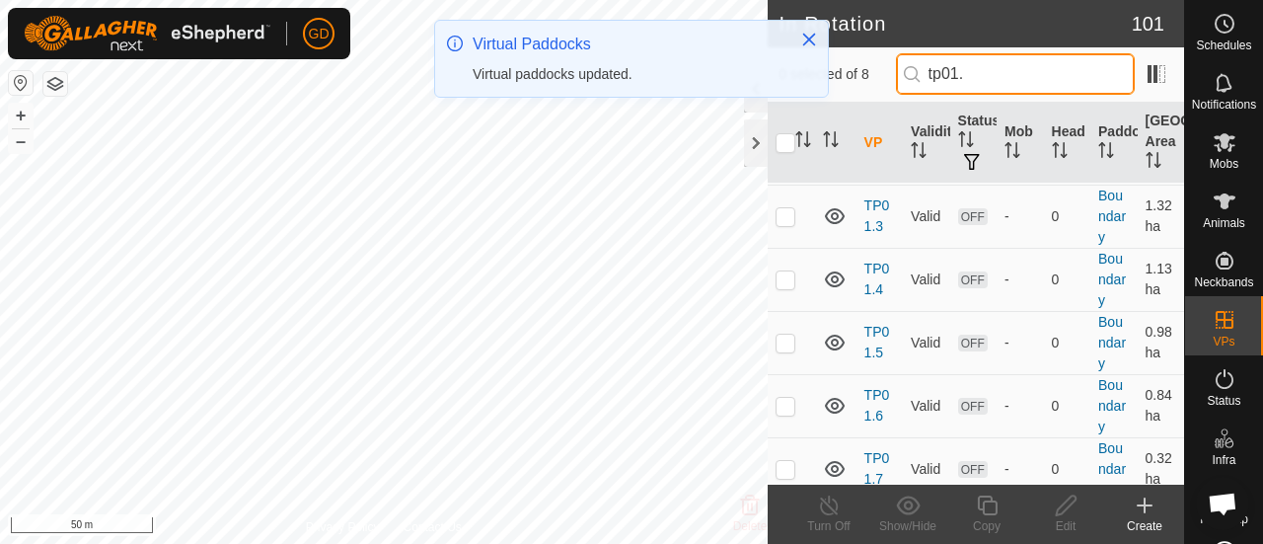
scroll to position [176, 0]
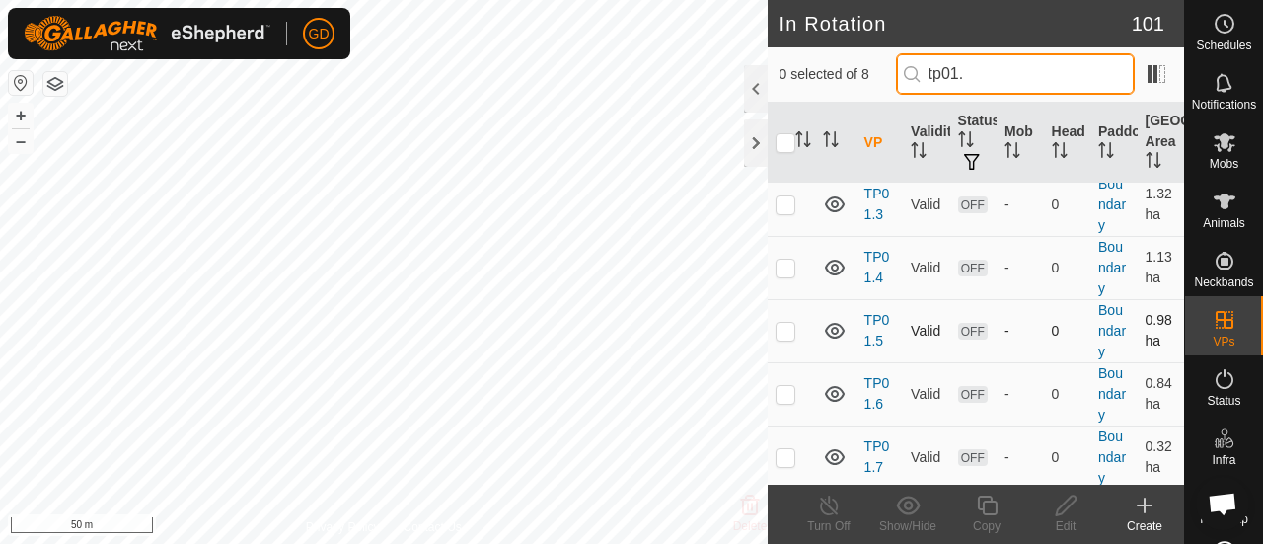
type input "tp01."
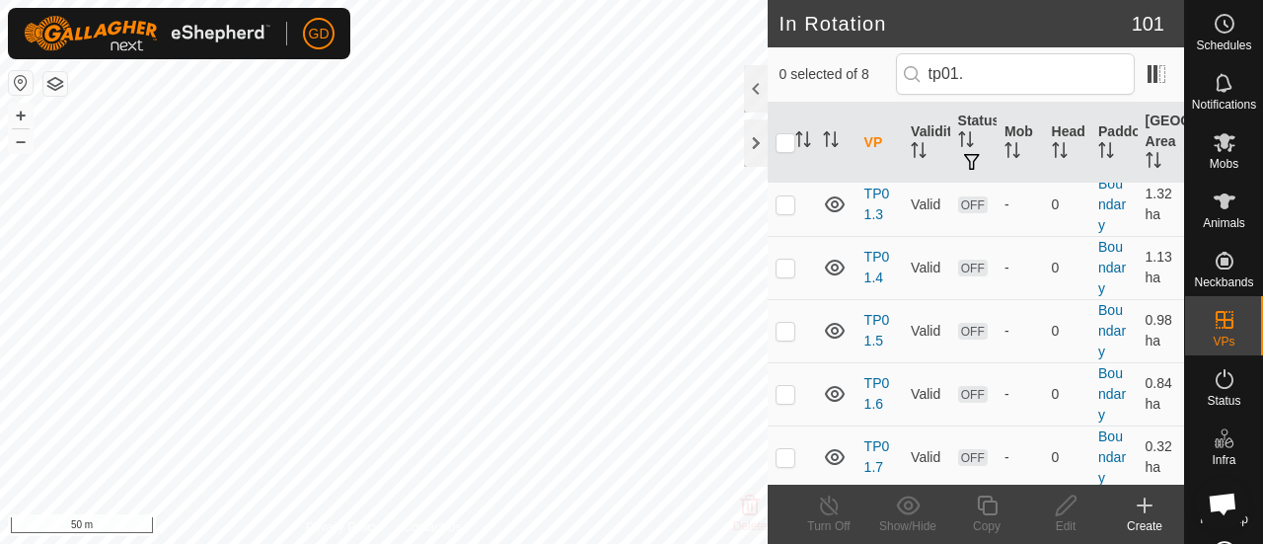
scroll to position [0, 0]
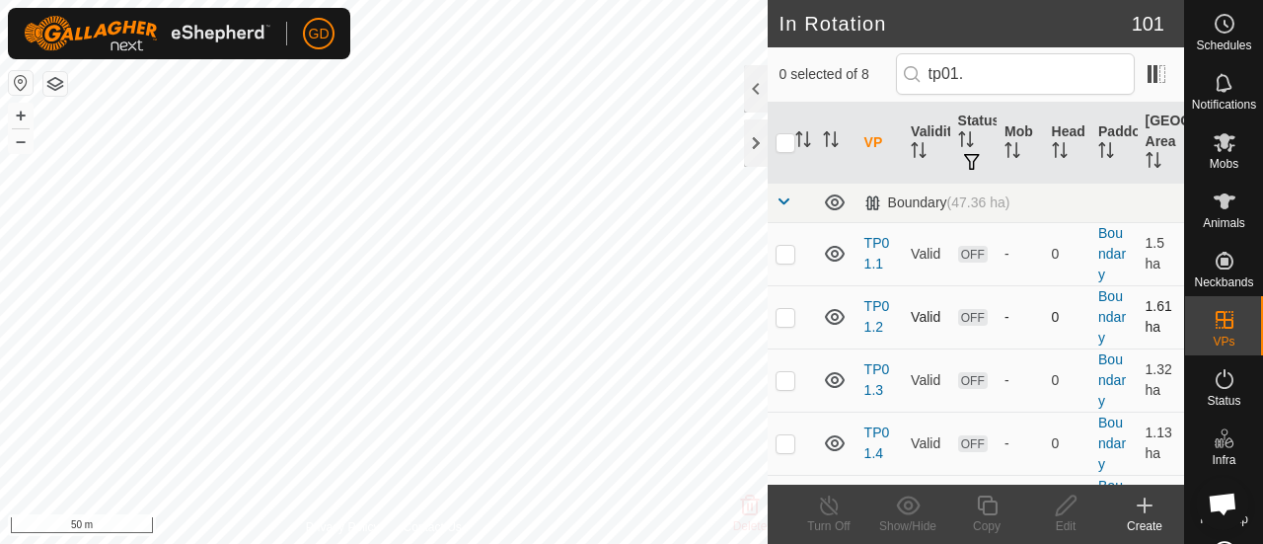
click at [784, 328] on tbody "Boundary (47.36 ha) TP01.1 Valid OFF - 0 Boundary 1.5 ha TP01.2 Valid OFF - 0 B…" at bounding box center [975, 454] width 416 height 545
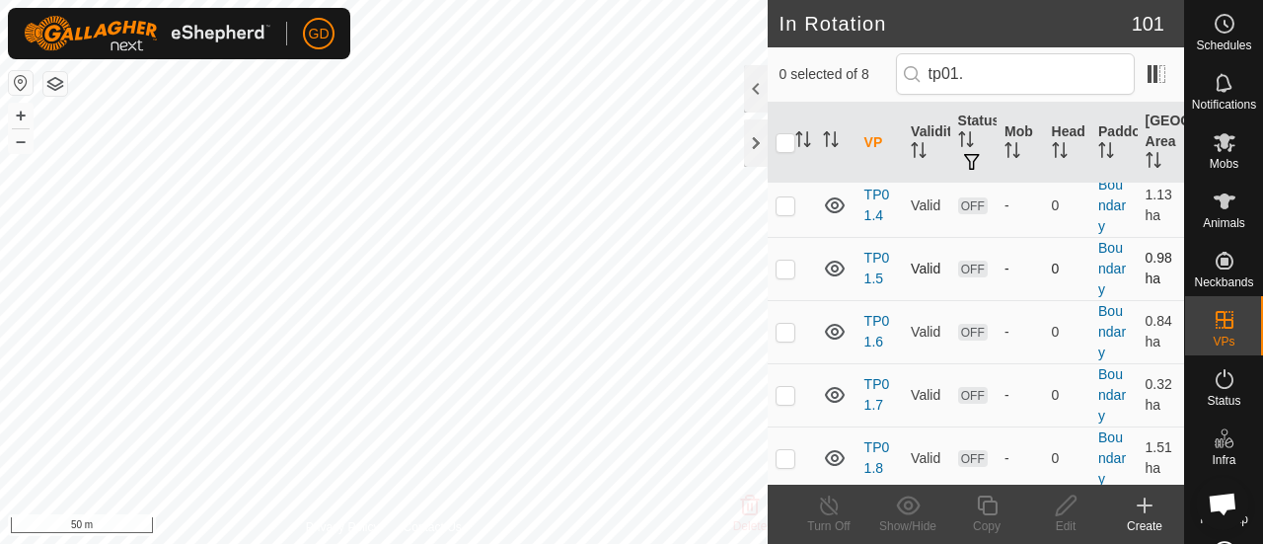
click at [785, 263] on p-checkbox at bounding box center [785, 268] width 20 height 16
checkbox input "true"
click at [781, 331] on p-checkbox at bounding box center [785, 332] width 20 height 16
checkbox input "true"
click at [781, 264] on p-checkbox at bounding box center [785, 268] width 20 height 16
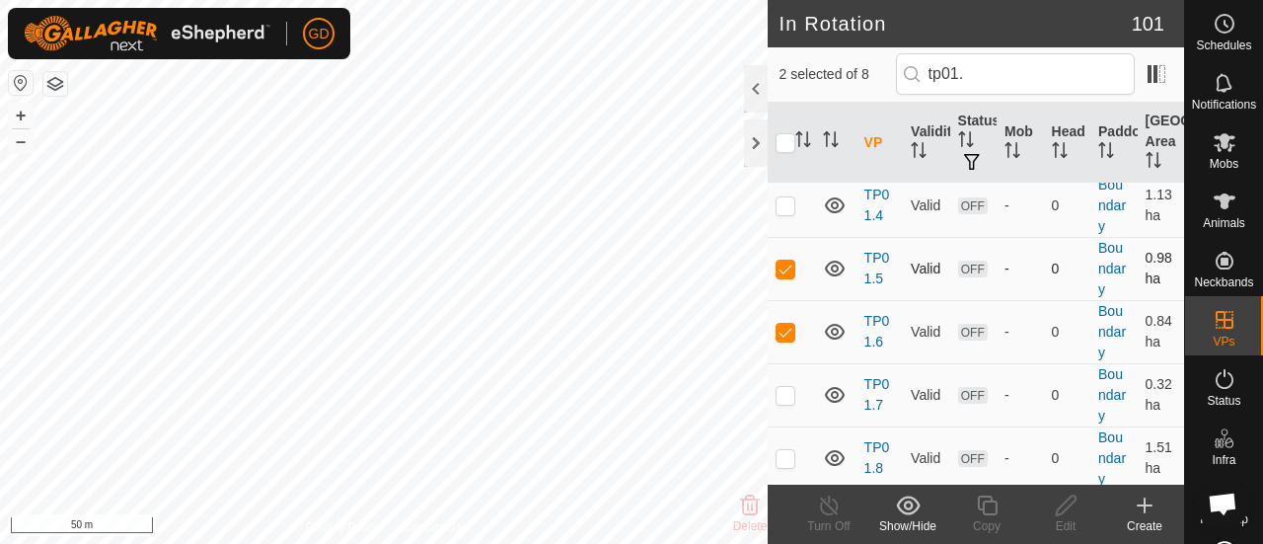
checkbox input "false"
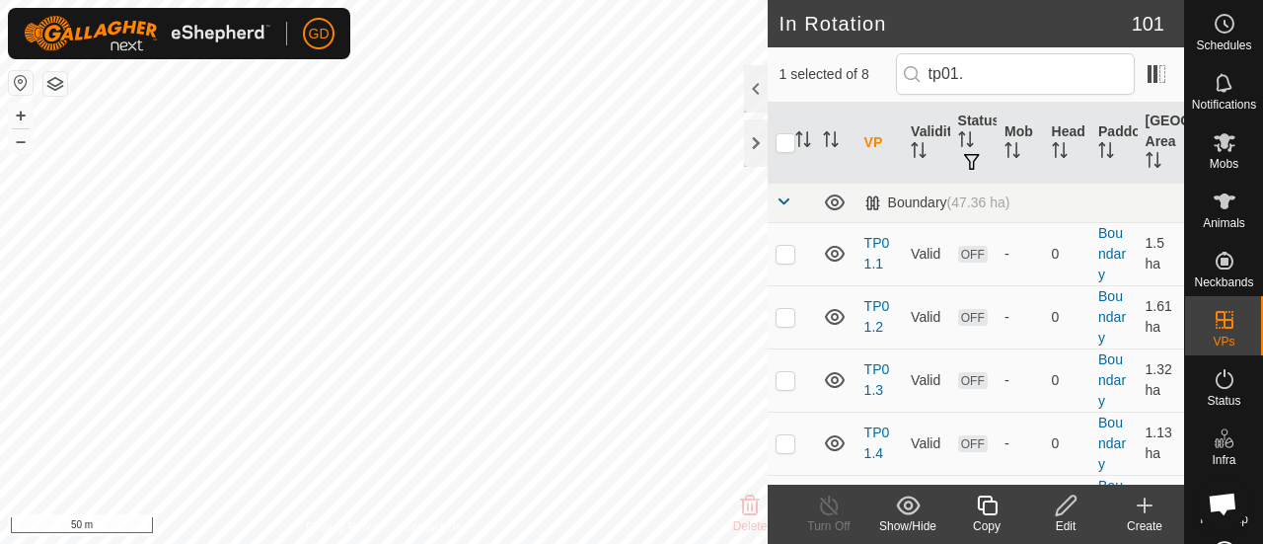
click at [781, 264] on td at bounding box center [790, 253] width 47 height 63
checkbox input "false"
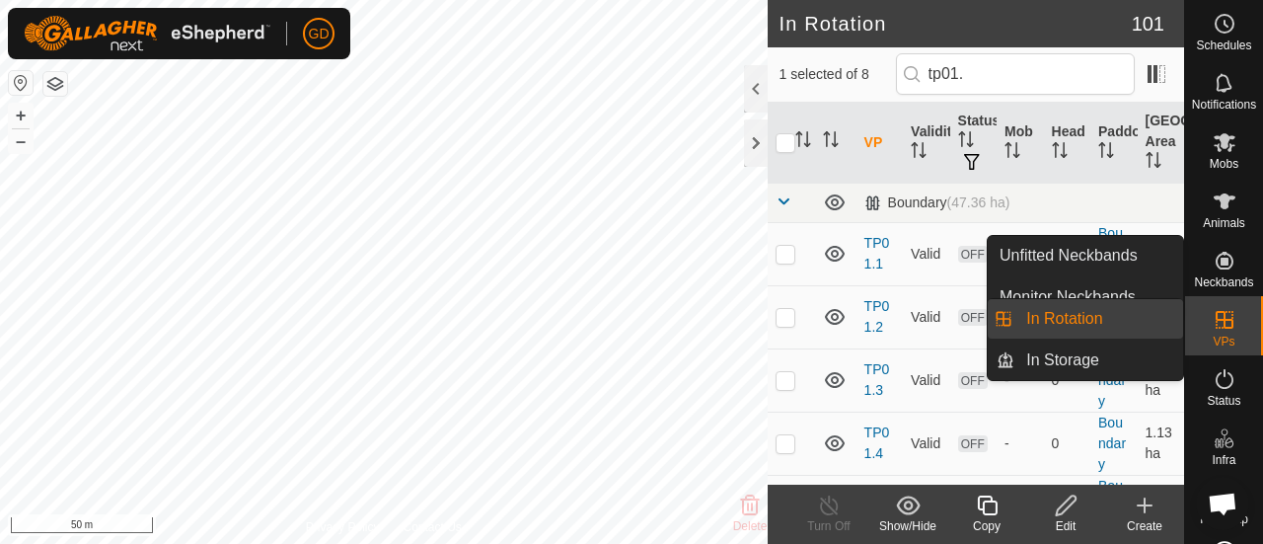
click at [1179, 309] on link "In Rotation" at bounding box center [1098, 318] width 169 height 39
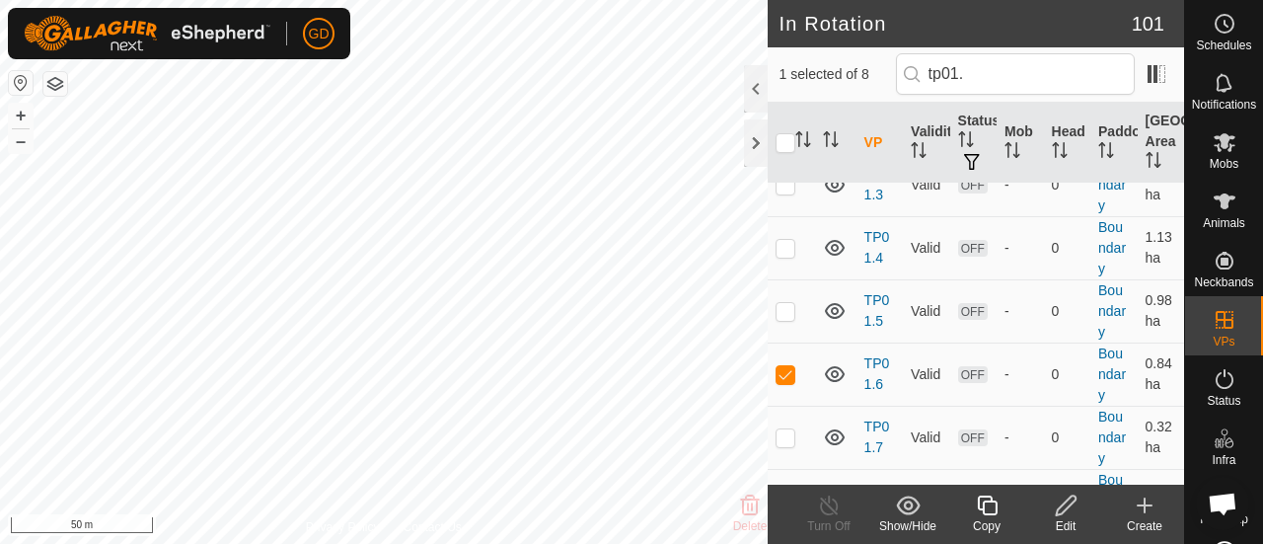
scroll to position [238, 0]
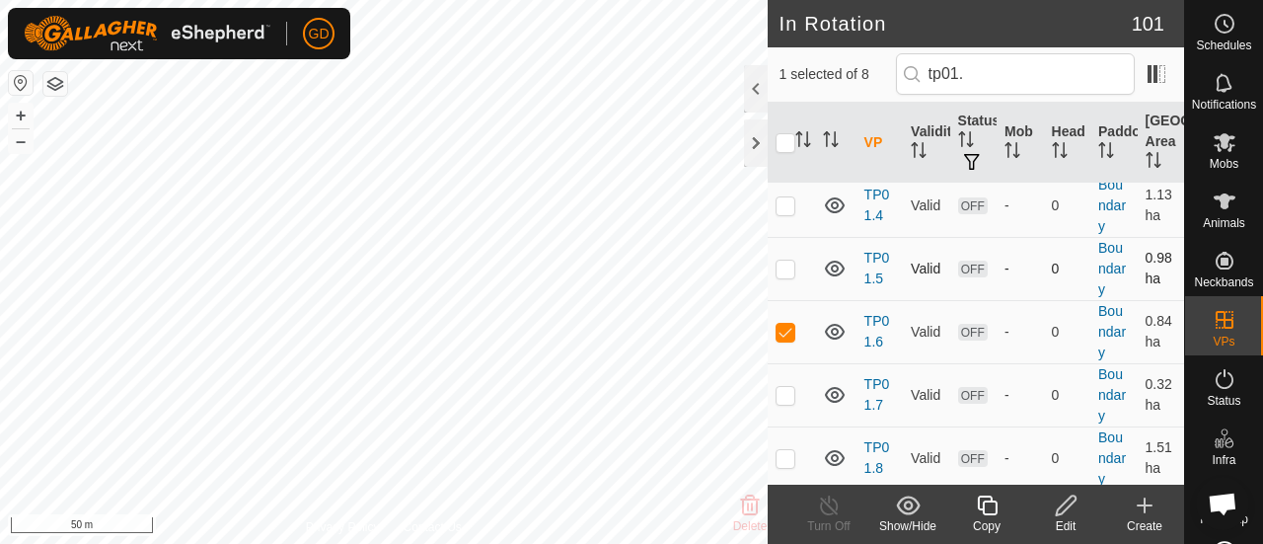
click at [786, 266] on p-checkbox at bounding box center [785, 268] width 20 height 16
checkbox input "true"
click at [785, 333] on p-checkbox at bounding box center [785, 332] width 20 height 16
click at [781, 334] on p-checkbox at bounding box center [785, 332] width 20 height 16
checkbox input "true"
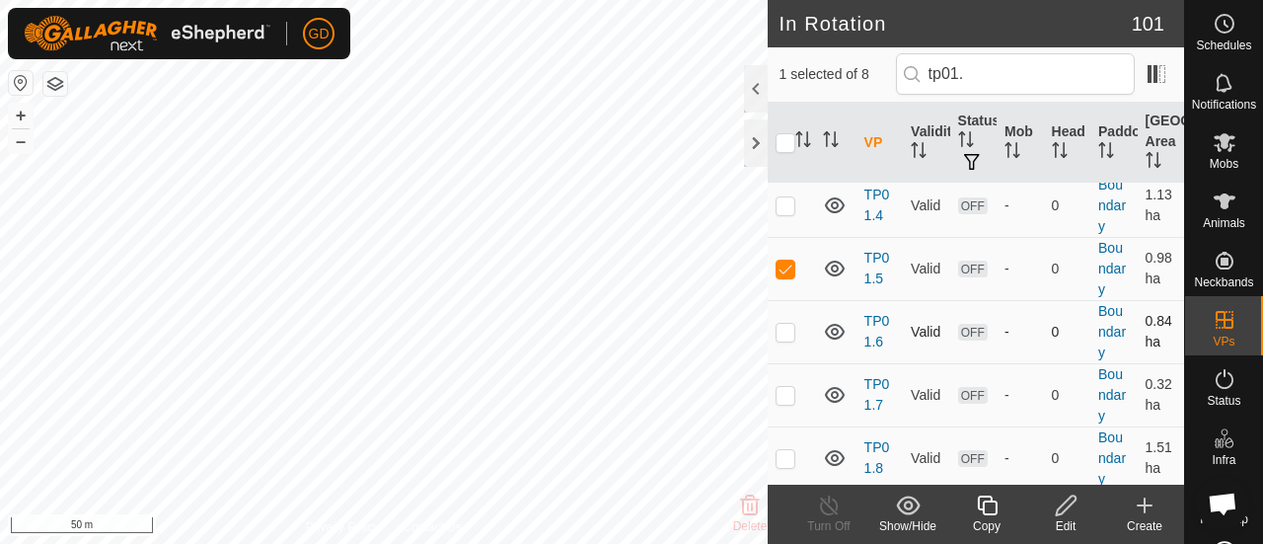
scroll to position [0, 0]
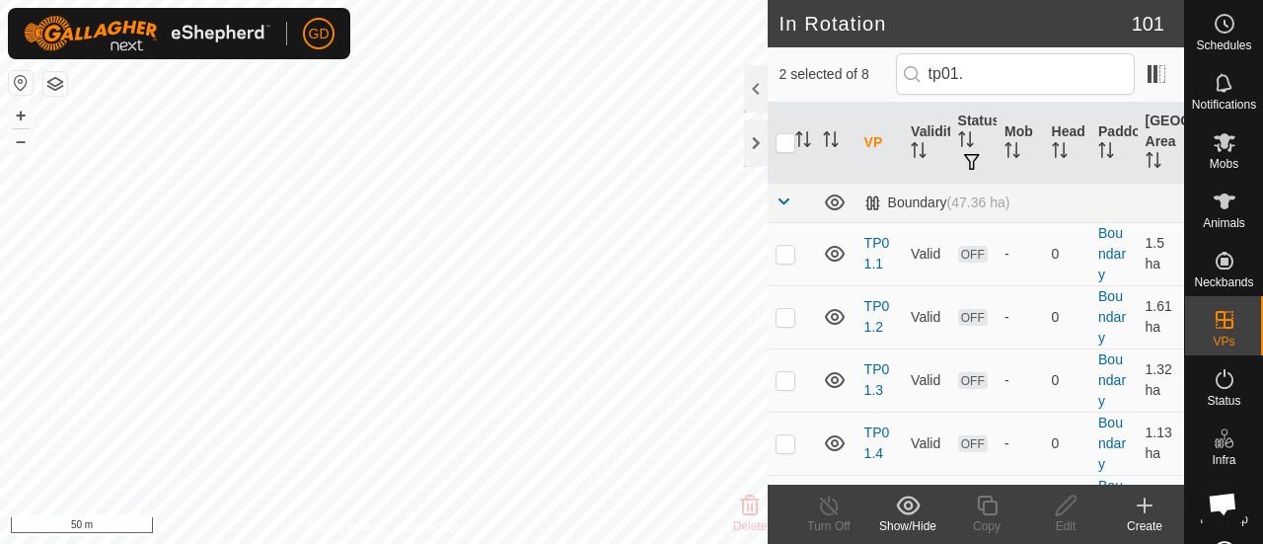
click at [781, 334] on td at bounding box center [790, 316] width 47 height 63
click at [781, 323] on td at bounding box center [790, 316] width 47 height 63
checkbox input "false"
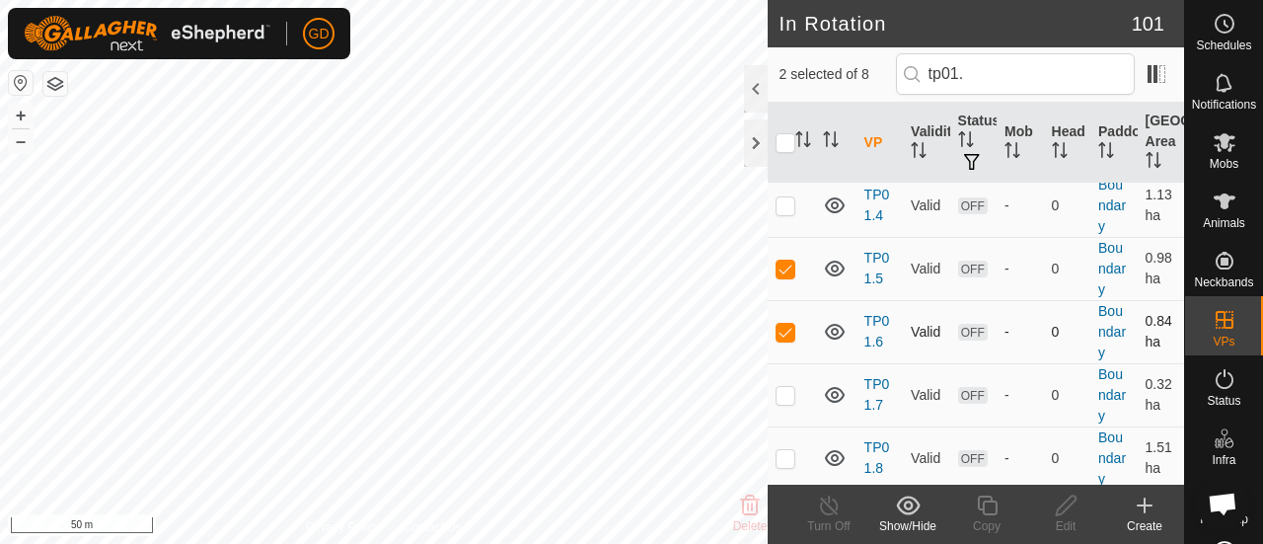
click at [788, 328] on p-checkbox at bounding box center [785, 332] width 20 height 16
checkbox input "false"
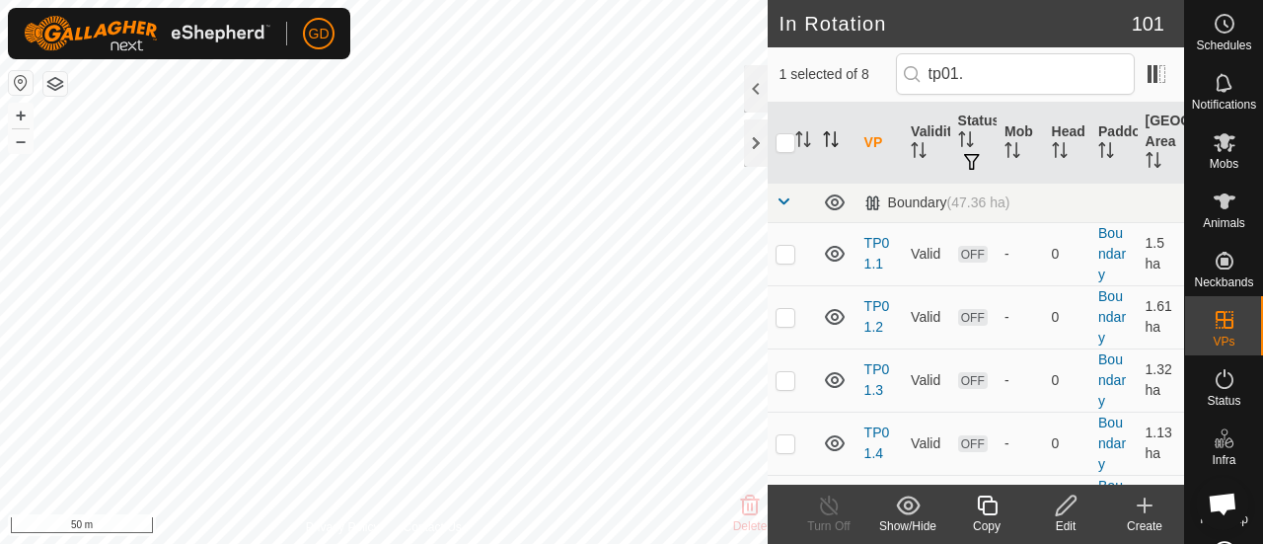
click at [829, 137] on icon "Activate to sort" at bounding box center [831, 139] width 16 height 16
click at [869, 137] on th "VP" at bounding box center [879, 143] width 46 height 81
click at [787, 441] on p-checkbox at bounding box center [785, 443] width 20 height 16
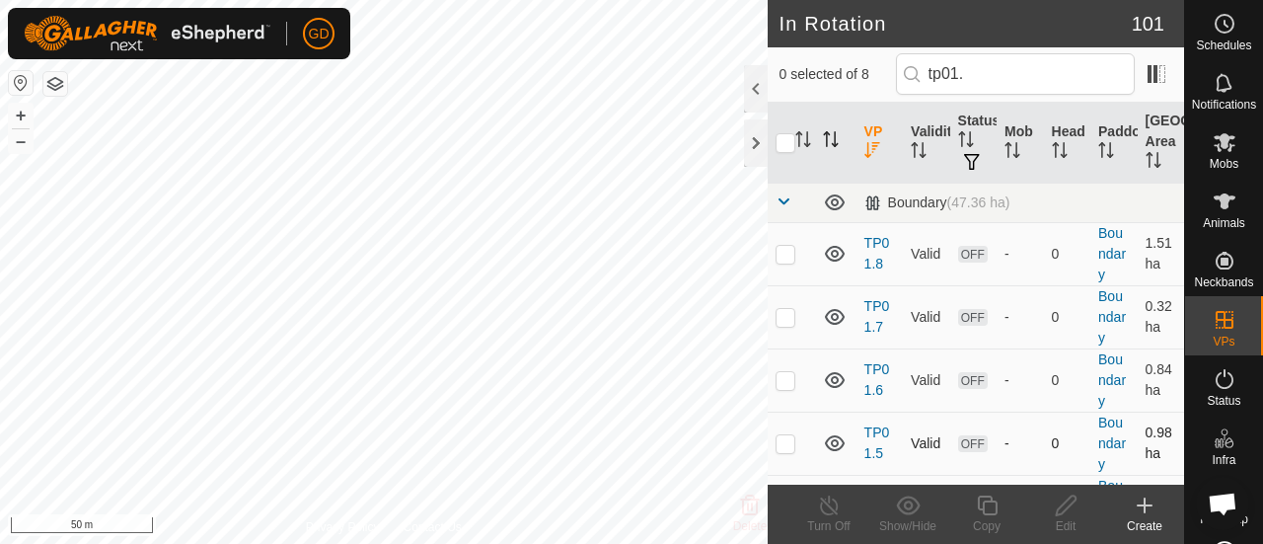
click at [787, 441] on p-checkbox at bounding box center [785, 443] width 20 height 16
checkbox input "true"
click at [786, 376] on p-checkbox at bounding box center [785, 380] width 20 height 16
checkbox input "true"
click at [786, 438] on p-checkbox at bounding box center [785, 443] width 20 height 16
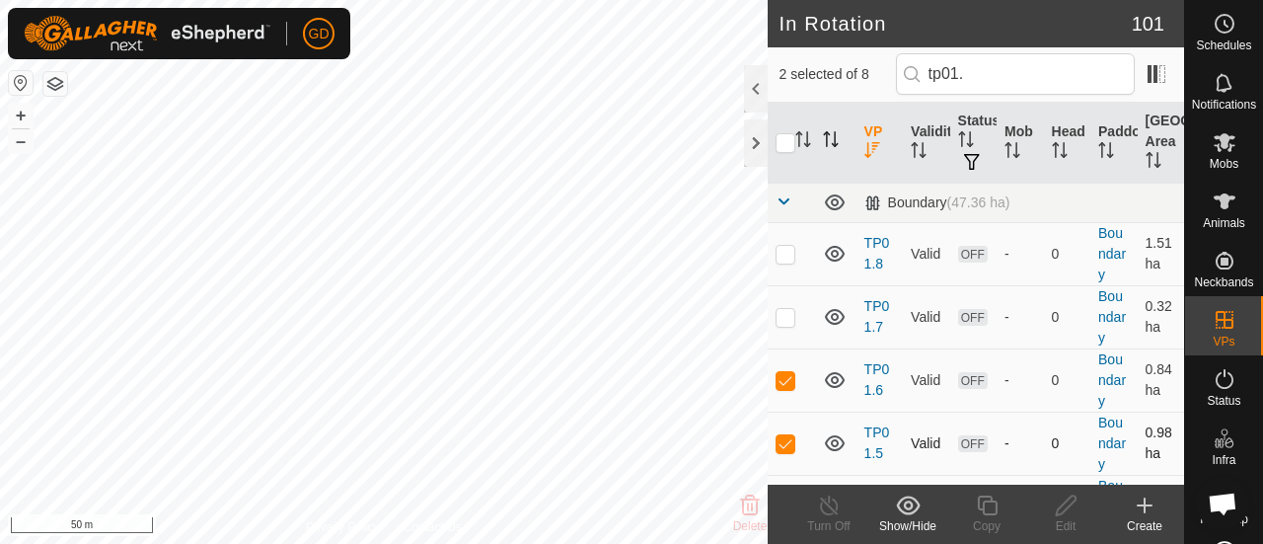
checkbox input "false"
click at [1069, 495] on icon at bounding box center [1065, 505] width 25 height 24
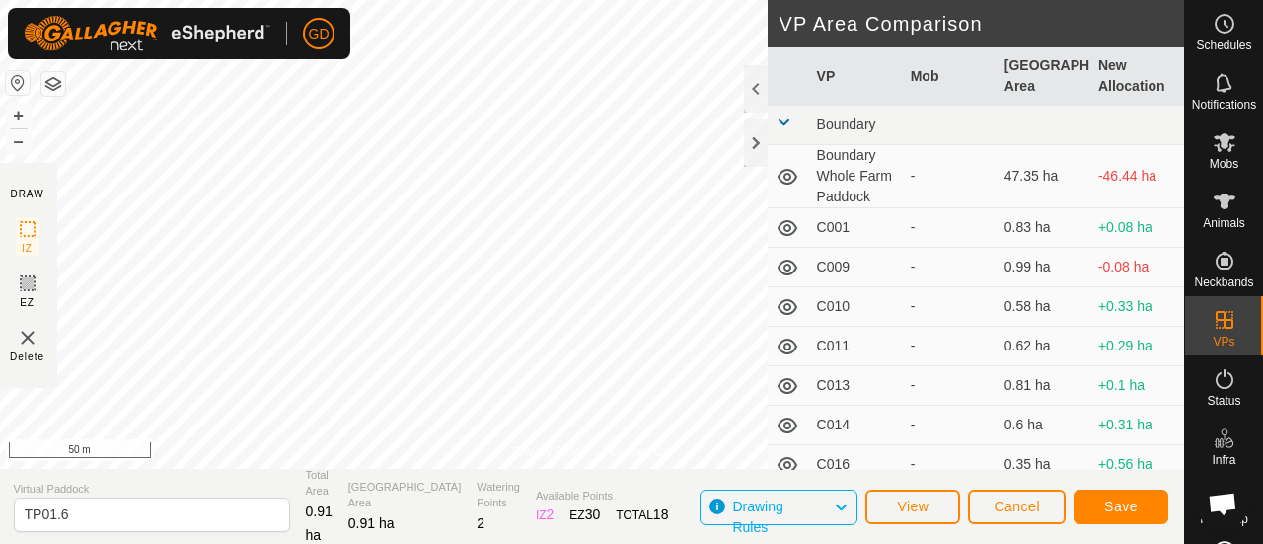
click at [398, 0] on html "GD Schedules Notifications Mobs Animals Neckbands VPs Status Infra Heatmap Help…" at bounding box center [631, 272] width 1263 height 544
click at [1118, 502] on span "Save" at bounding box center [1121, 506] width 34 height 16
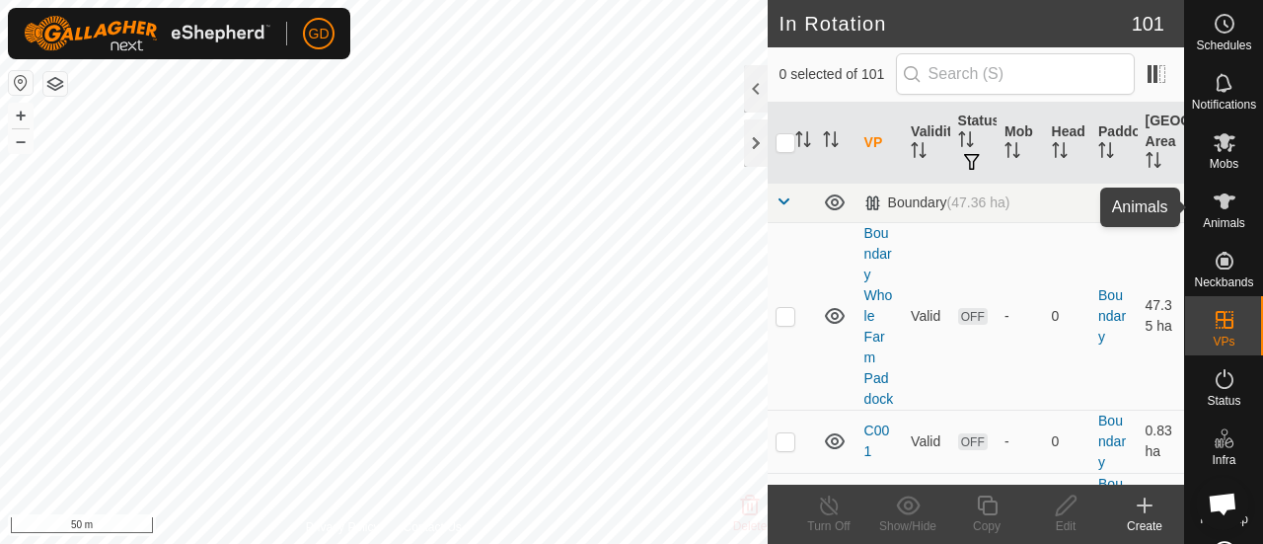
click at [1213, 204] on icon at bounding box center [1224, 201] width 22 height 16
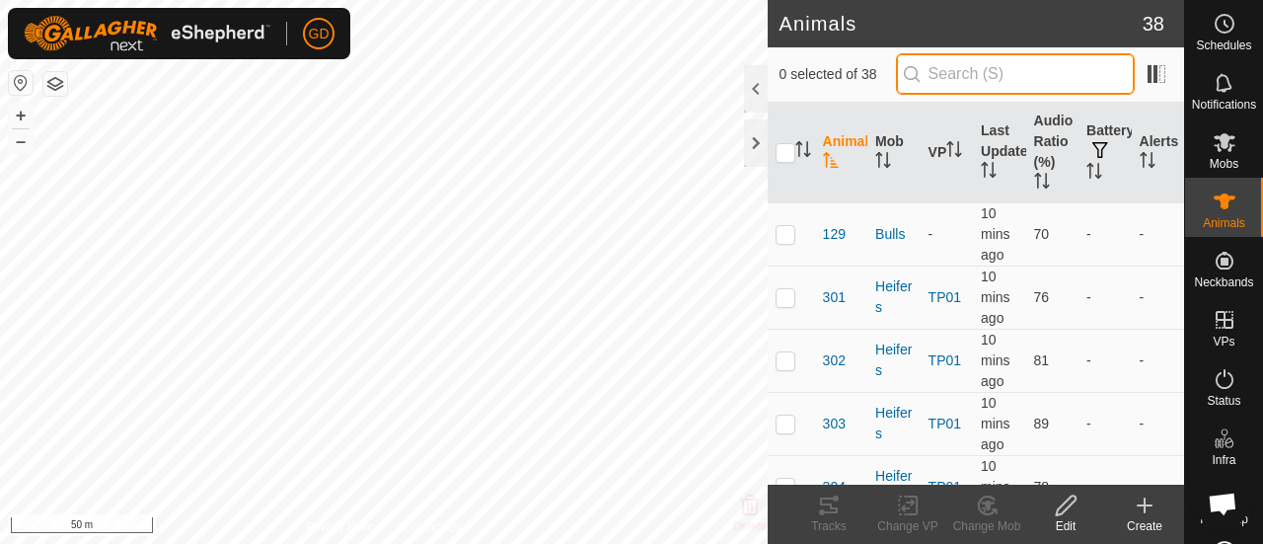
click at [967, 74] on input "text" at bounding box center [1015, 73] width 239 height 41
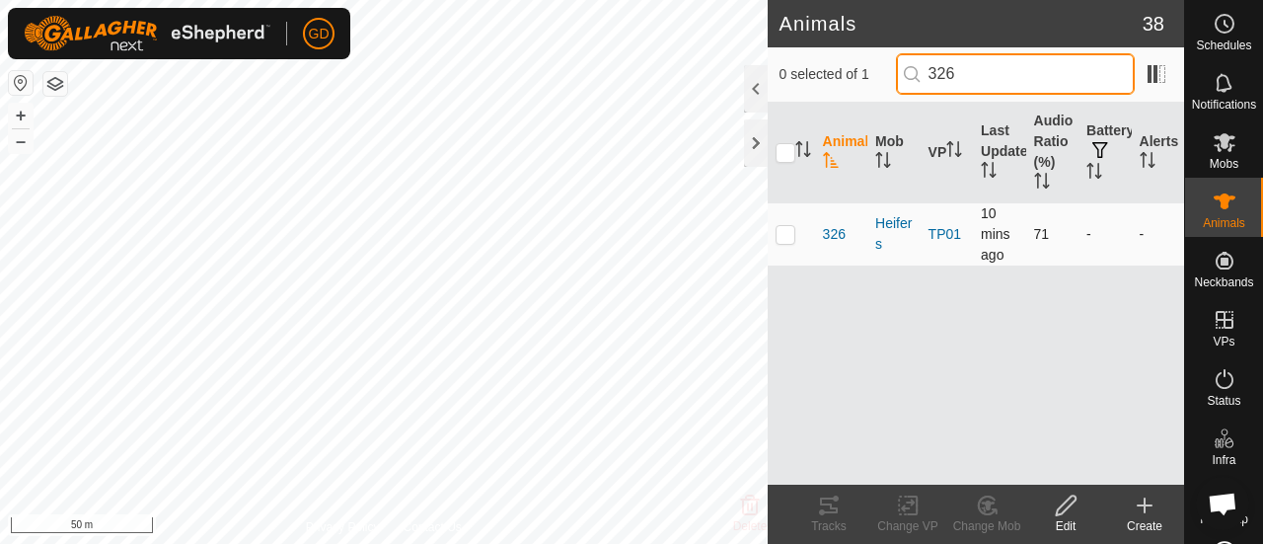
type input "326"
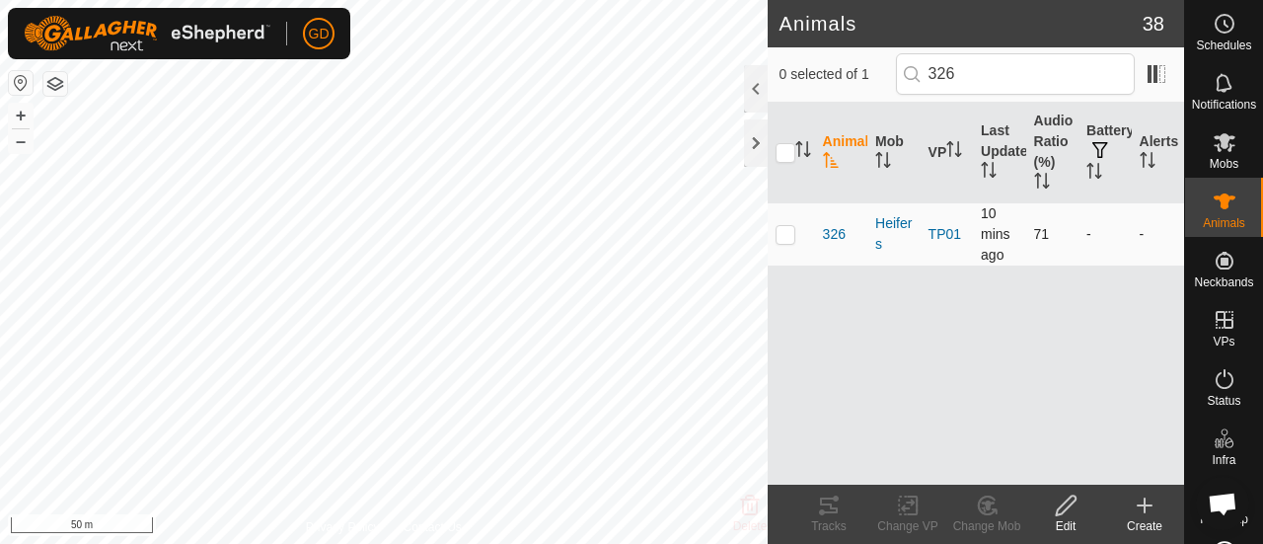
click at [782, 236] on p-checkbox at bounding box center [785, 234] width 20 height 16
checkbox input "true"
click at [833, 232] on span "326" at bounding box center [834, 234] width 23 height 21
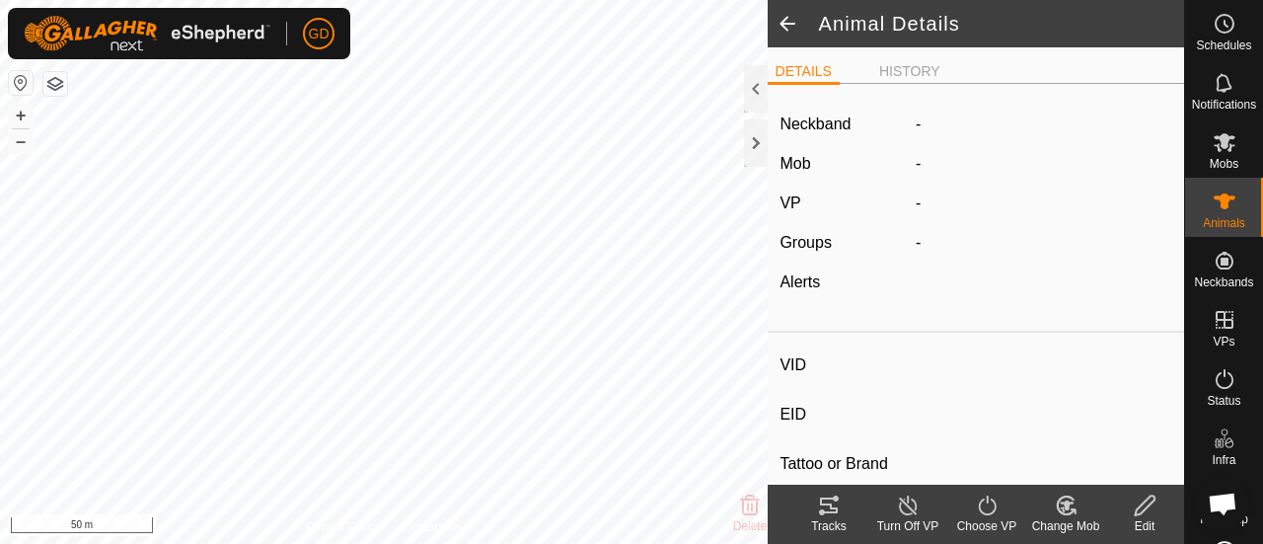
type input "326"
type input "982123826118280"
type input "-"
type input "Droughtmaster"
type input "-"
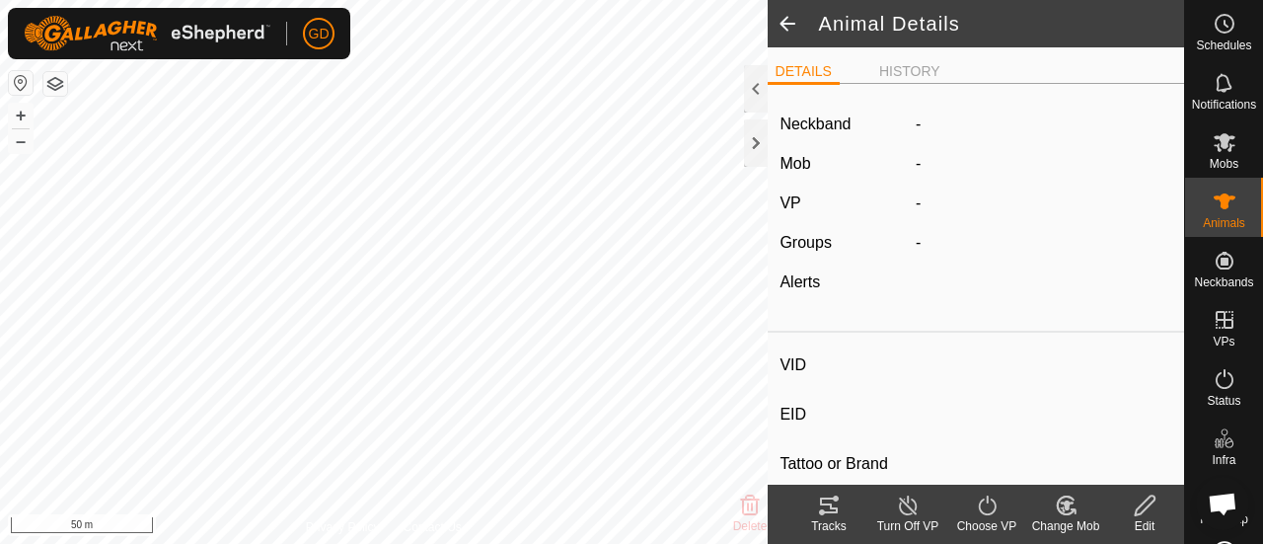
type input "0 kg"
type input "-"
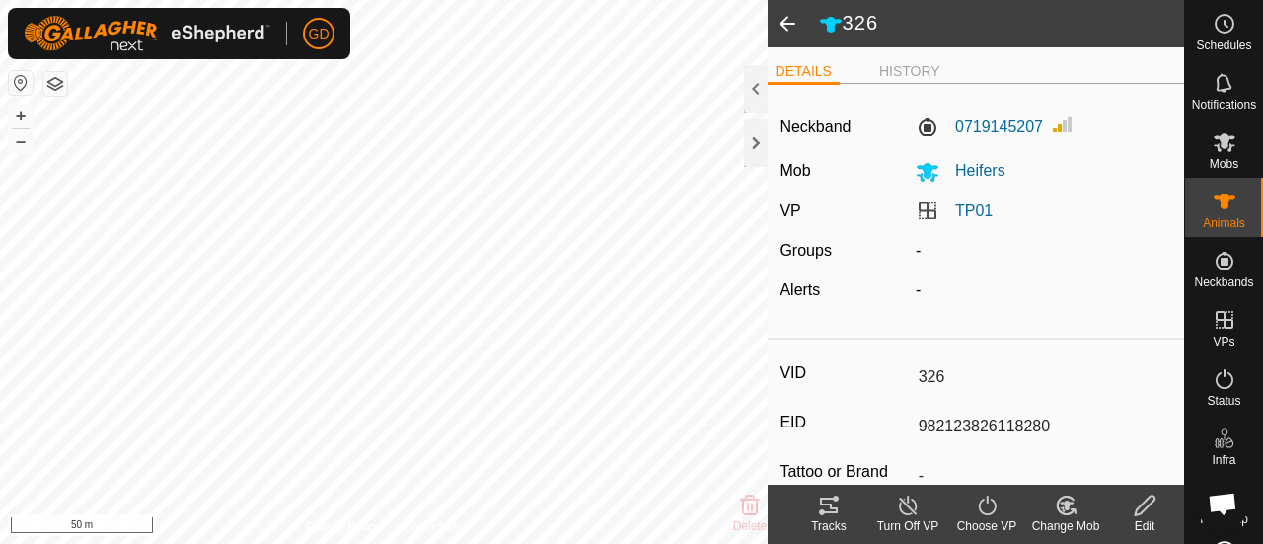
click at [784, 25] on span at bounding box center [786, 23] width 39 height 47
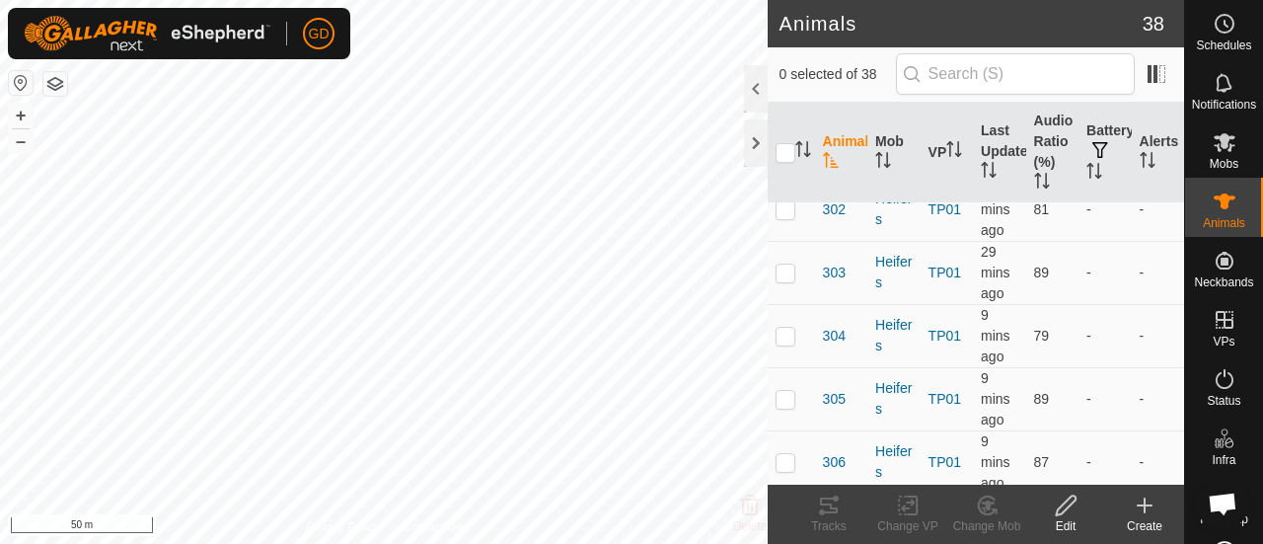
scroll to position [160, 0]
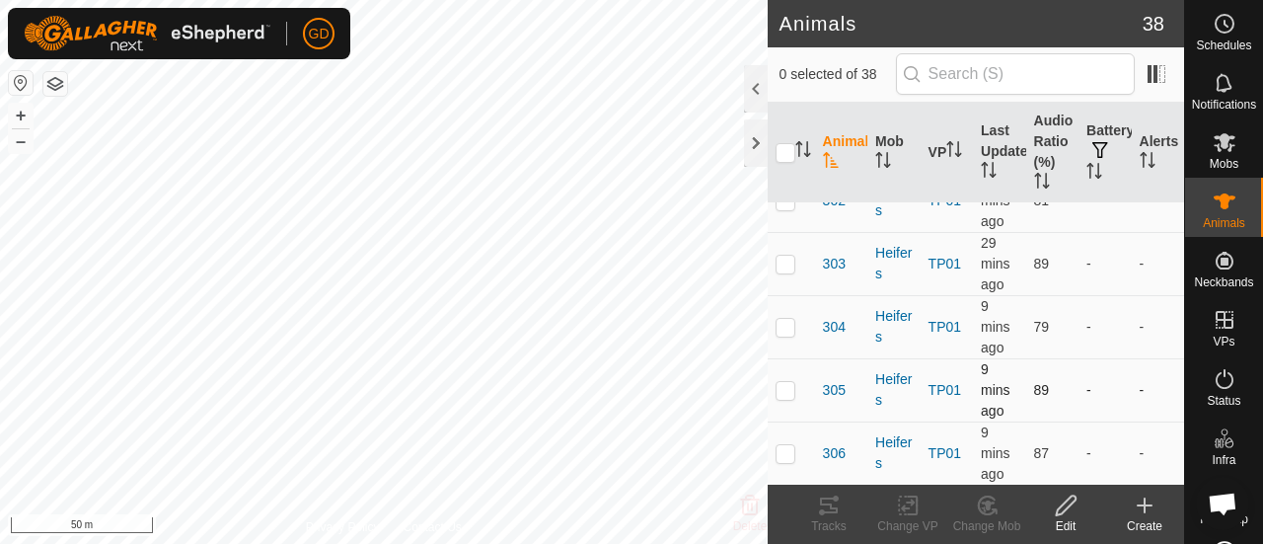
click at [787, 386] on p-checkbox at bounding box center [785, 390] width 20 height 16
checkbox input "true"
click at [1060, 500] on icon at bounding box center [1065, 505] width 25 height 24
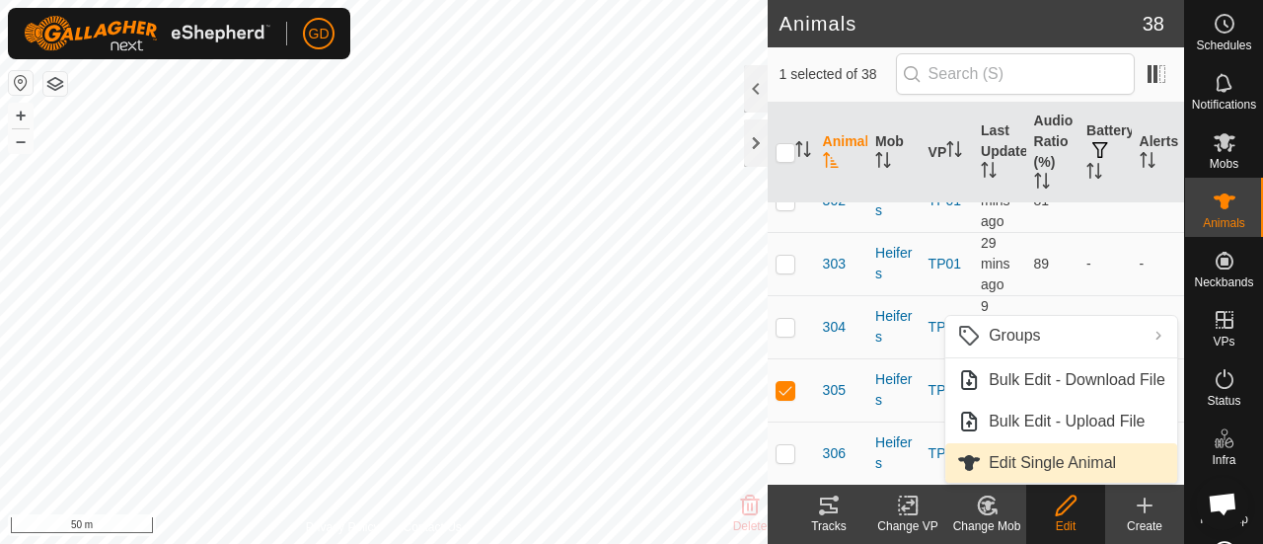
click at [1038, 461] on link "Edit Single Animal" at bounding box center [1061, 462] width 232 height 39
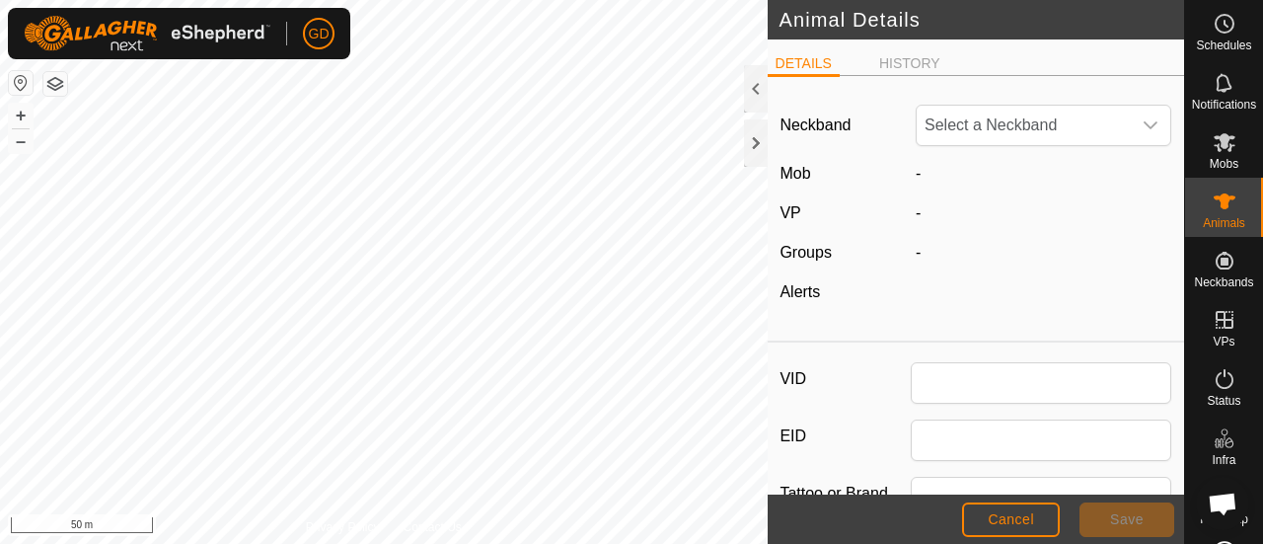
type input "305"
type input "982123862118063"
type input "Droughtmaster"
type input "0"
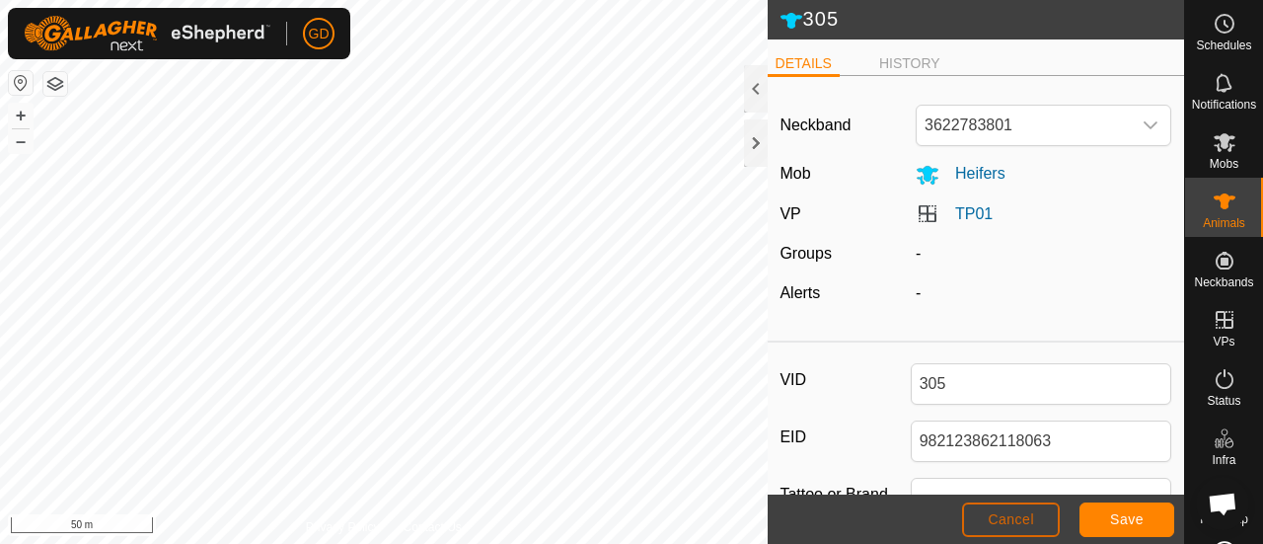
click at [1018, 510] on button "Cancel" at bounding box center [1011, 519] width 98 height 35
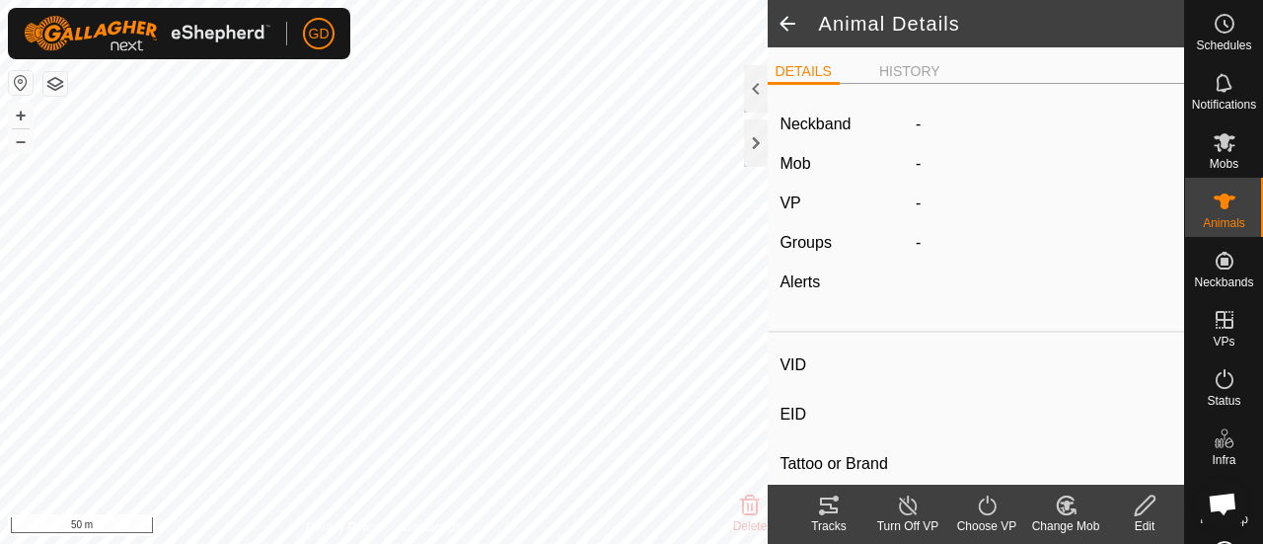
type input "305"
type input "982123862118063"
type input "-"
type input "Droughtmaster"
type input "-"
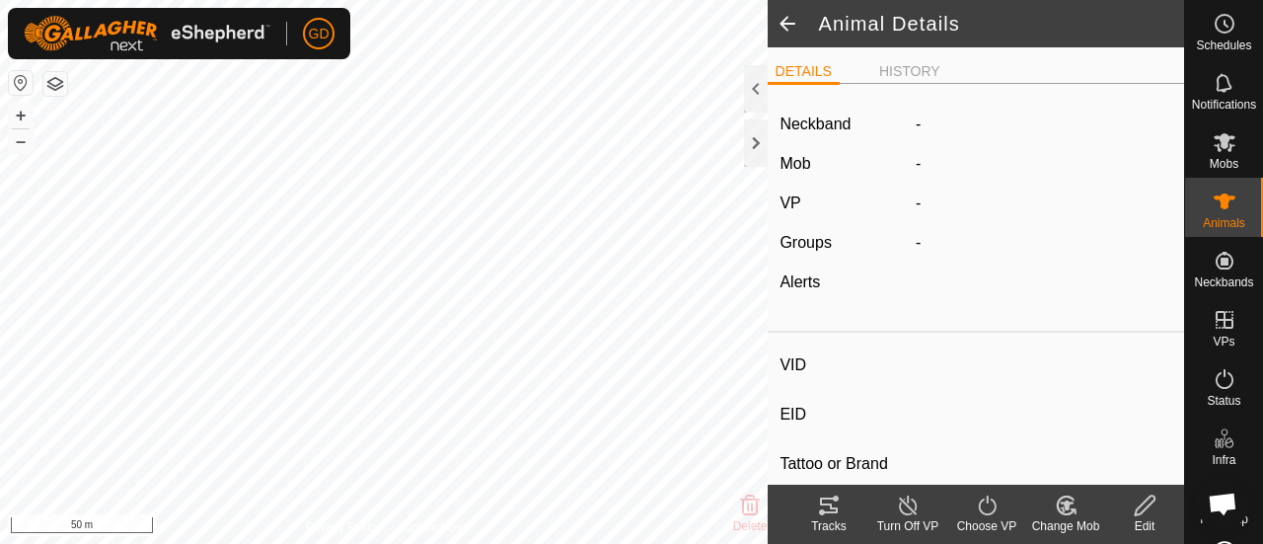
type input "0 kg"
type input "-"
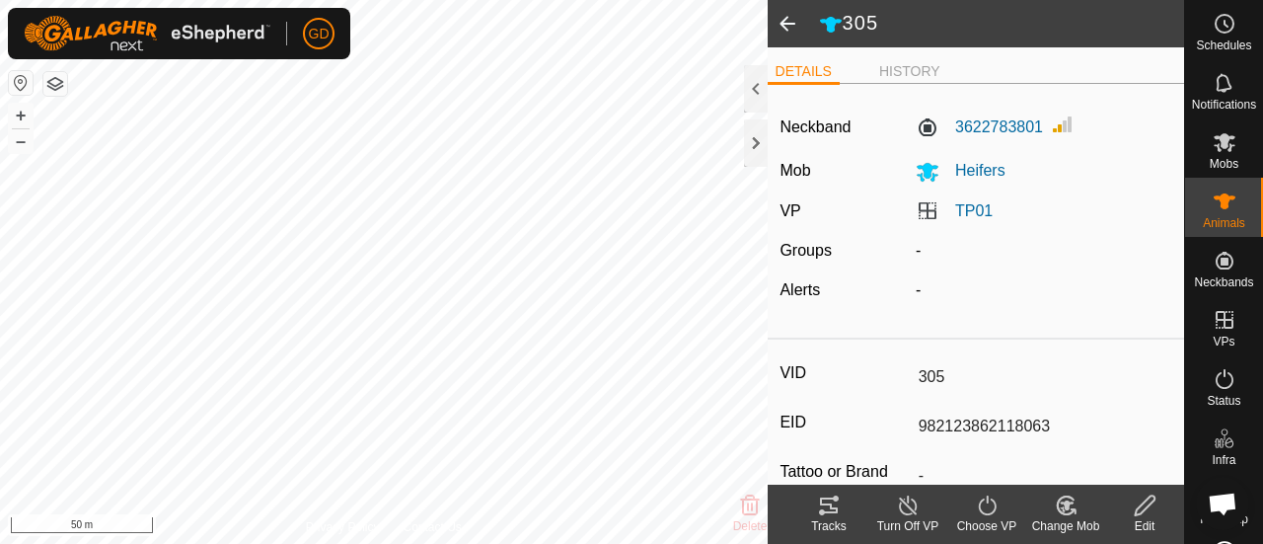
click at [785, 25] on span at bounding box center [786, 23] width 39 height 47
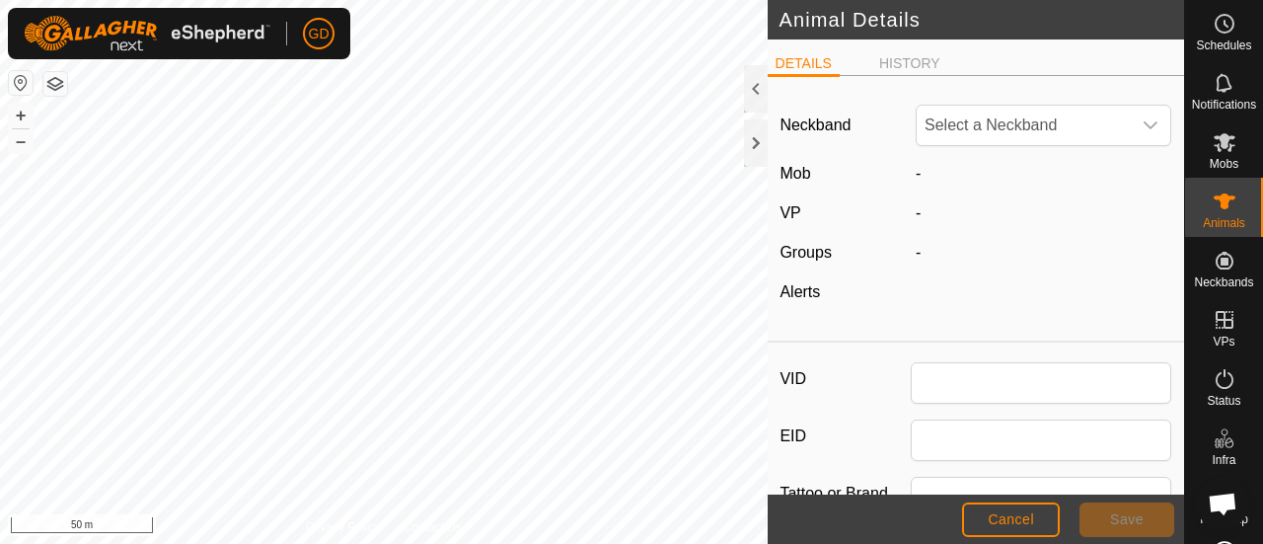
type input "305"
type input "982123862118063"
type input "Droughtmaster"
type input "0"
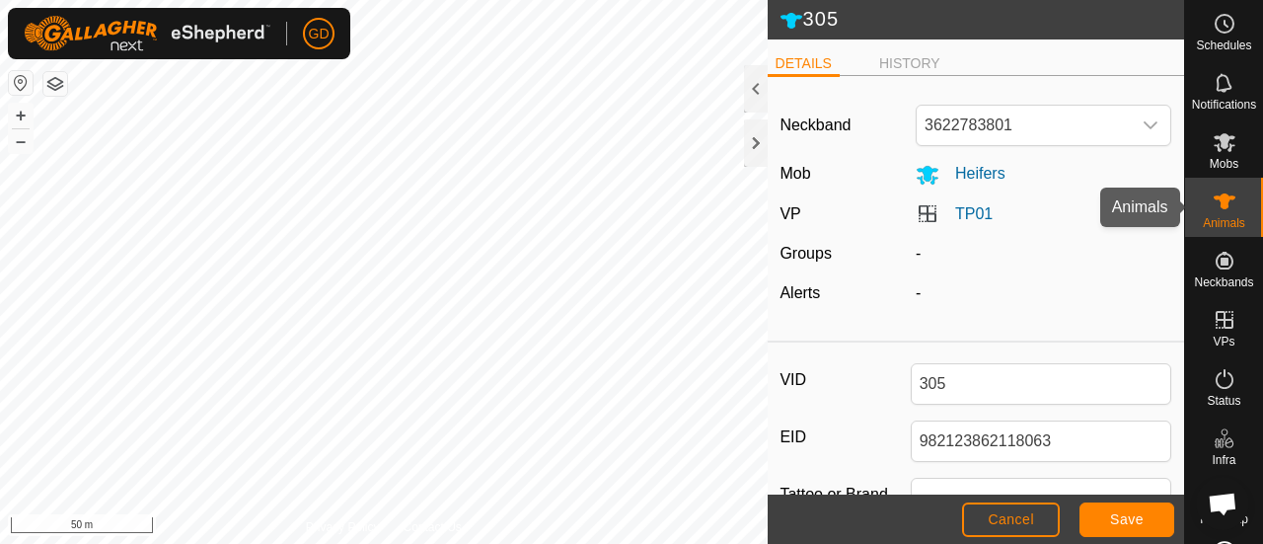
click at [1214, 208] on icon at bounding box center [1224, 201] width 22 height 16
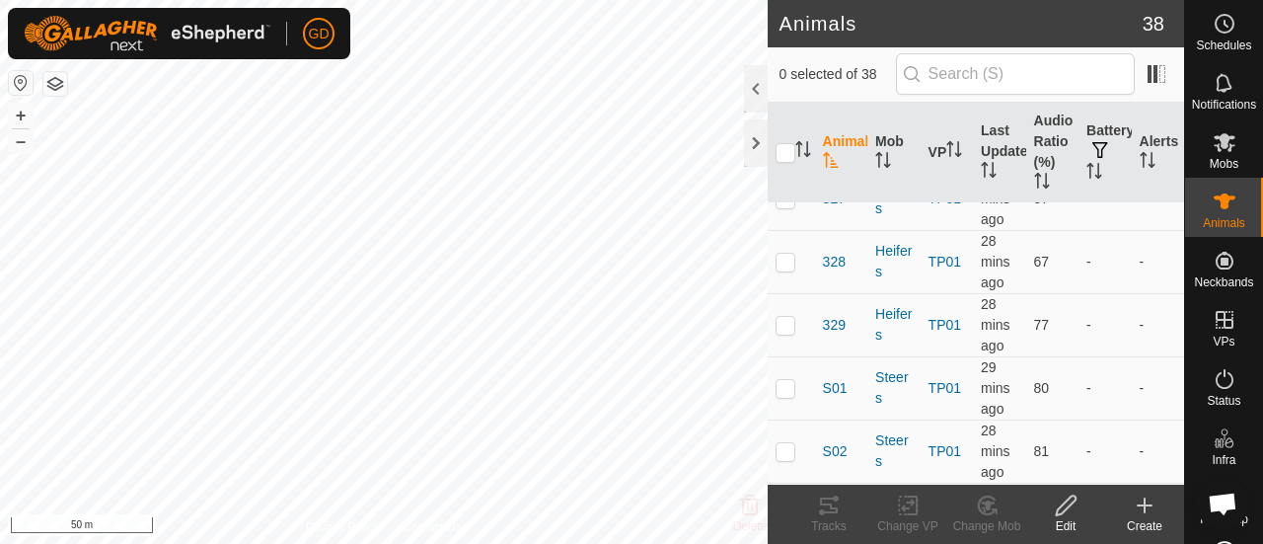
scroll to position [1754, 0]
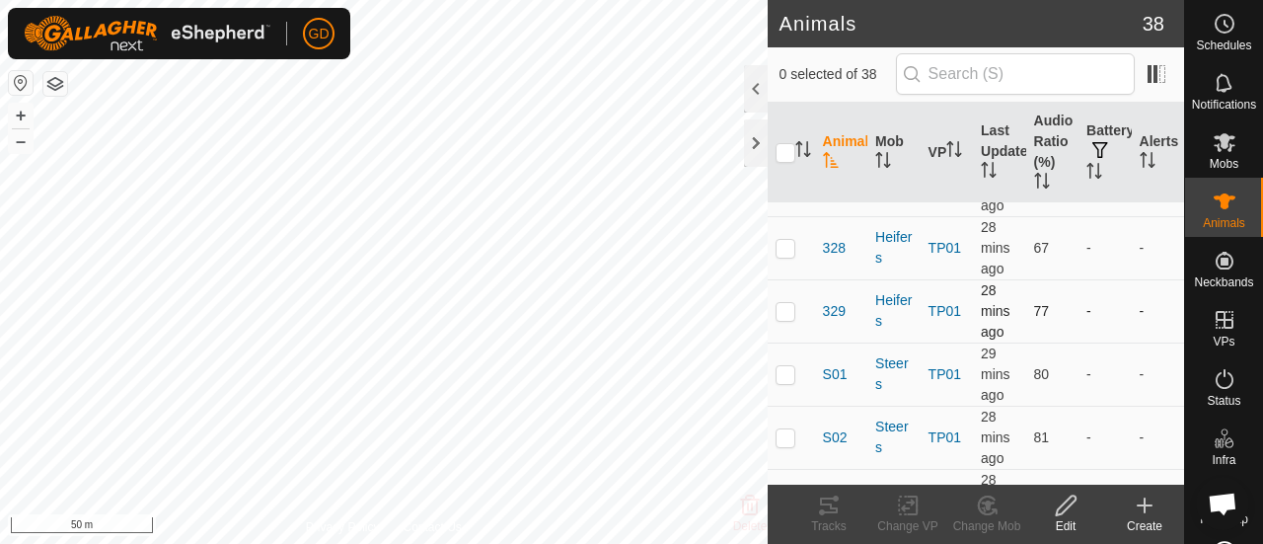
click at [790, 303] on p-checkbox at bounding box center [785, 311] width 20 height 16
checkbox input "true"
click at [1062, 498] on icon at bounding box center [1065, 505] width 25 height 24
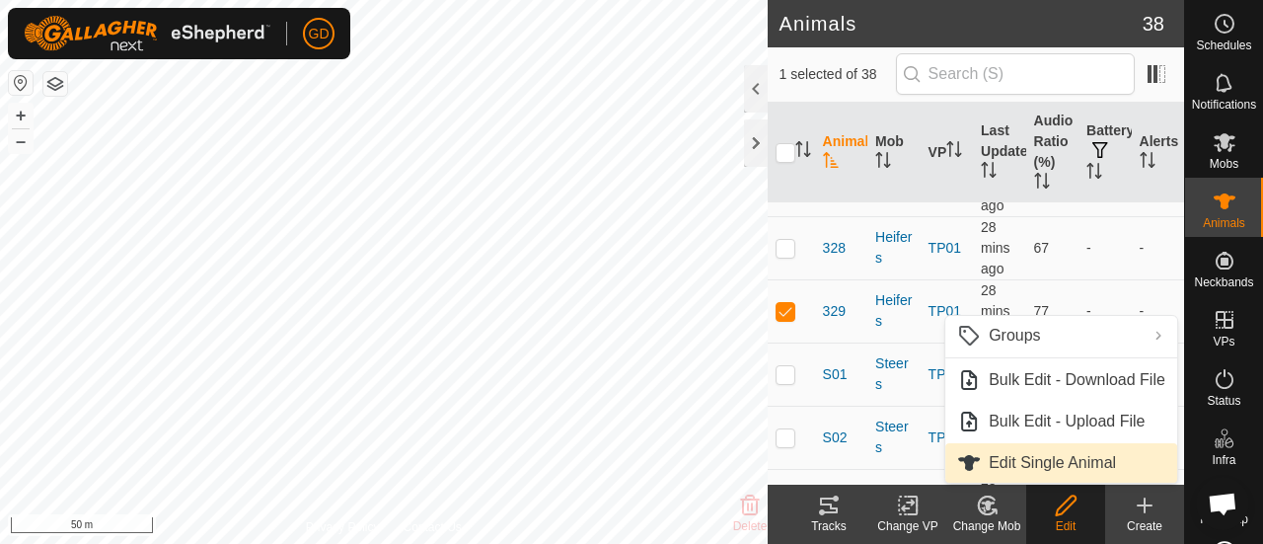
click at [1047, 463] on link "Edit Single Animal" at bounding box center [1061, 462] width 232 height 39
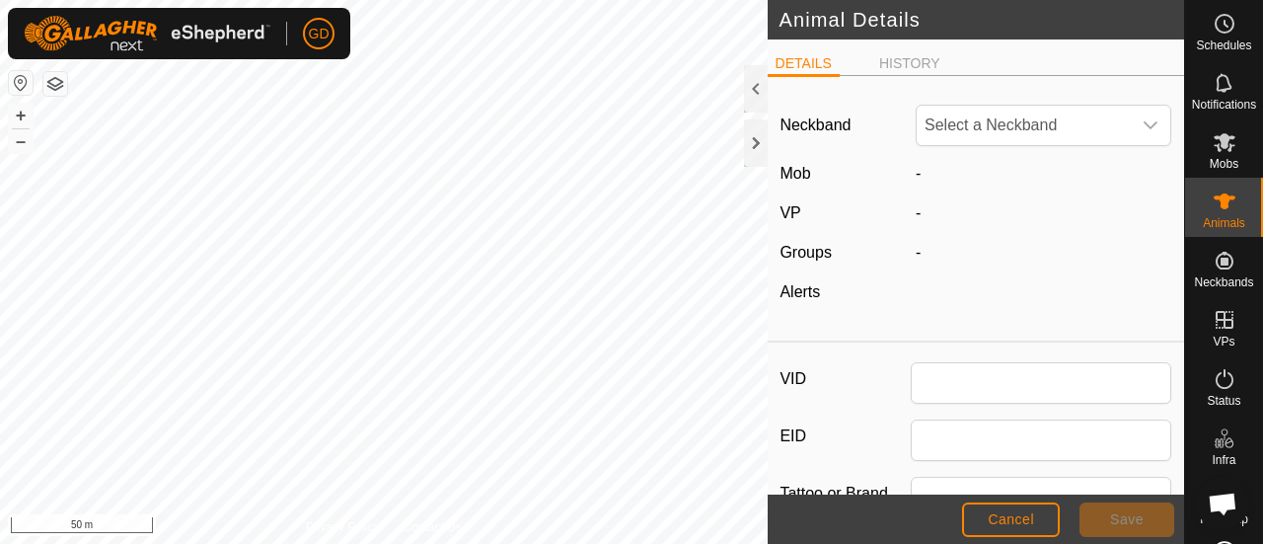
type input "329"
type input "982123826118473"
type input "Droughtmaster"
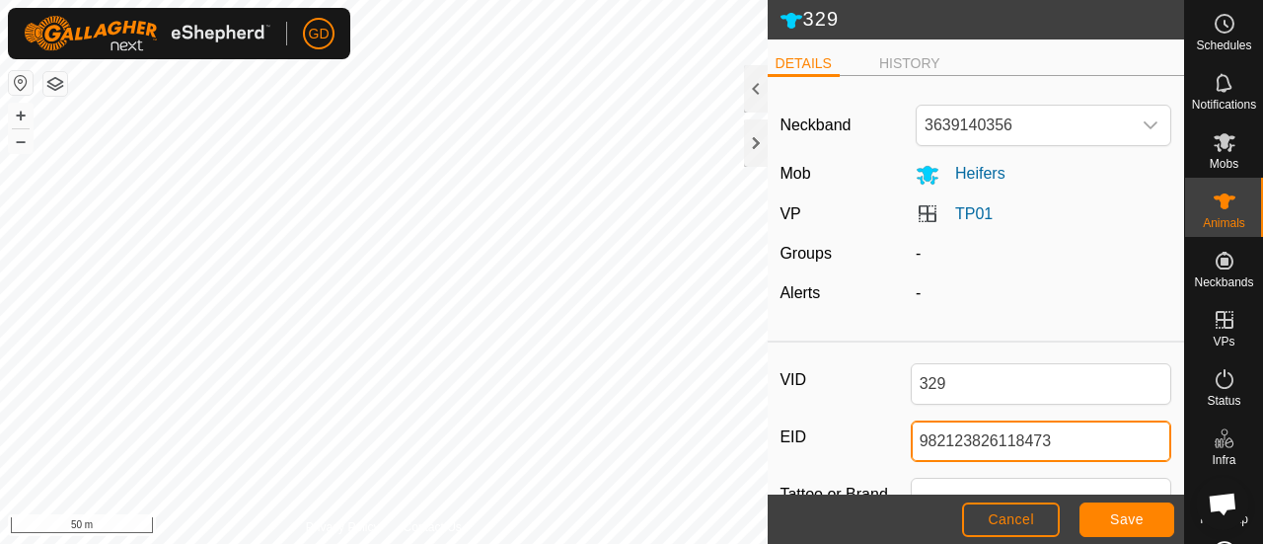
drag, startPoint x: 1071, startPoint y: 435, endPoint x: 863, endPoint y: 429, distance: 208.2
click at [863, 429] on div "EID 982123826118473" at bounding box center [975, 440] width 392 height 41
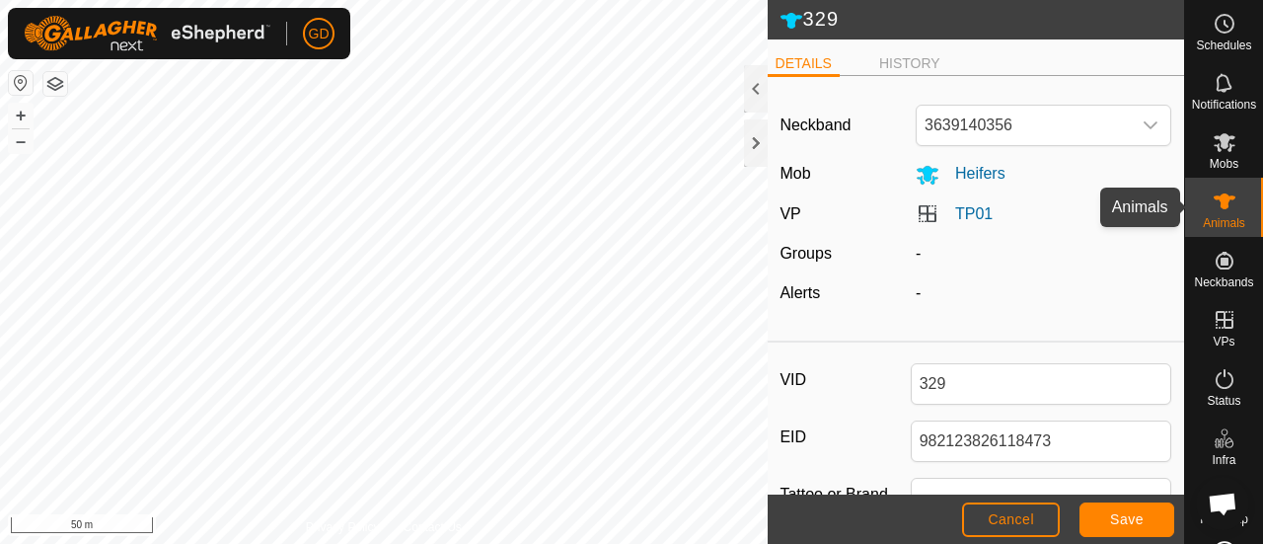
click at [1212, 205] on icon at bounding box center [1224, 201] width 24 height 24
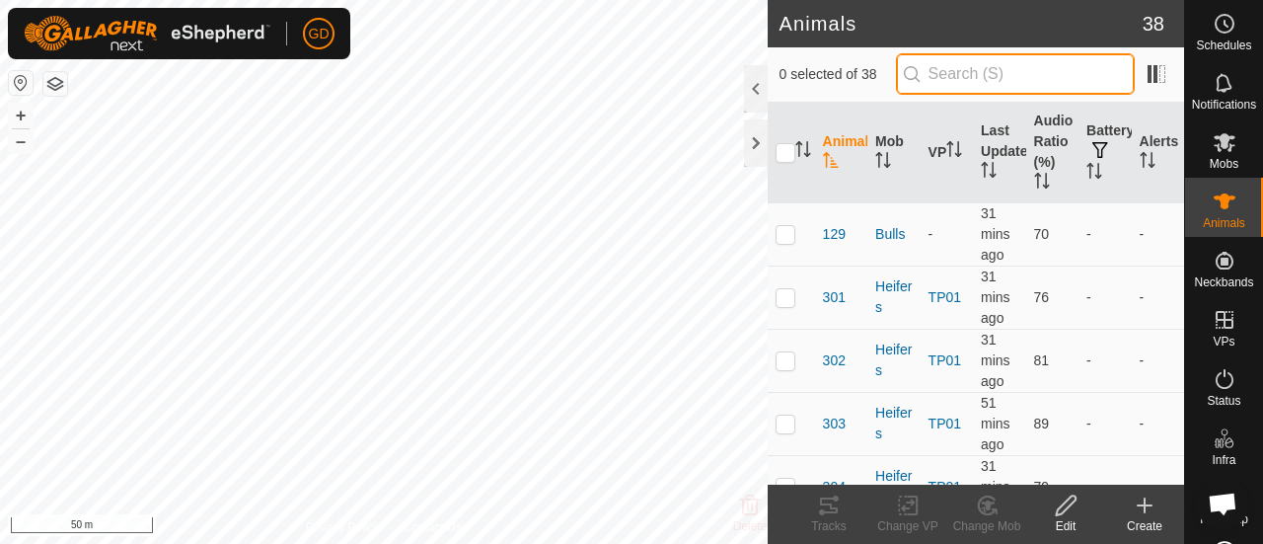
click at [1012, 79] on input "text" at bounding box center [1015, 73] width 239 height 41
paste input "982123826118113"
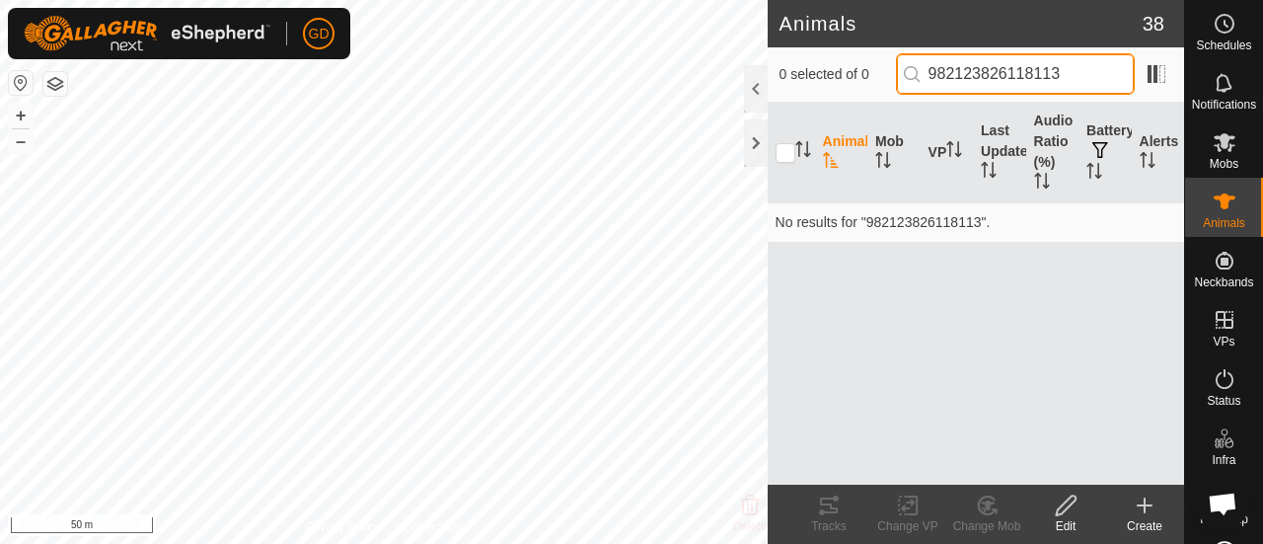
type input "982123826118113"
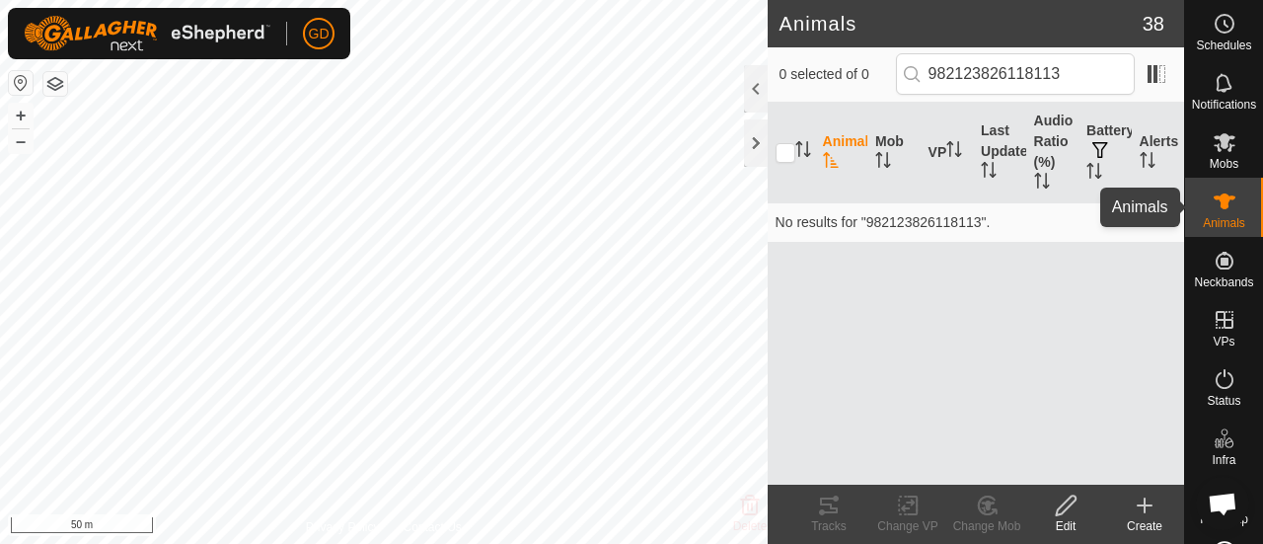
click at [1212, 202] on icon at bounding box center [1224, 201] width 24 height 24
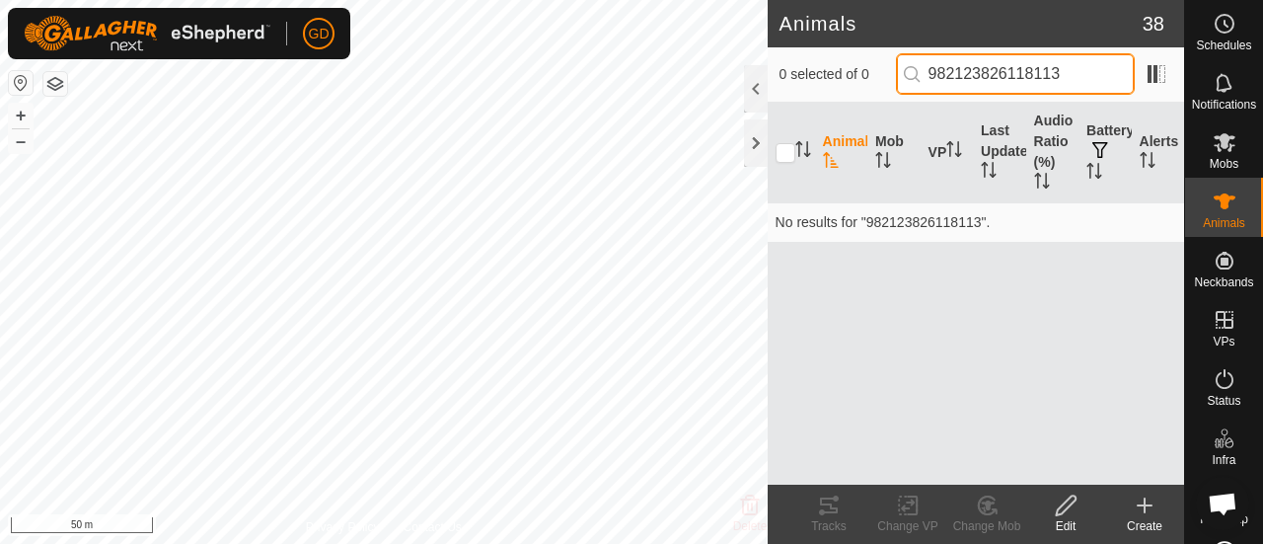
drag, startPoint x: 1090, startPoint y: 68, endPoint x: 894, endPoint y: 76, distance: 196.5
click at [894, 76] on div "0 selected of 0 982123826118113" at bounding box center [975, 73] width 393 height 41
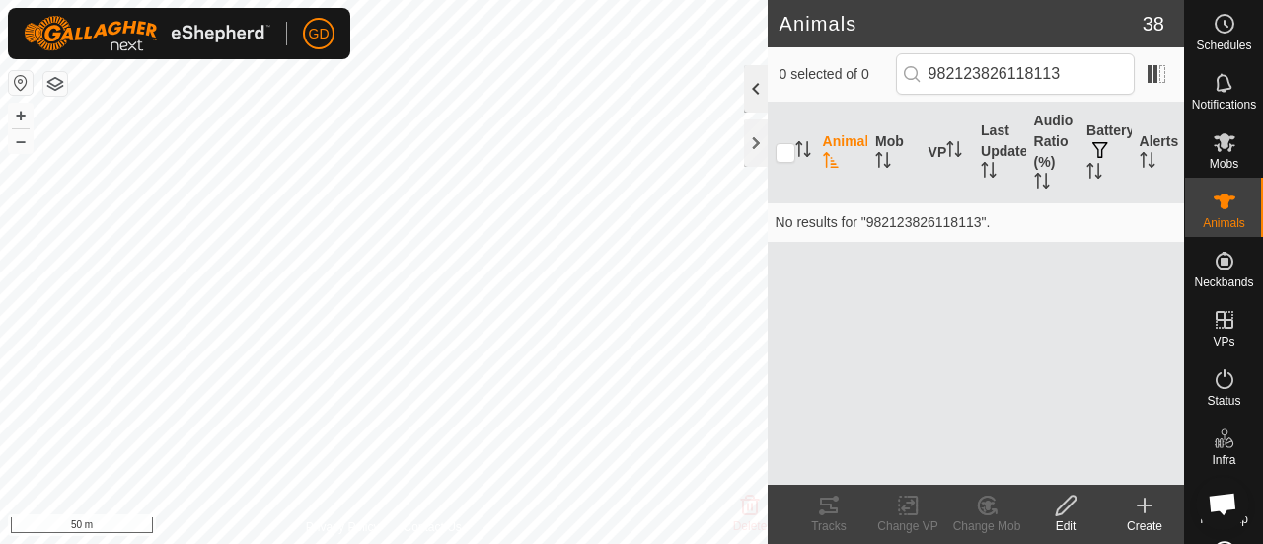
click at [755, 91] on div at bounding box center [756, 88] width 24 height 47
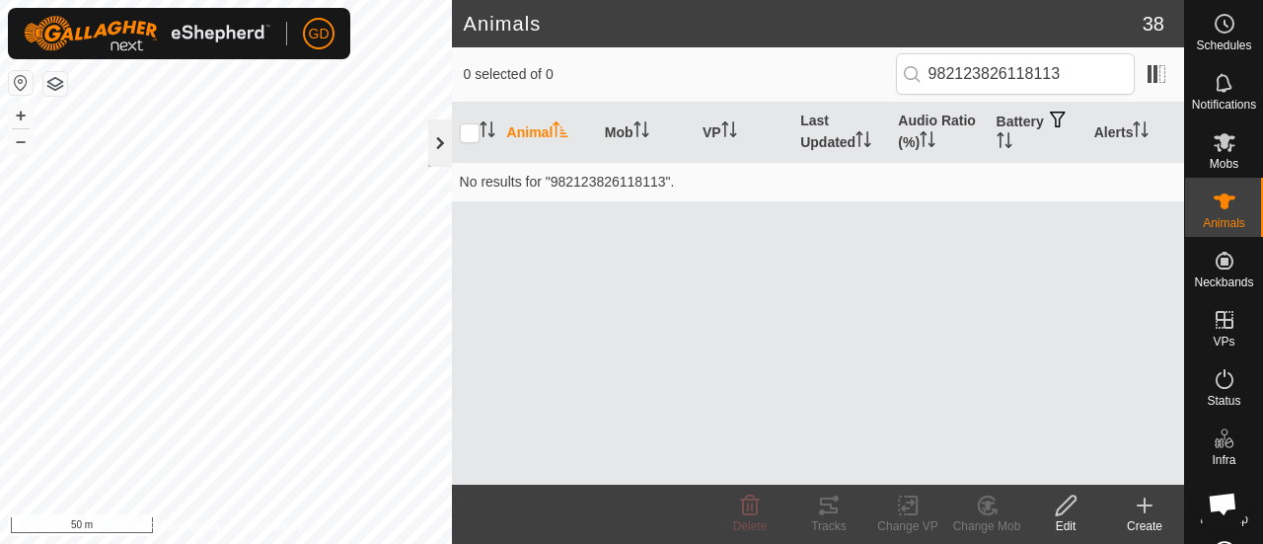
click at [440, 139] on div at bounding box center [440, 142] width 24 height 47
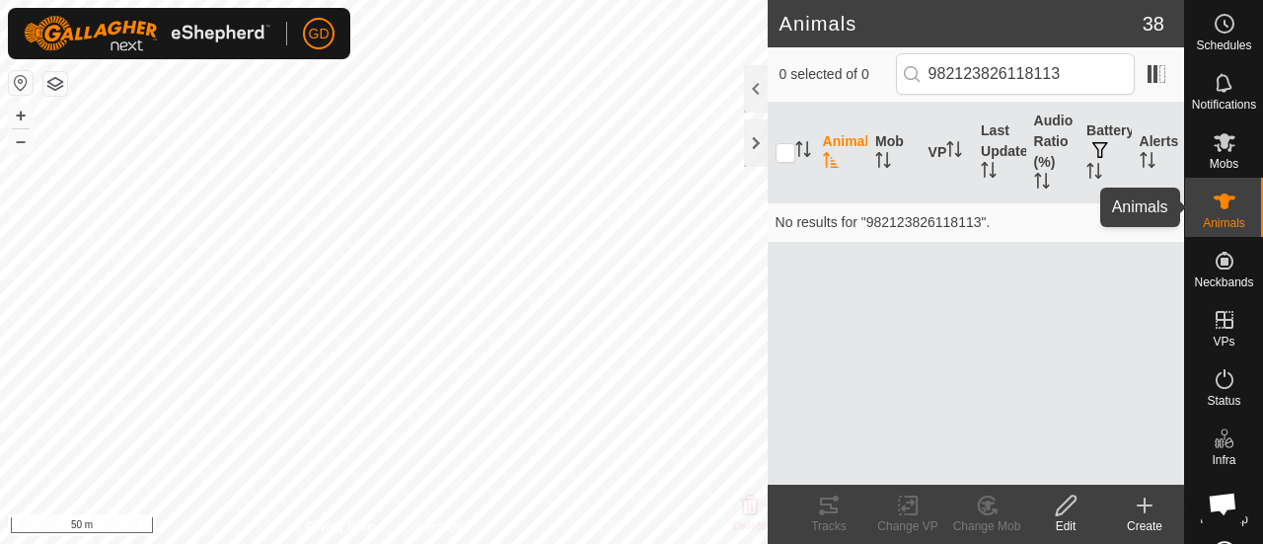
click at [1213, 194] on icon at bounding box center [1224, 201] width 22 height 16
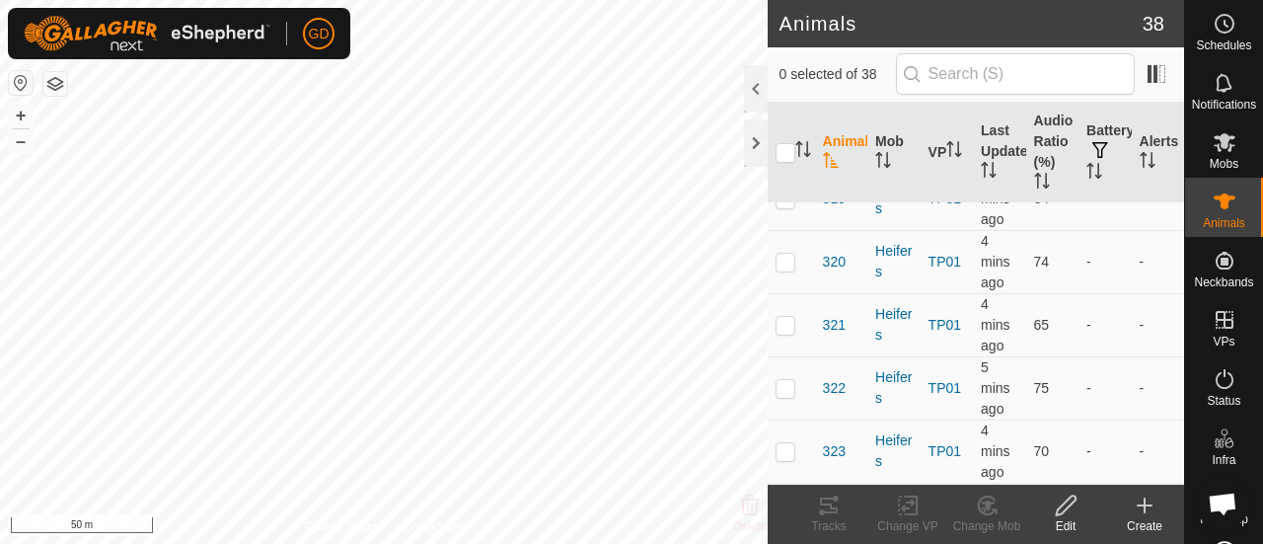
scroll to position [1239, 0]
click at [788, 313] on p-checkbox at bounding box center [785, 321] width 20 height 16
checkbox input "true"
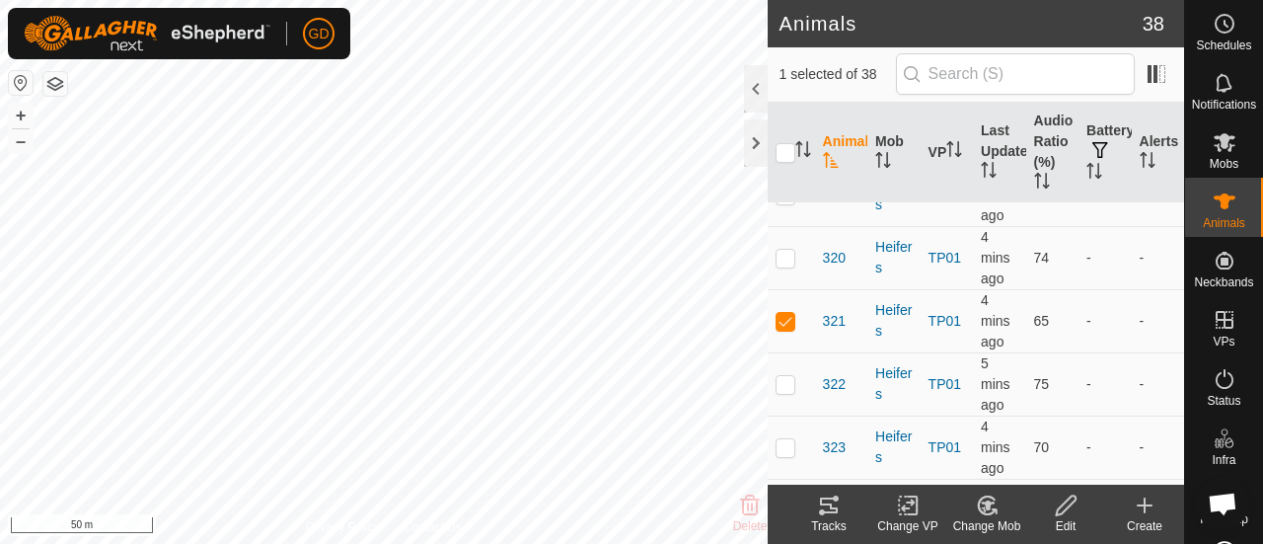
click at [1066, 507] on icon at bounding box center [1065, 505] width 20 height 20
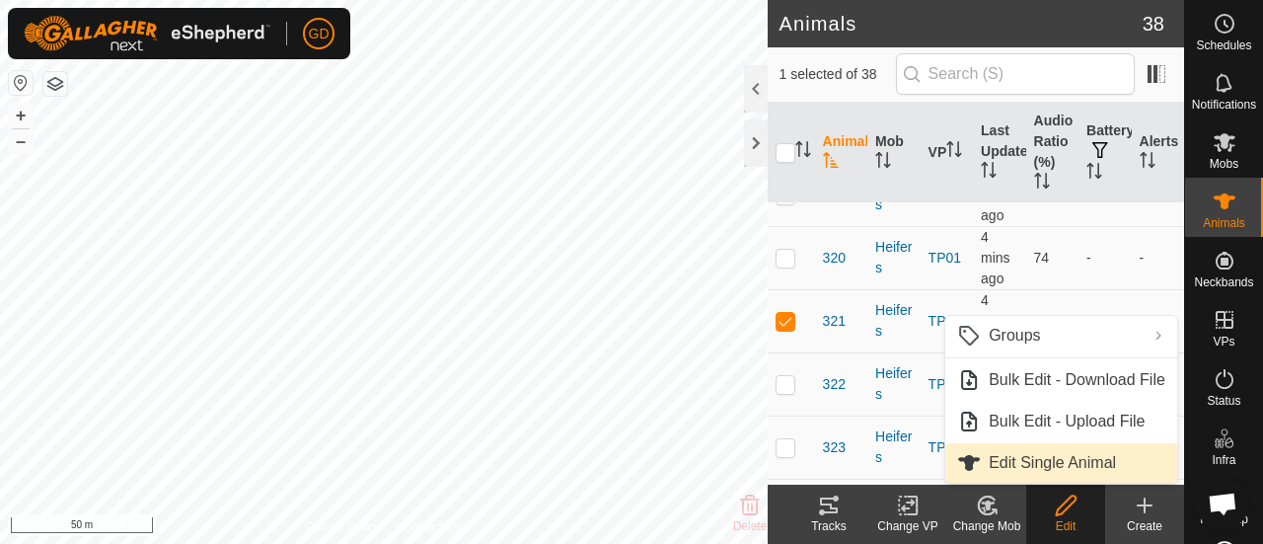
click at [1075, 458] on link "Edit Single Animal" at bounding box center [1061, 462] width 232 height 39
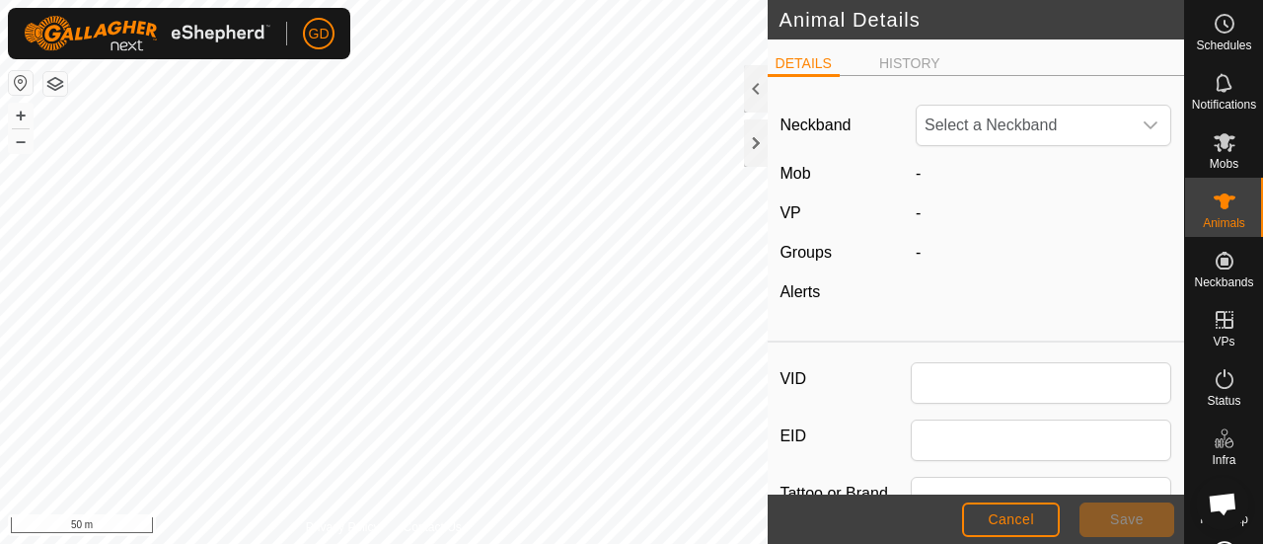
type input "321"
type input "982123826118713"
type input "Droughtmaster"
type input "330"
type input "08 Oct, 2025"
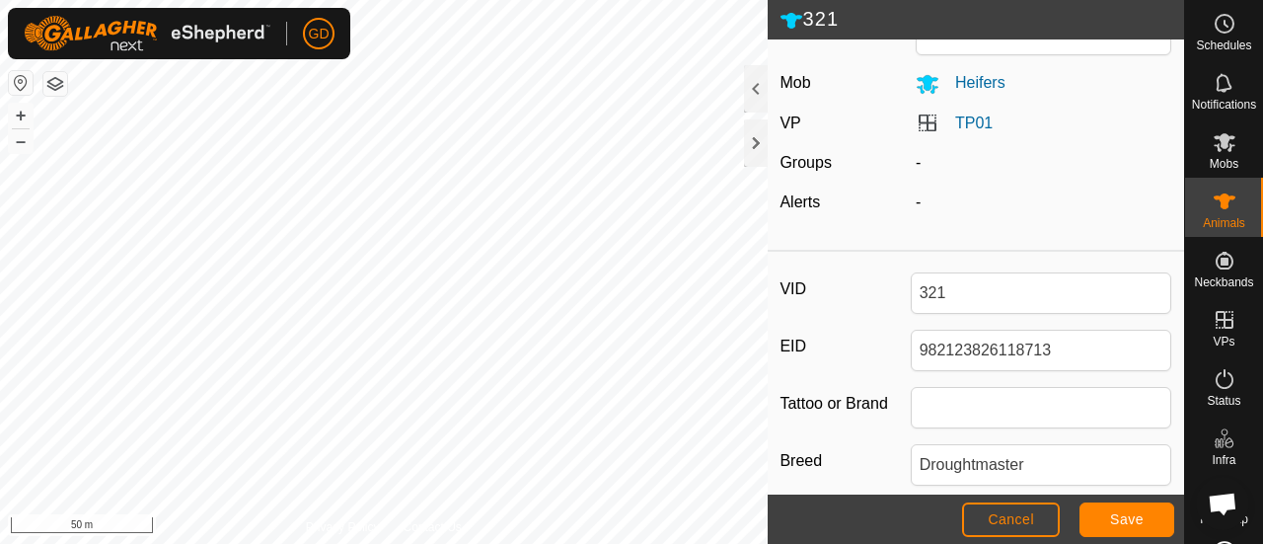
scroll to position [93, 0]
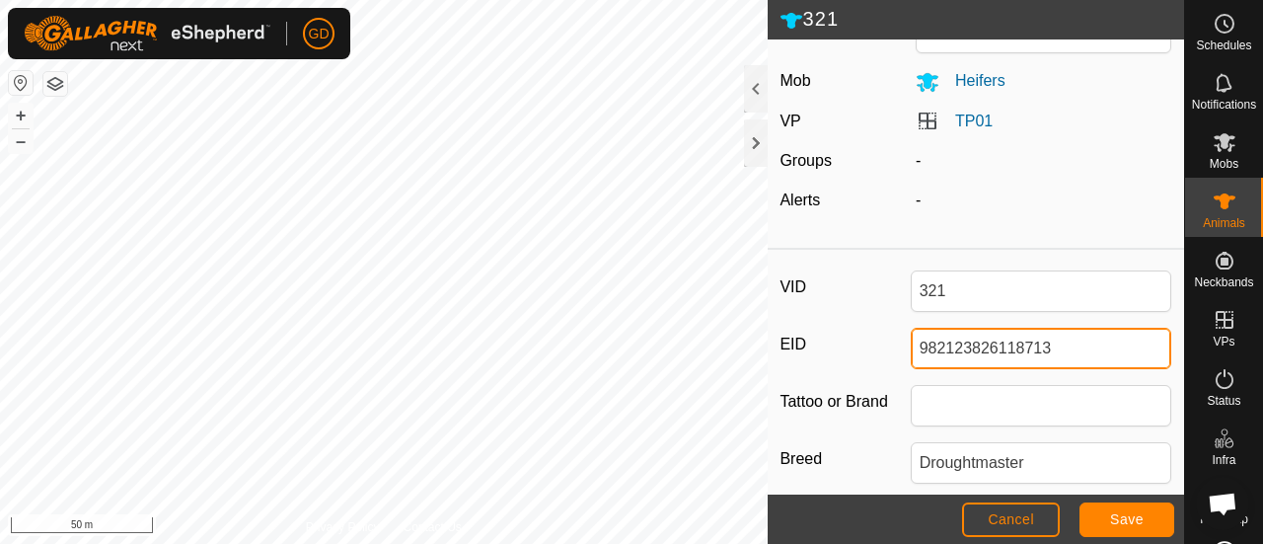
drag, startPoint x: 1053, startPoint y: 344, endPoint x: 900, endPoint y: 355, distance: 153.3
click at [900, 355] on div "EID 982123826118713" at bounding box center [975, 347] width 392 height 41
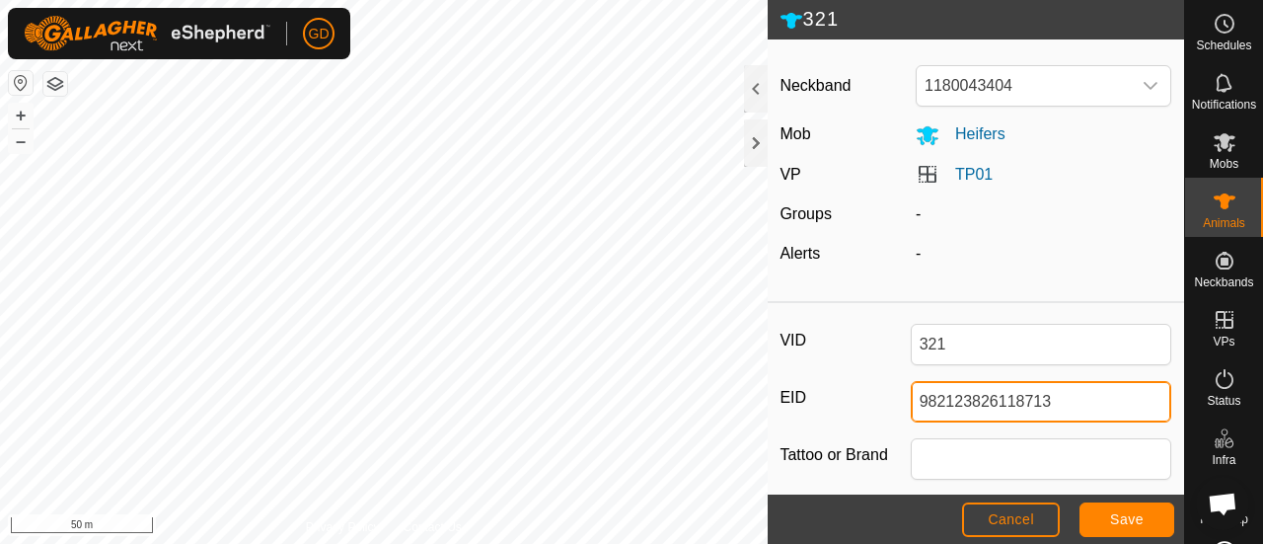
scroll to position [0, 0]
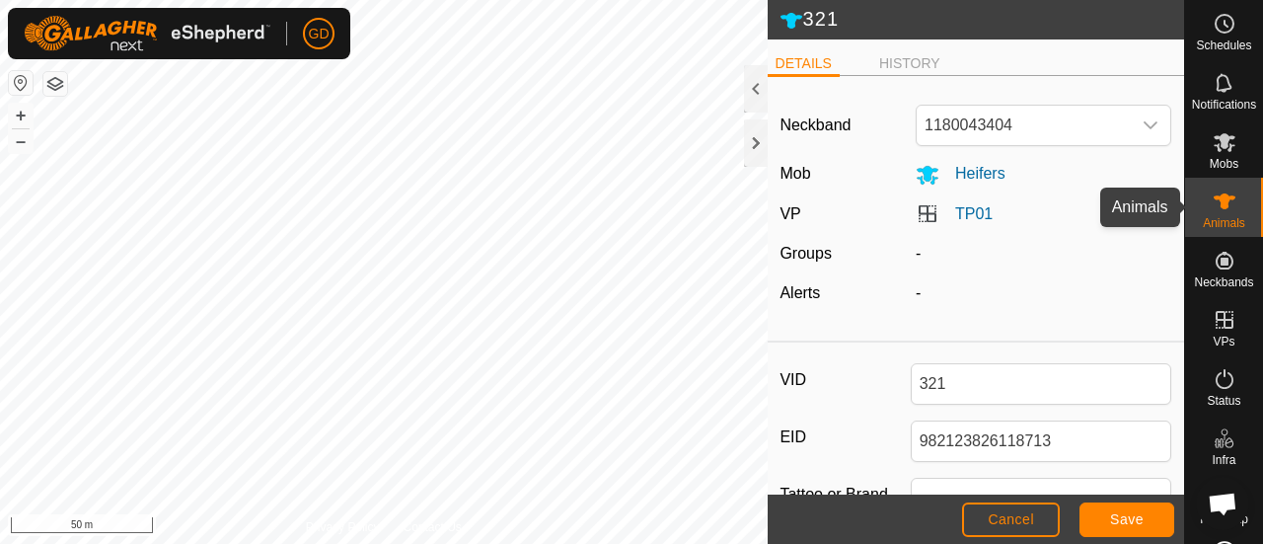
click at [1218, 186] on es-animals-svg-icon at bounding box center [1224, 201] width 36 height 32
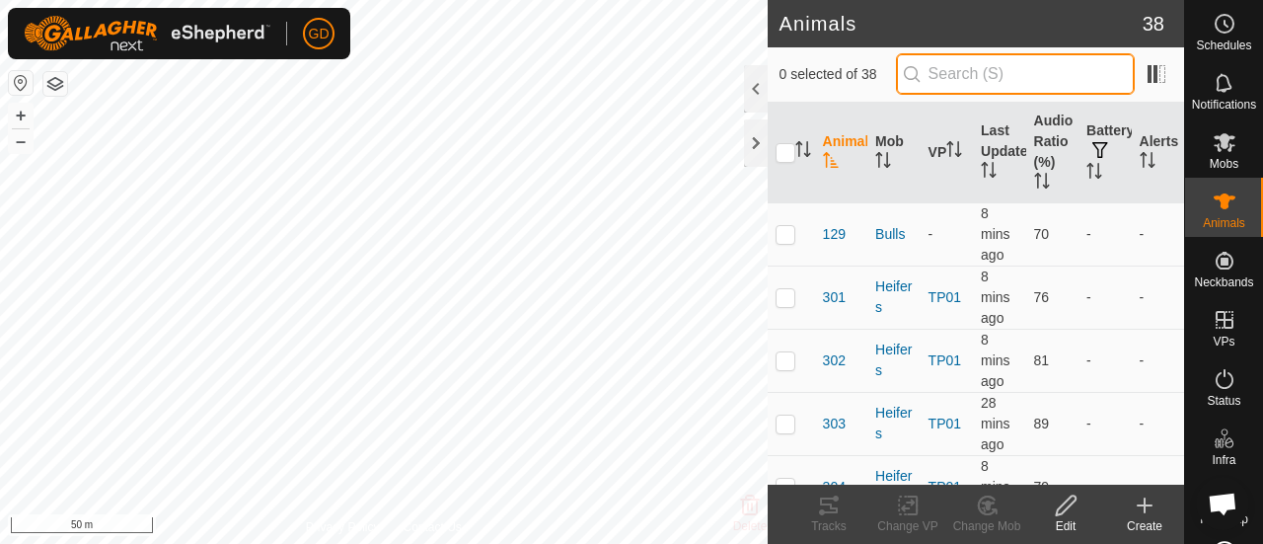
click at [980, 71] on input "text" at bounding box center [1015, 73] width 239 height 41
paste input "982123826118280"
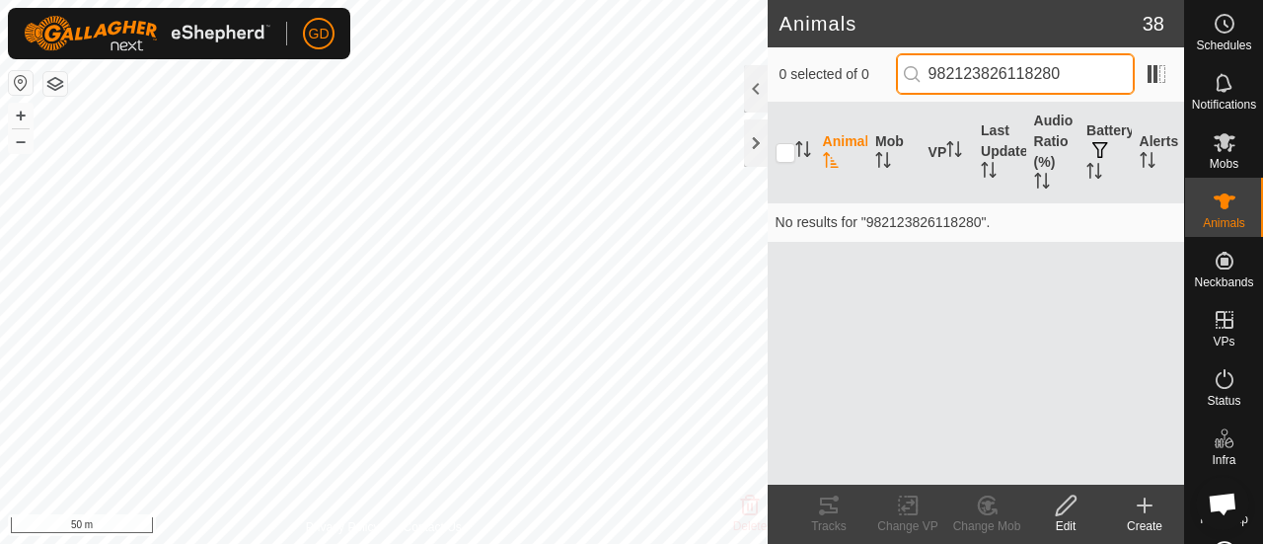
drag, startPoint x: 1091, startPoint y: 76, endPoint x: 842, endPoint y: 78, distance: 248.6
click at [842, 78] on div "0 selected of 0 982123826118280" at bounding box center [975, 73] width 393 height 41
click at [1044, 72] on input "982123826118280" at bounding box center [1015, 73] width 239 height 41
drag, startPoint x: 1044, startPoint y: 72, endPoint x: 898, endPoint y: 59, distance: 146.6
click at [898, 59] on div "0 selected of 0 982123826118280" at bounding box center [975, 73] width 393 height 41
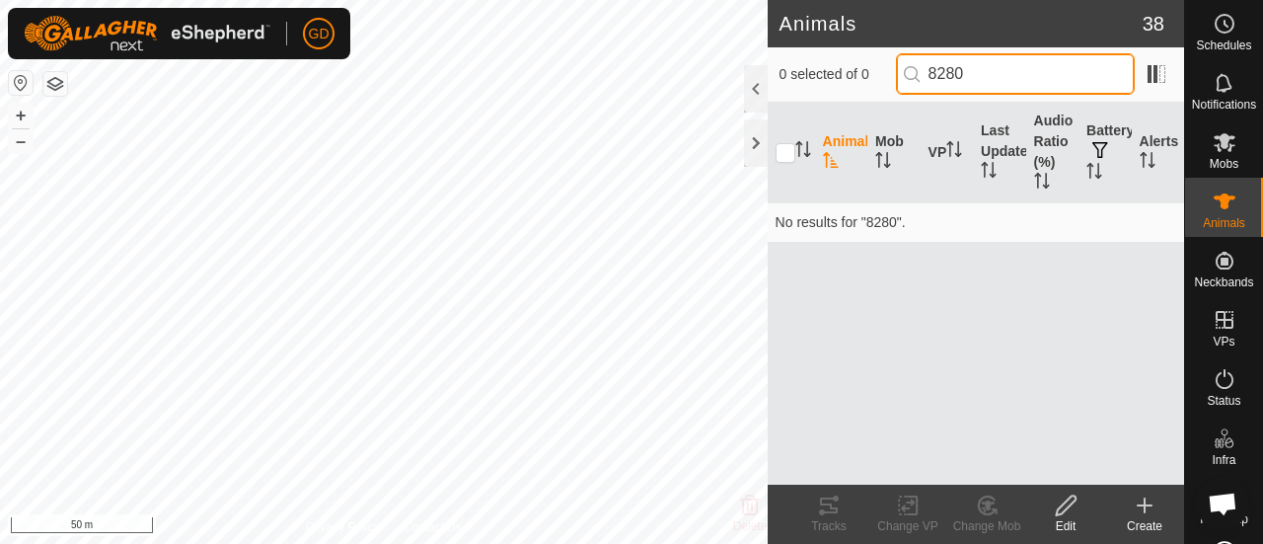
type input "8280"
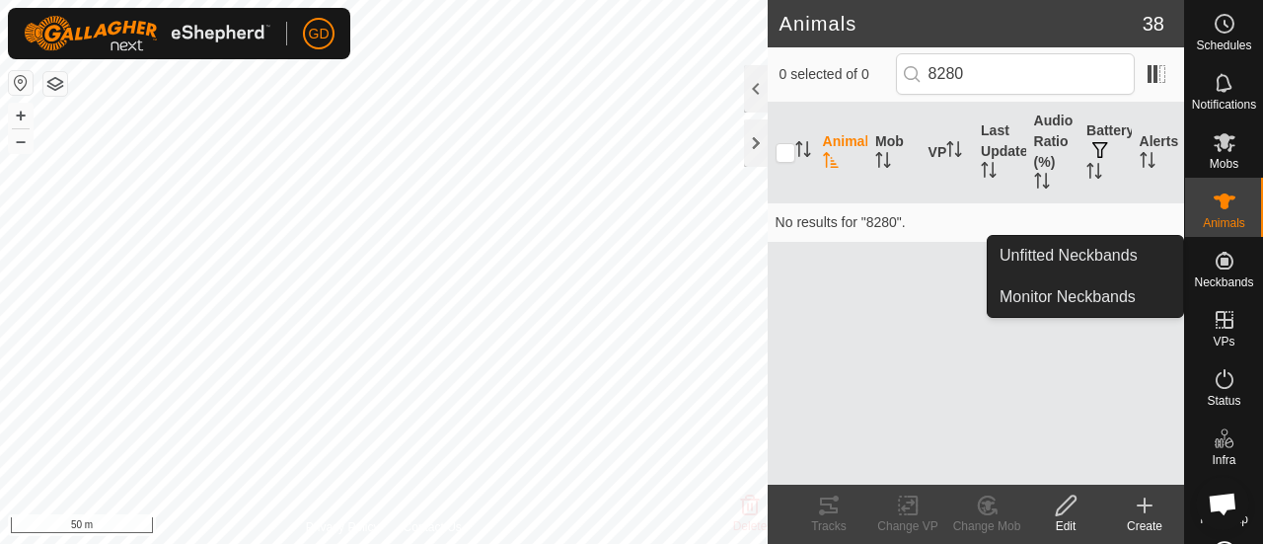
click at [1215, 259] on icon at bounding box center [1224, 261] width 18 height 18
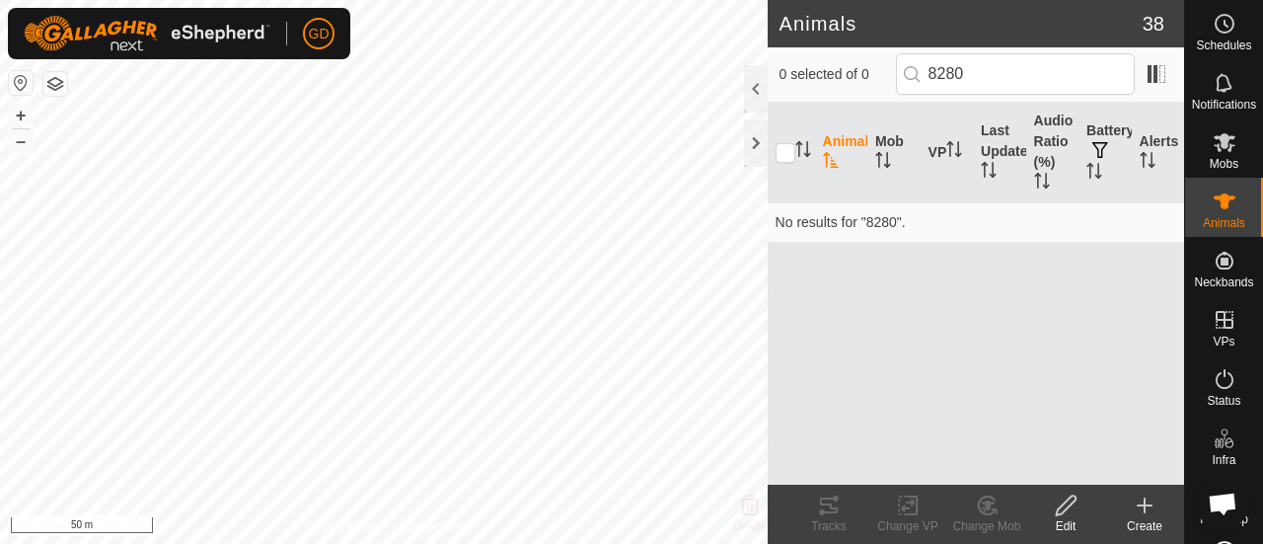
click at [906, 271] on div "Animal Mob VP Last Updated Audio Ratio (%) Battery Alerts No results for "8280"." at bounding box center [975, 294] width 416 height 382
click at [1217, 206] on icon at bounding box center [1224, 201] width 22 height 16
click at [1217, 148] on icon at bounding box center [1224, 142] width 22 height 19
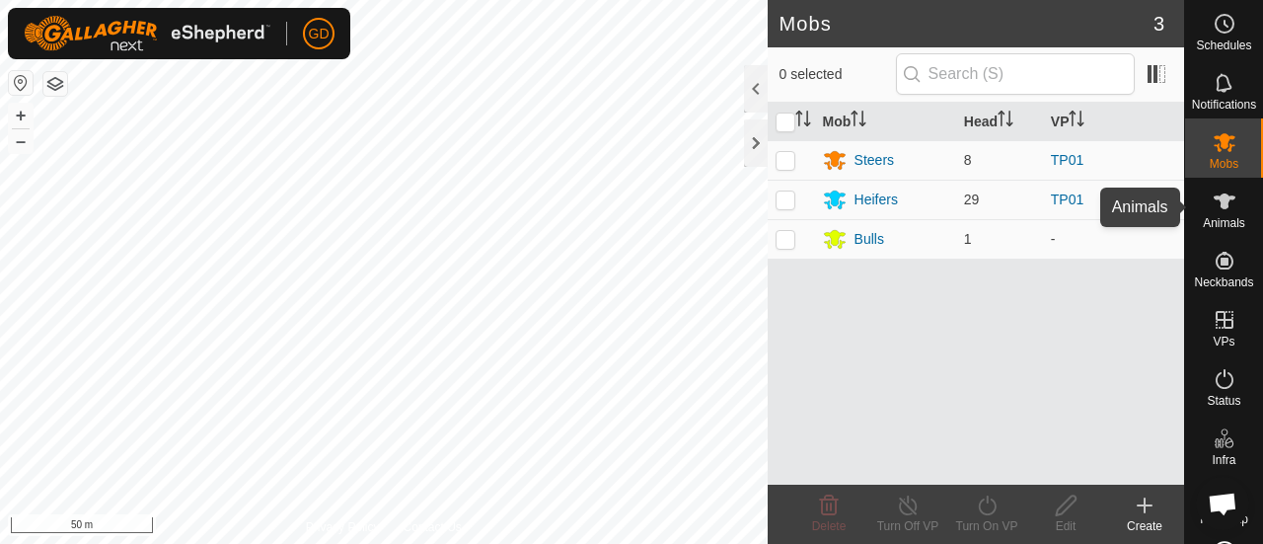
click at [1213, 200] on icon at bounding box center [1224, 201] width 22 height 16
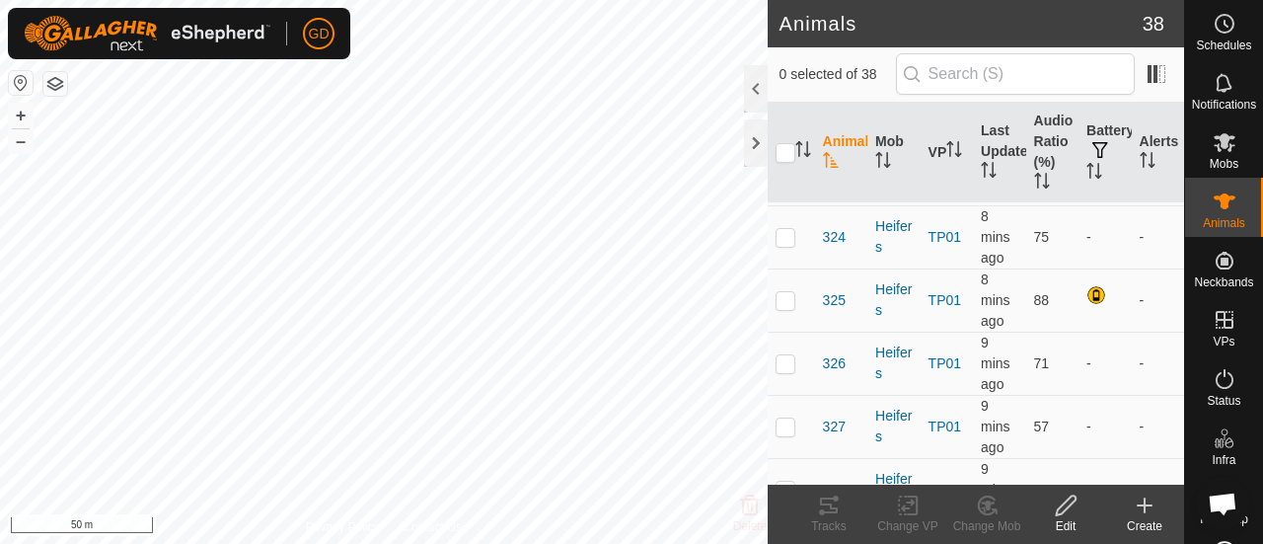
scroll to position [1555, 0]
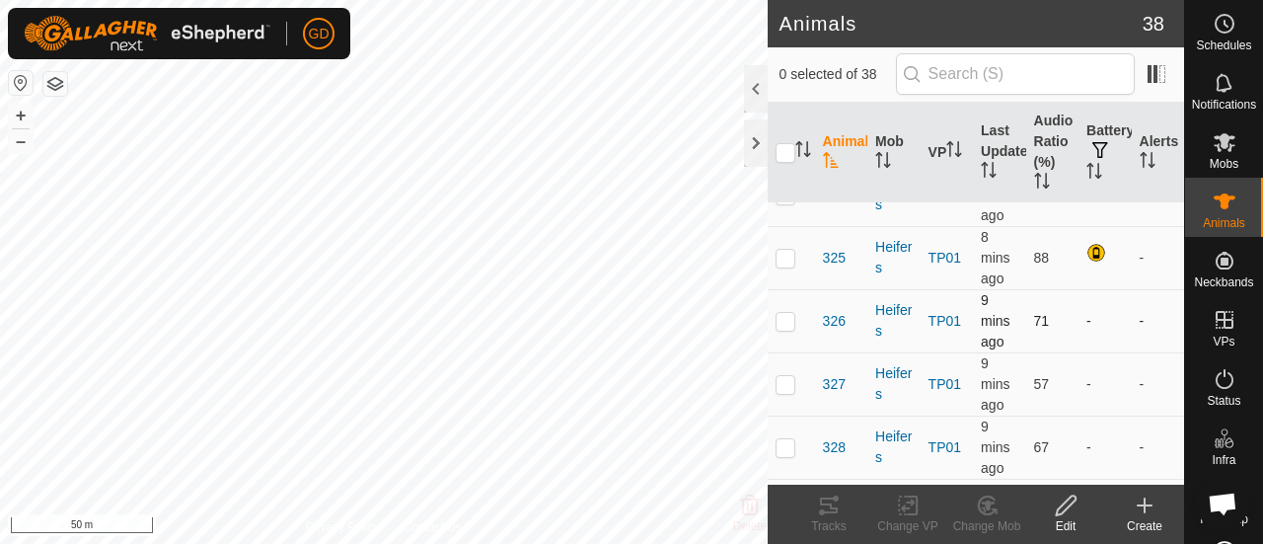
click at [787, 313] on p-checkbox at bounding box center [785, 321] width 20 height 16
checkbox input "true"
click at [1060, 507] on icon at bounding box center [1065, 505] width 25 height 24
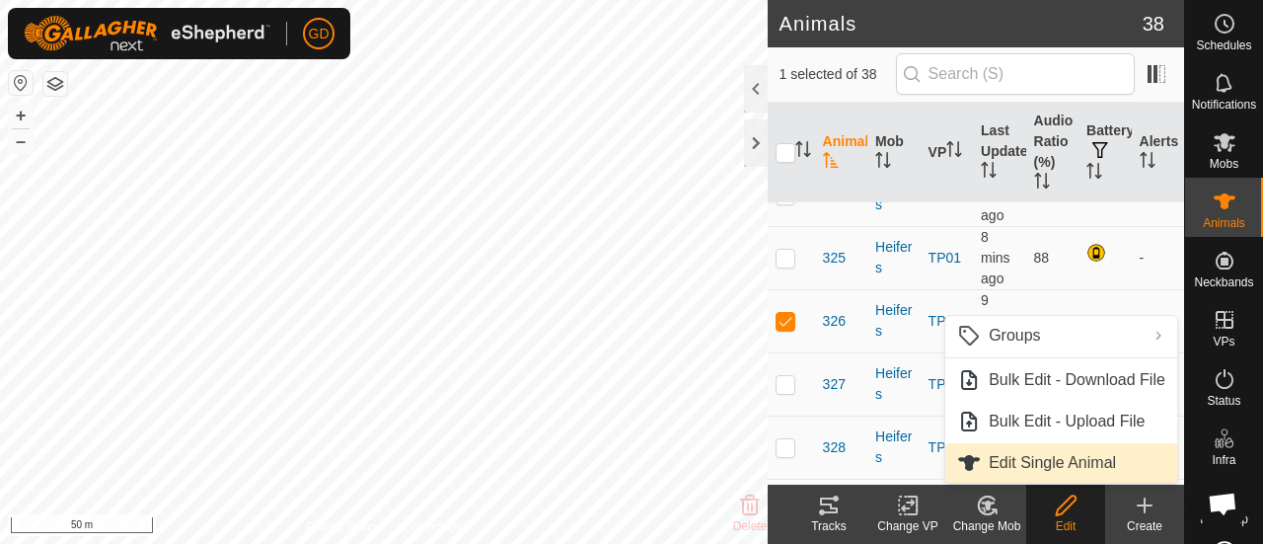
click at [1024, 459] on link "Edit Single Animal" at bounding box center [1061, 462] width 232 height 39
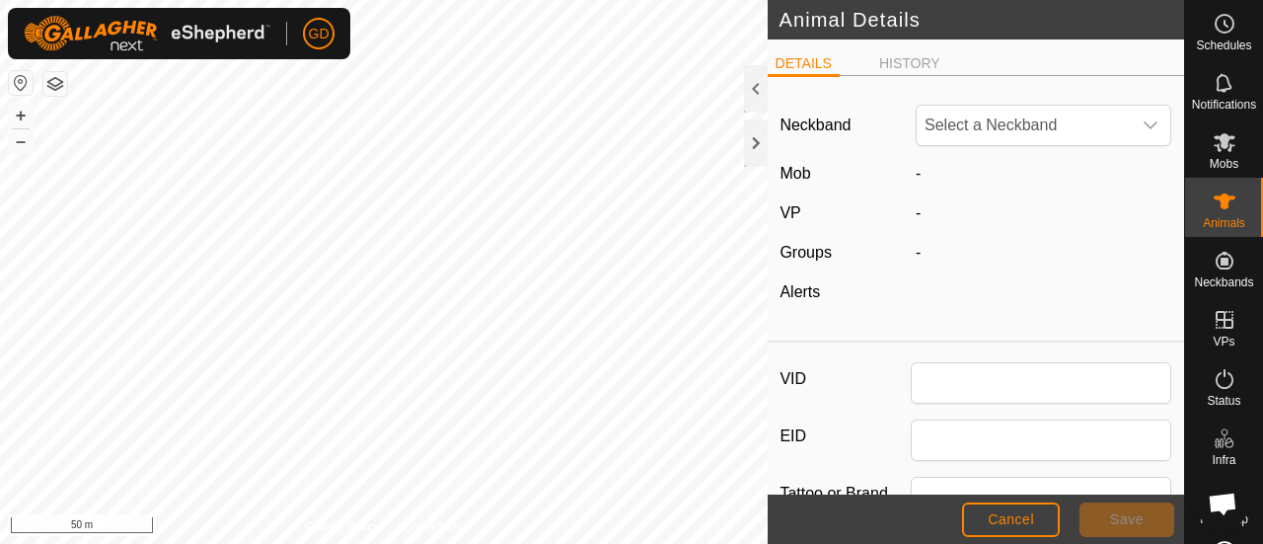
type input "326"
type input "982123826118280"
type input "Droughtmaster"
type input "0"
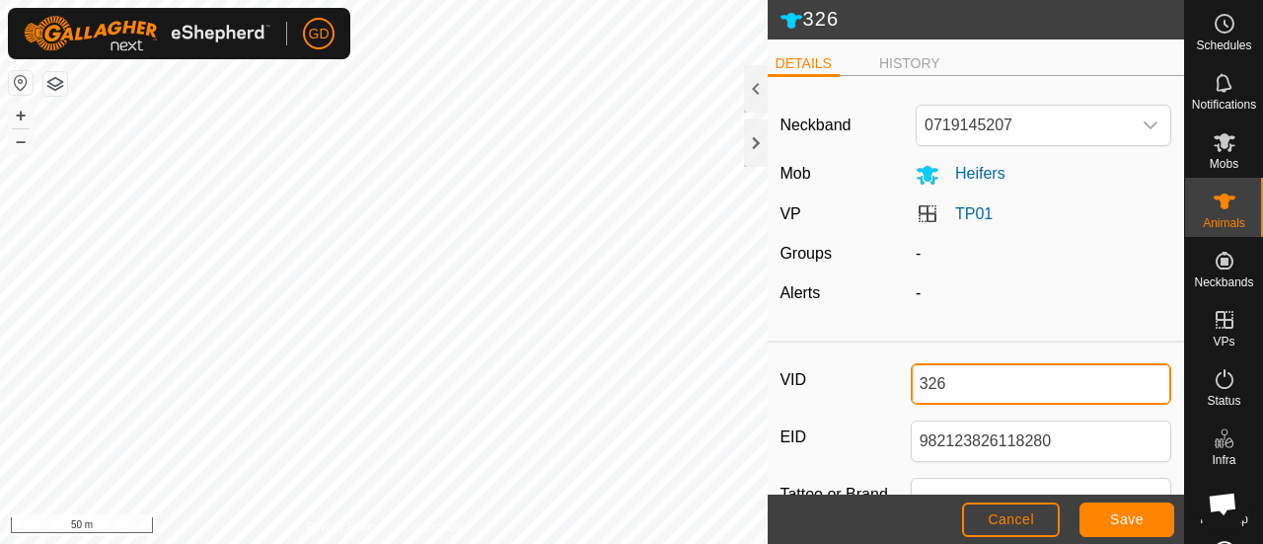
drag, startPoint x: 987, startPoint y: 379, endPoint x: 888, endPoint y: 385, distance: 99.8
click at [888, 385] on div "VID 326" at bounding box center [975, 383] width 392 height 41
paste input "982123826118280"
type input "982123826118280"
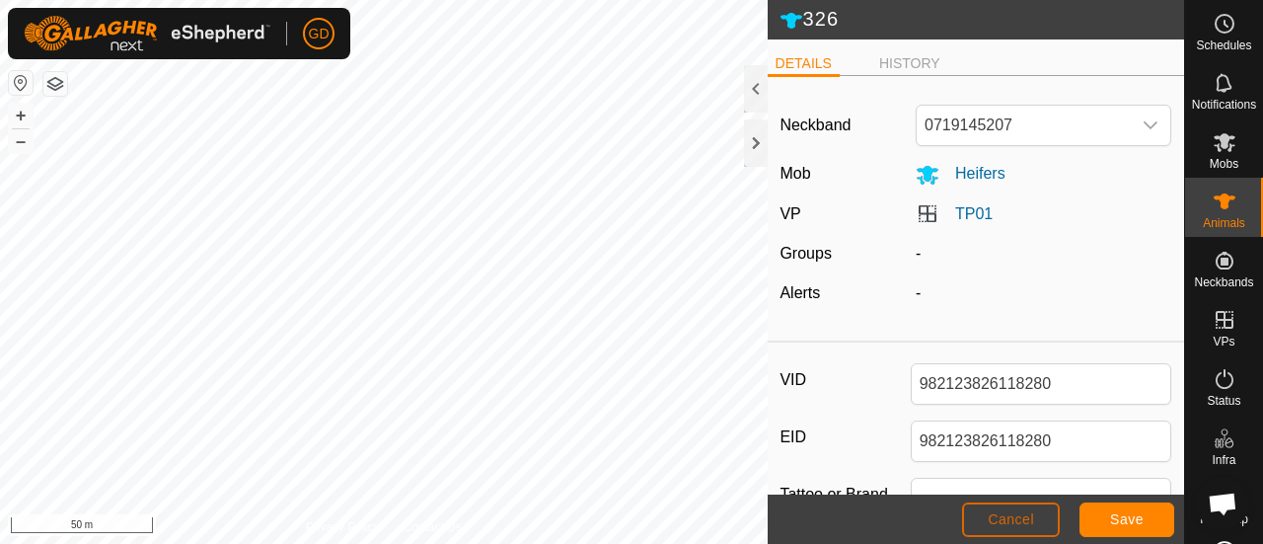
click at [1010, 519] on span "Cancel" at bounding box center [1010, 519] width 46 height 16
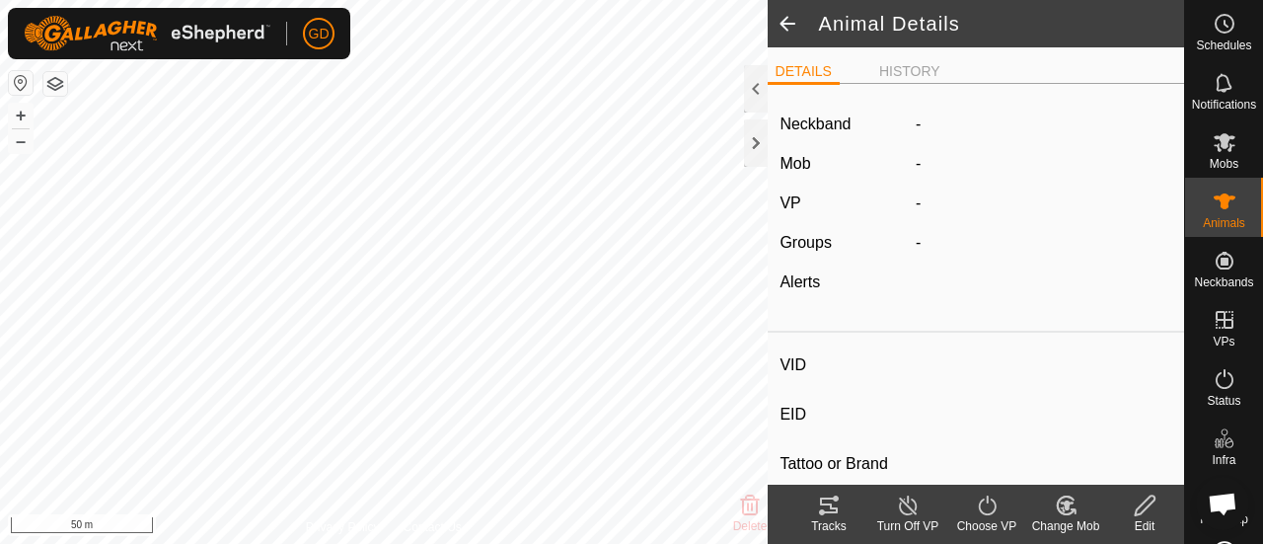
type input "326"
type input "982123826118280"
type input "-"
type input "Droughtmaster"
type input "-"
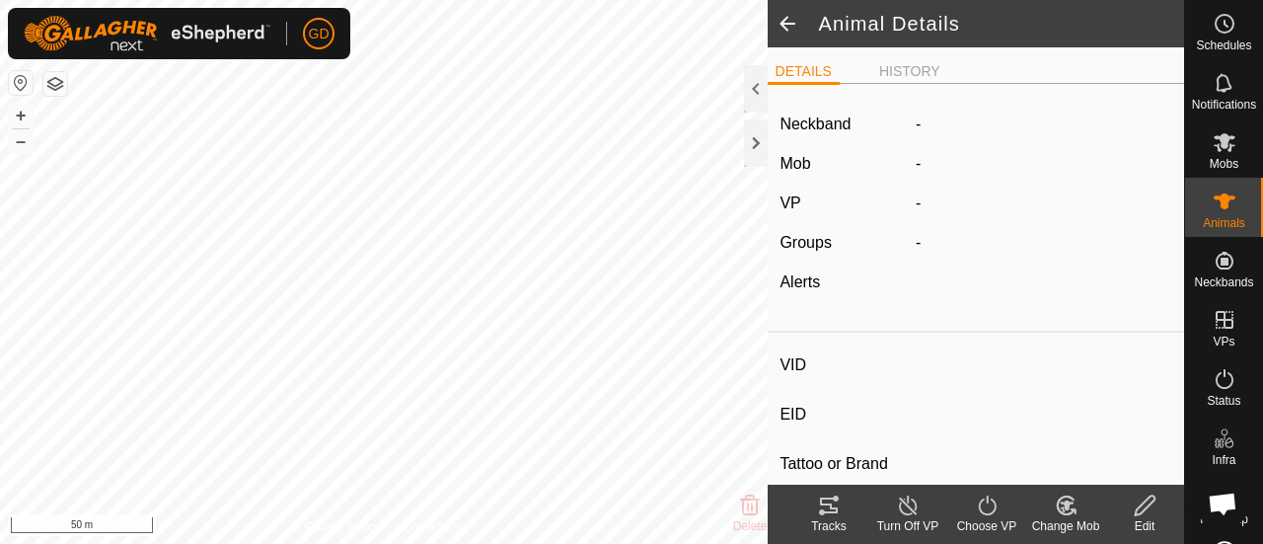
type input "0 kg"
type input "-"
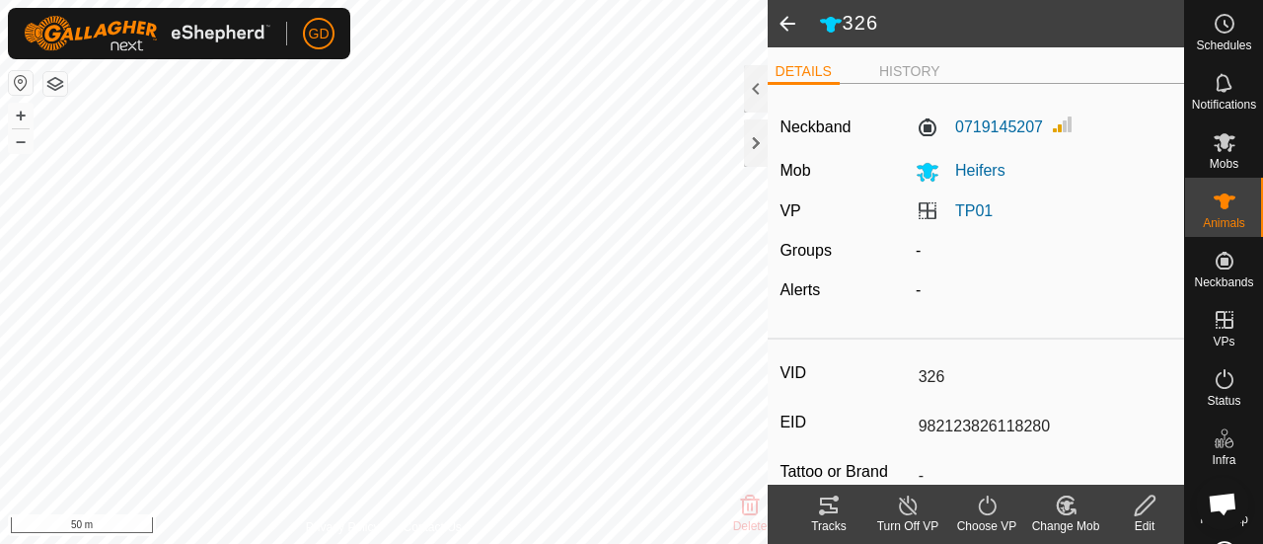
click at [786, 20] on span at bounding box center [786, 23] width 39 height 47
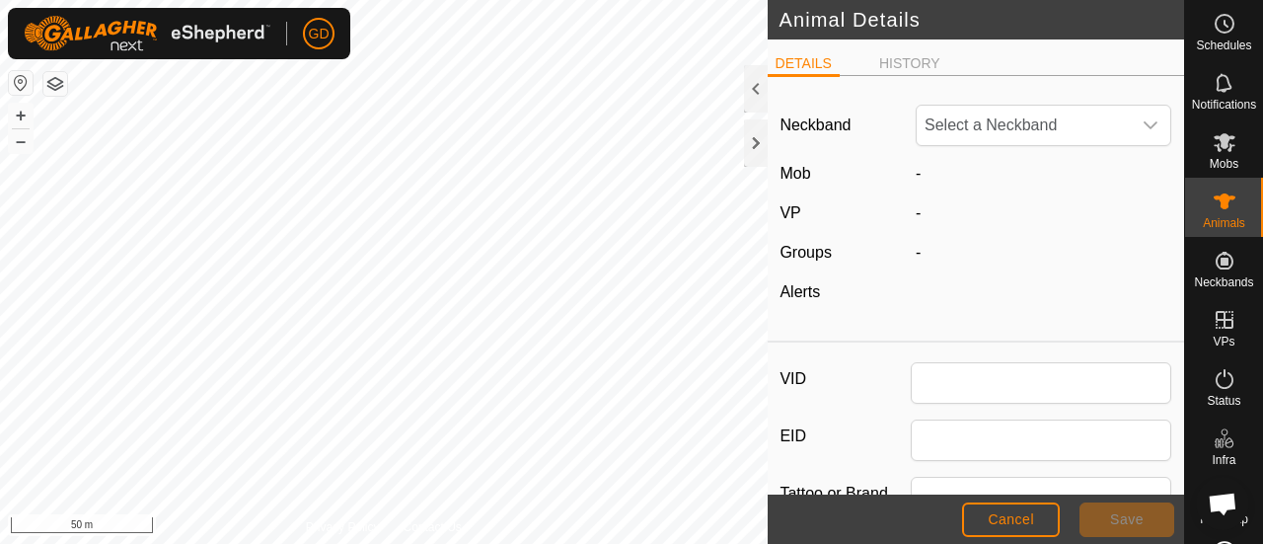
type input "326"
type input "982123826118280"
type input "Droughtmaster"
type input "0"
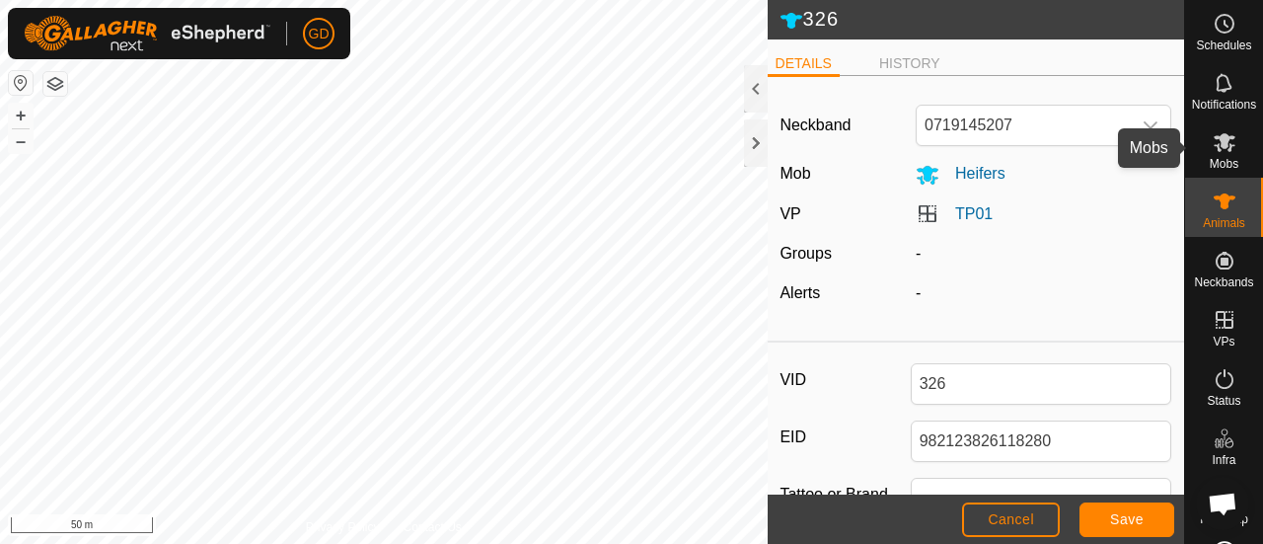
click at [1223, 142] on icon at bounding box center [1224, 142] width 24 height 24
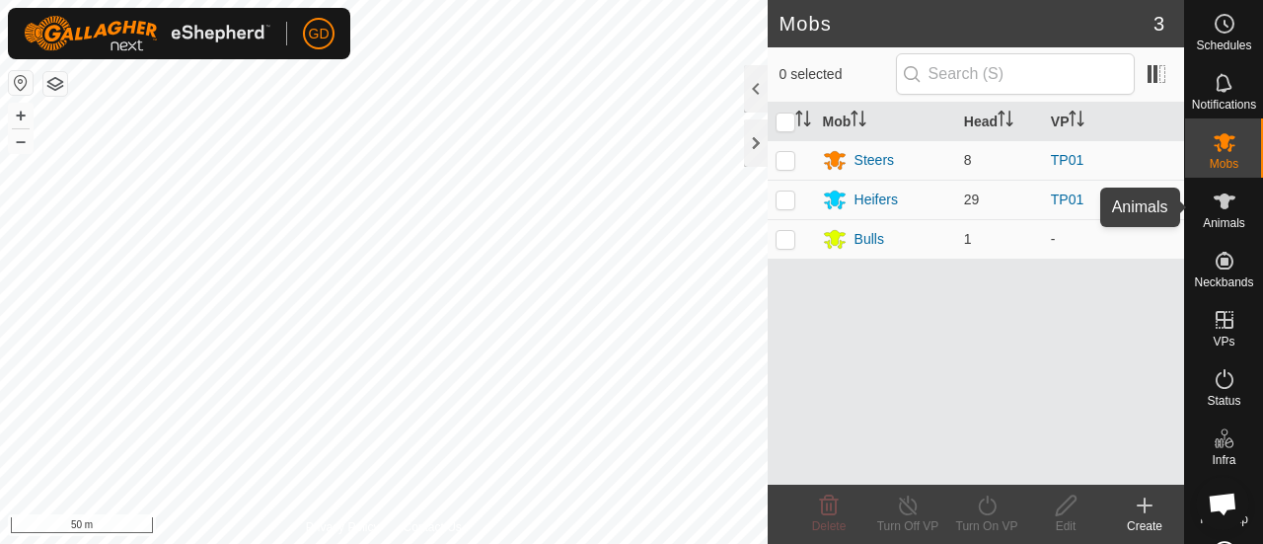
click at [1216, 200] on icon at bounding box center [1224, 201] width 22 height 16
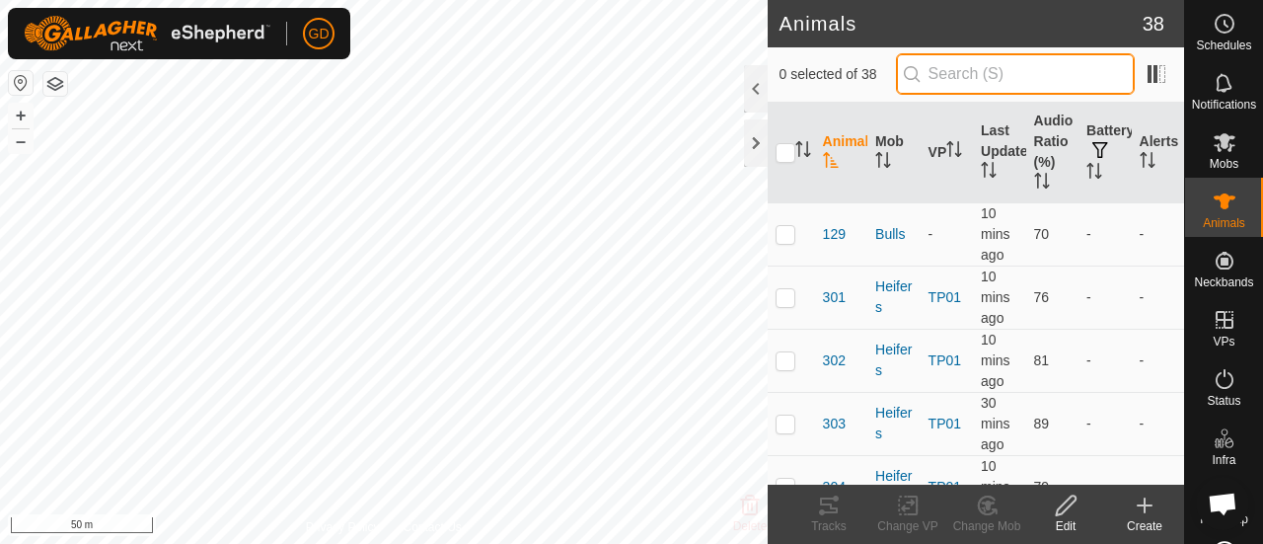
click at [980, 78] on input "text" at bounding box center [1015, 73] width 239 height 41
paste input "982123826118280"
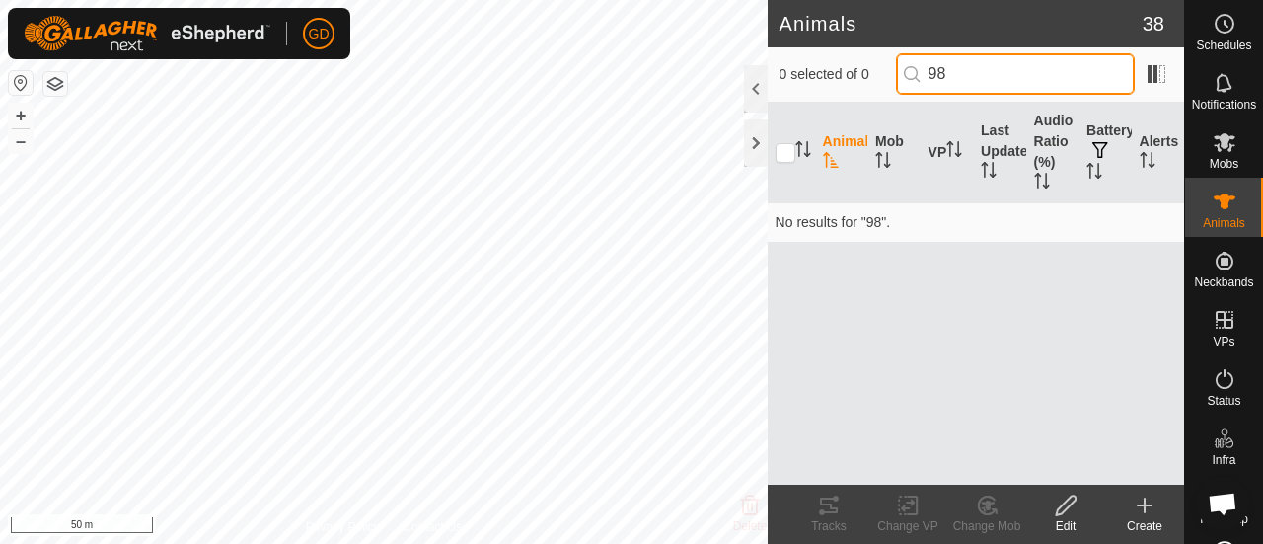
type input "9"
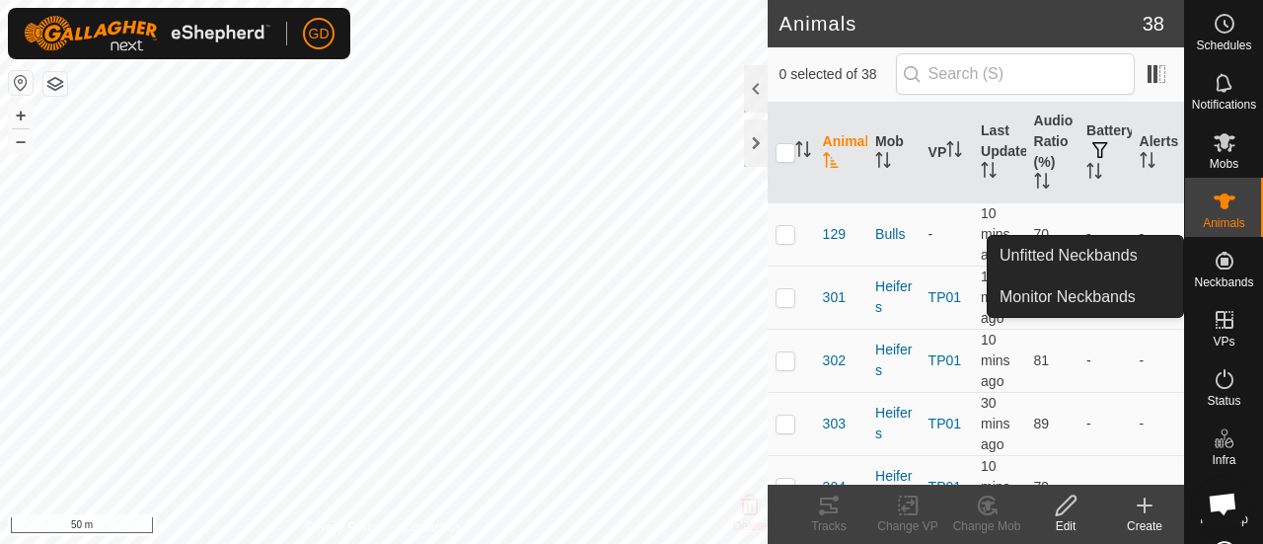
click at [1215, 265] on icon at bounding box center [1224, 261] width 18 height 18
click at [1110, 253] on link "Unfitted Neckbands" at bounding box center [1084, 255] width 195 height 39
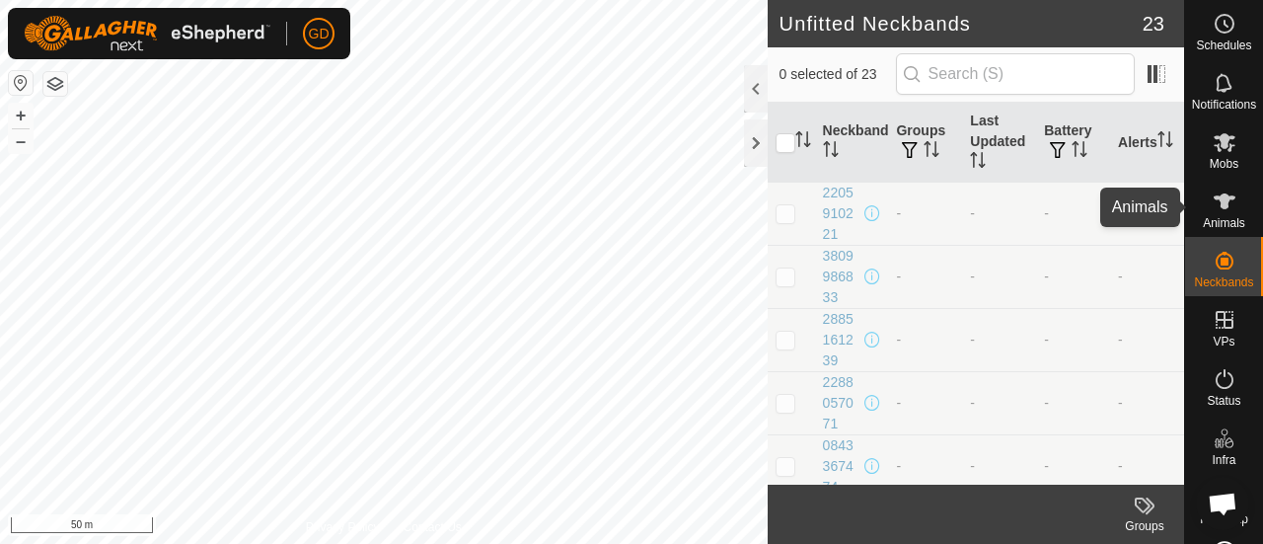
click at [1217, 204] on icon at bounding box center [1224, 201] width 22 height 16
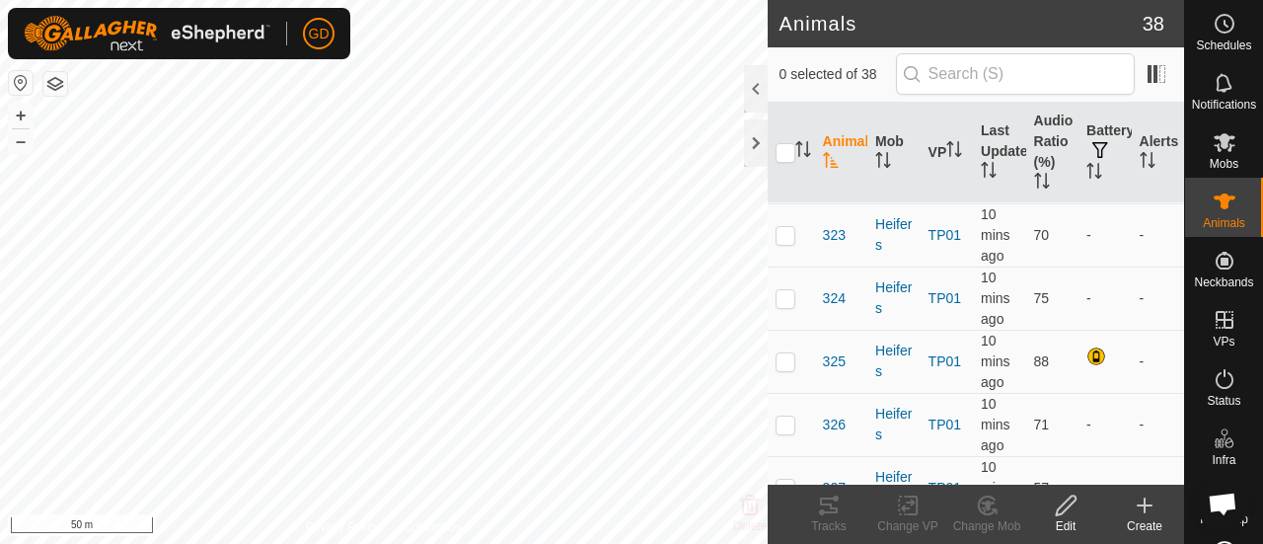
scroll to position [1456, 0]
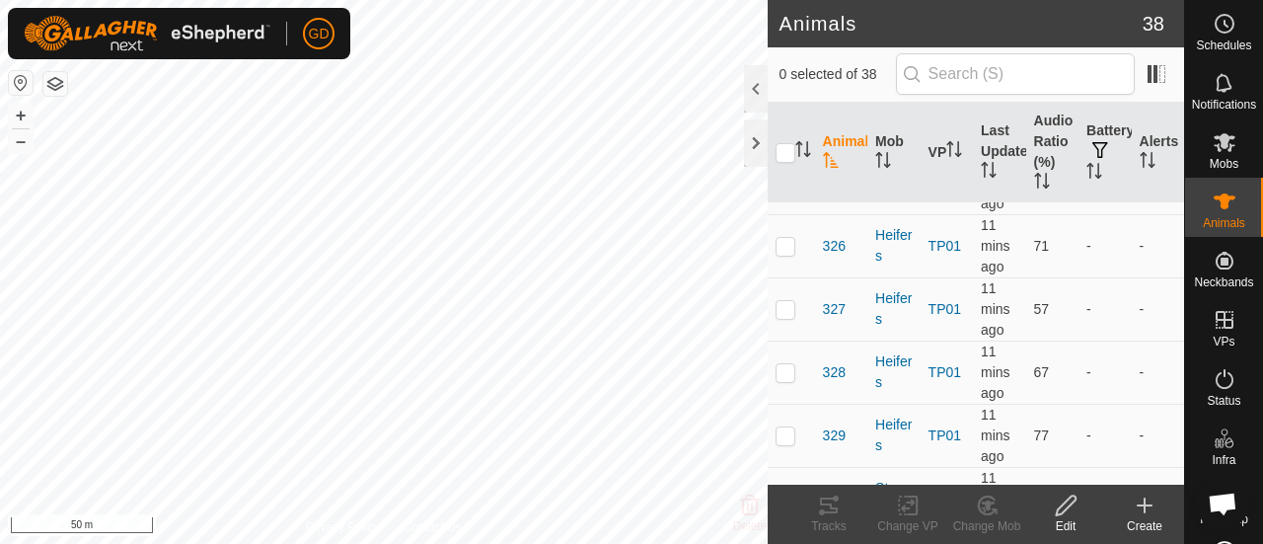
scroll to position [1658, 0]
